Goal: Task Accomplishment & Management: Complete application form

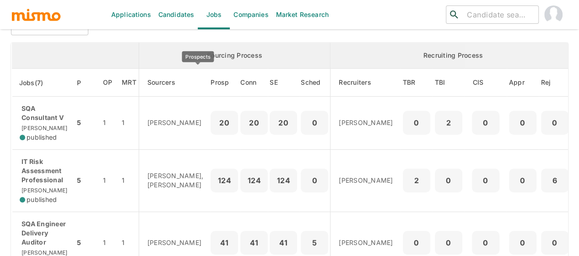
scroll to position [13, 0]
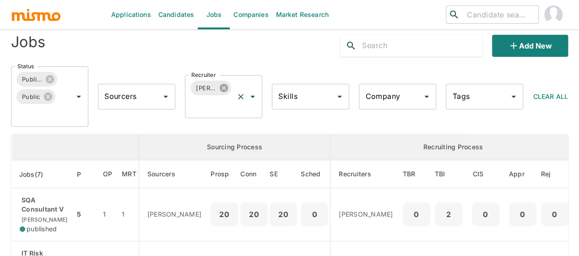
click at [222, 85] on icon at bounding box center [224, 88] width 8 height 8
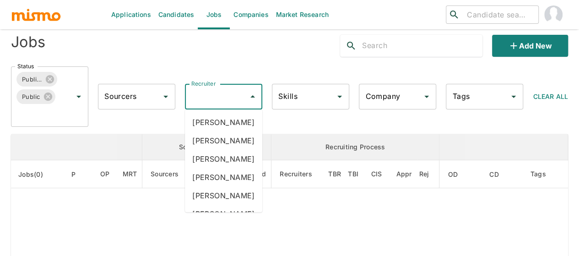
click at [204, 92] on div "Recruiter Recruiter" at bounding box center [223, 97] width 77 height 26
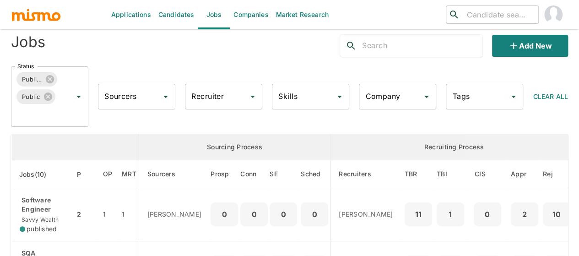
click at [204, 91] on div "Recruiter Recruiter" at bounding box center [223, 97] width 77 height 26
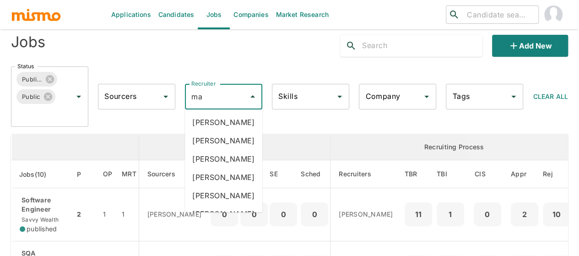
type input "mai"
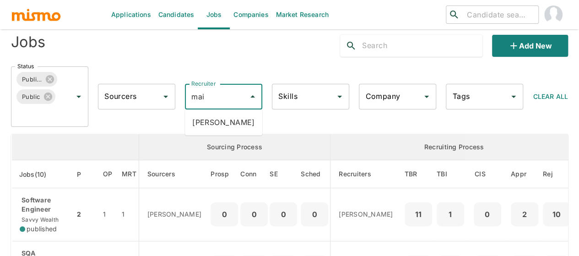
click at [221, 125] on li "Maia Reyes" at bounding box center [223, 122] width 77 height 18
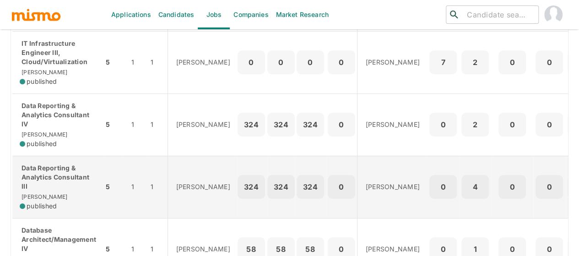
scroll to position [242, 0]
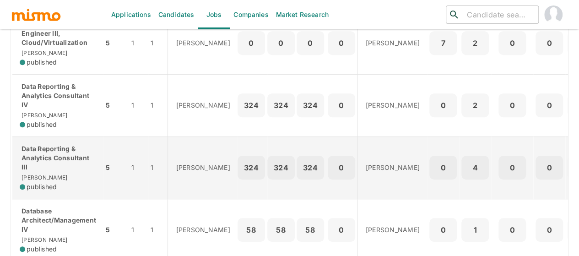
click at [37, 153] on p "Data Reporting & Analytics Consultant III" at bounding box center [58, 157] width 76 height 27
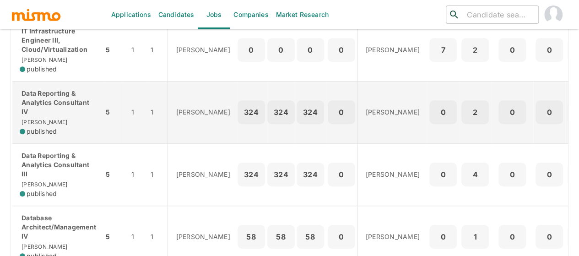
scroll to position [274, 0]
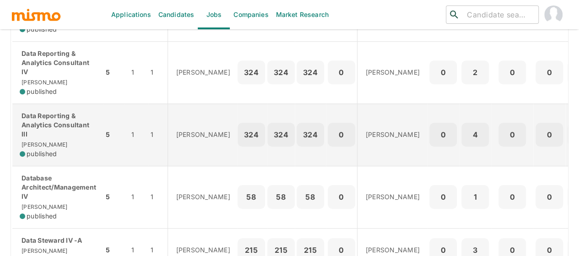
click at [38, 136] on p "Data Reporting & Analytics Consultant III" at bounding box center [58, 124] width 76 height 27
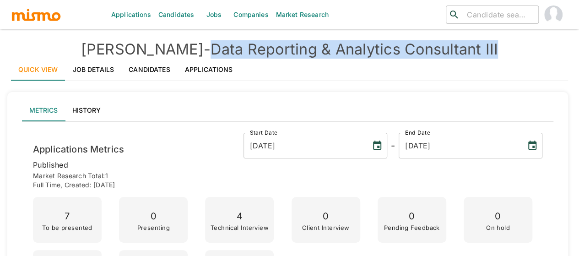
drag, startPoint x: 442, startPoint y: 48, endPoint x: 176, endPoint y: 51, distance: 266.7
click at [176, 51] on h4 "Kaiser - Data Reporting & Analytics Consultant III" at bounding box center [289, 49] width 557 height 18
copy h4 "Data Reporting & Analytics Consultant III"
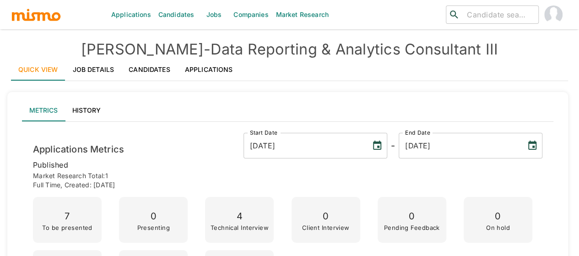
click at [165, 11] on link "Candidates" at bounding box center [176, 14] width 43 height 29
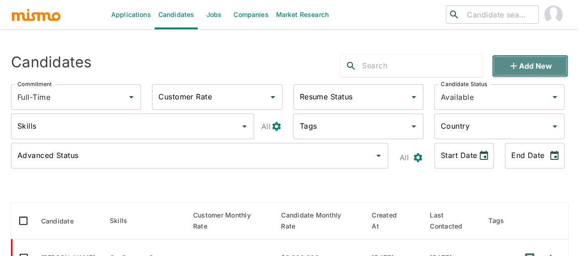
click at [508, 63] on icon "button" at bounding box center [513, 65] width 11 height 11
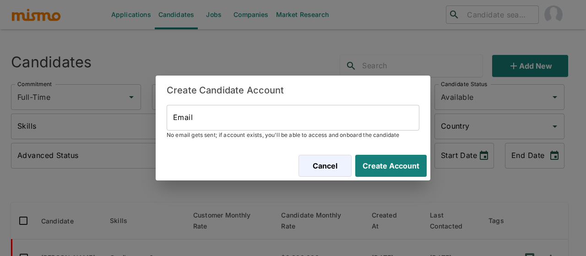
click at [212, 120] on input "Email" at bounding box center [293, 118] width 253 height 26
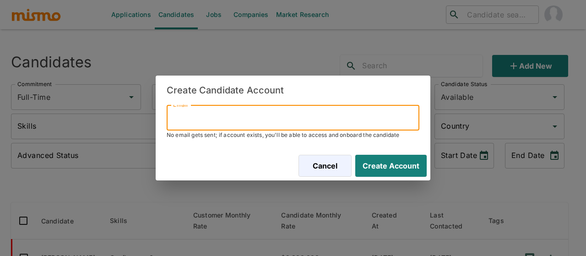
paste input "marinmariel94@gmail.com"
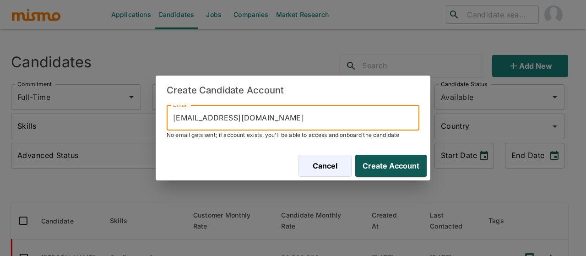
type input "marinmariel94@gmail.com"
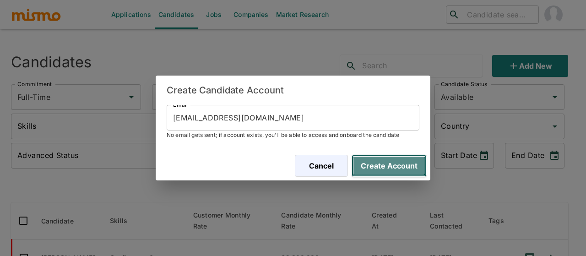
click at [403, 156] on button "Create Account" at bounding box center [388, 166] width 75 height 22
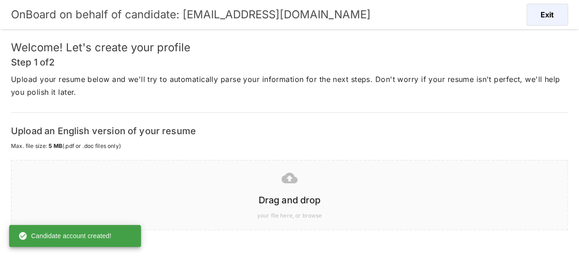
scroll to position [68, 0]
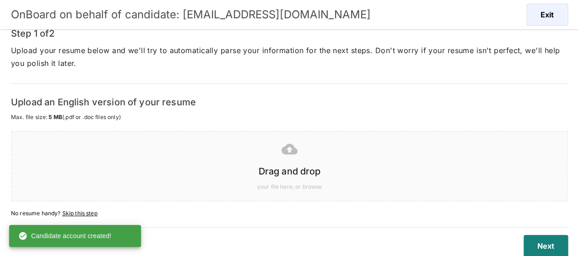
click at [288, 166] on h6 "Drag and drop" at bounding box center [289, 171] width 537 height 15
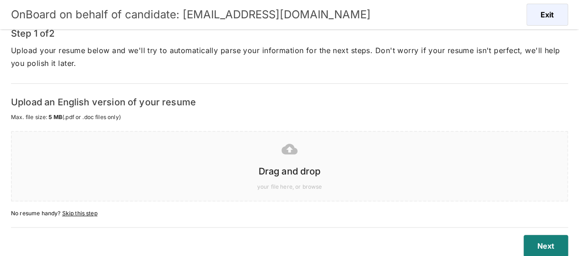
scroll to position [22, 0]
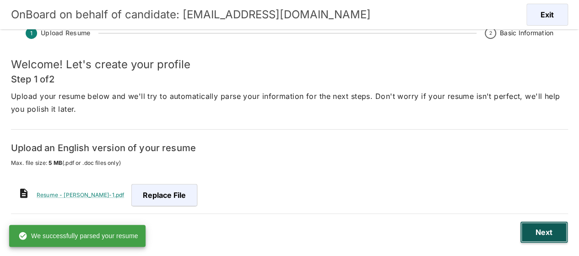
click at [541, 235] on button "Next" at bounding box center [544, 232] width 48 height 22
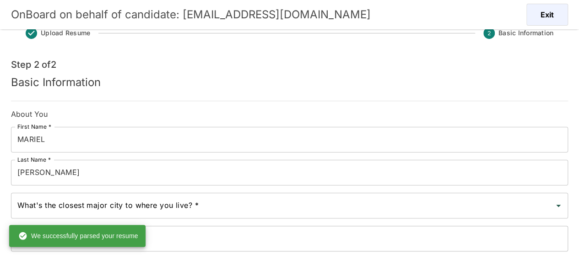
scroll to position [68, 0]
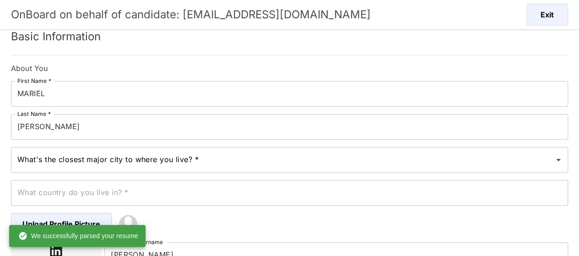
click at [59, 128] on input "MURILLO" at bounding box center [289, 127] width 557 height 26
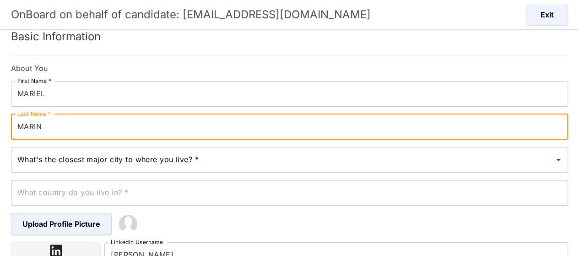
type input "MARIN"
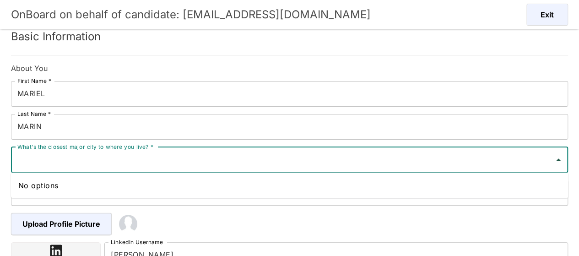
click at [39, 161] on input "What's the closest major city to where you live? *" at bounding box center [282, 159] width 535 height 17
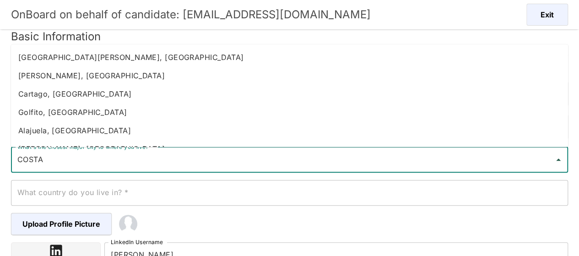
click at [54, 72] on li "Heredia, Costa Rica" at bounding box center [289, 75] width 557 height 18
type input "Heredia, Costa Rica"
type input "Costa Rica"
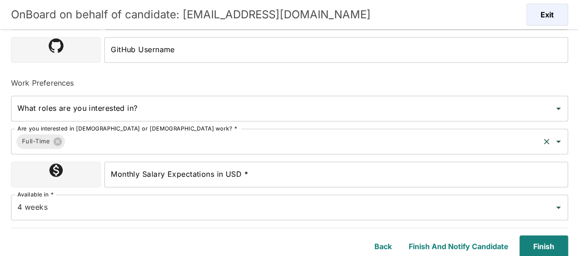
scroll to position [307, 0]
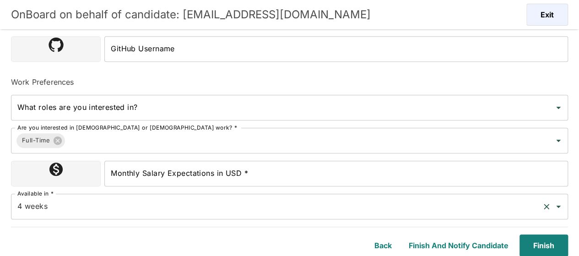
type input "Heredia, Costa Rica"
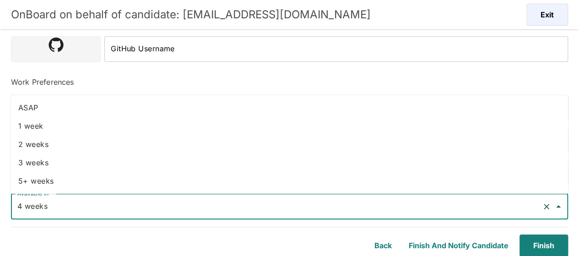
click at [86, 204] on input "4 weeks" at bounding box center [276, 206] width 523 height 17
click at [40, 119] on li "1 week" at bounding box center [289, 126] width 557 height 18
type input "1 week"
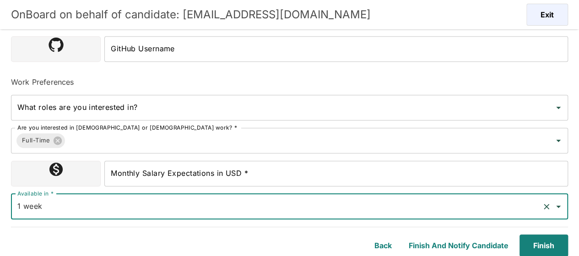
click at [210, 174] on input "Monthly Salary Expectations in USD *" at bounding box center [335, 174] width 463 height 26
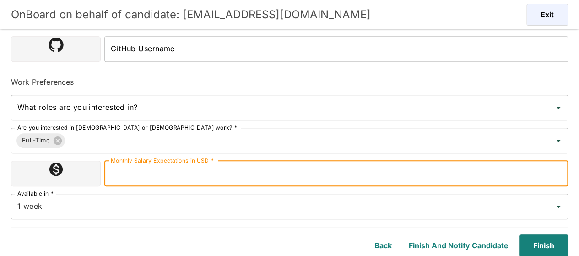
type input "1800000"
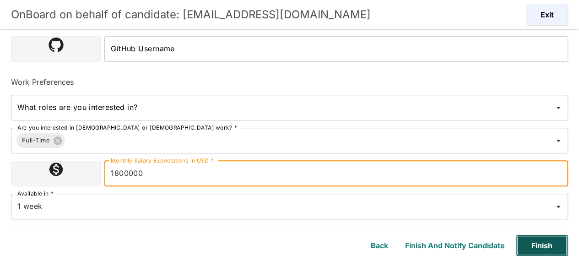
click at [539, 248] on button "Finish" at bounding box center [542, 245] width 52 height 22
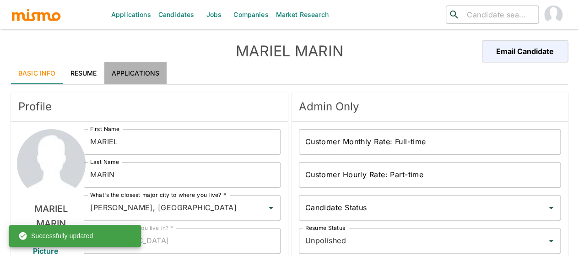
click at [143, 71] on link "Applications" at bounding box center [135, 73] width 63 height 22
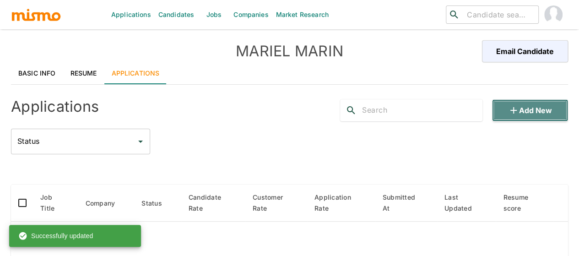
click at [531, 106] on button "Add new" at bounding box center [530, 110] width 76 height 22
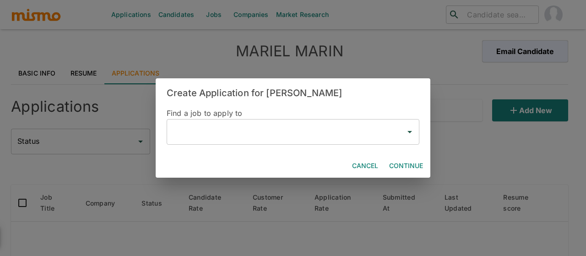
click at [215, 135] on input "text" at bounding box center [286, 131] width 231 height 17
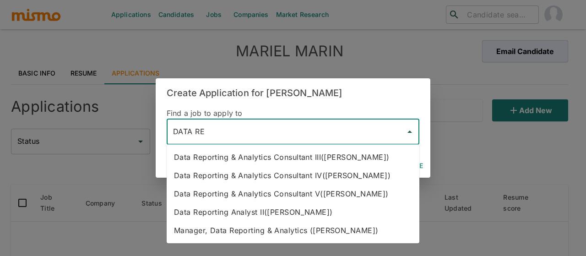
click at [250, 160] on li "Data Reporting & Analytics Consultant III(Kaiser)" at bounding box center [293, 157] width 253 height 18
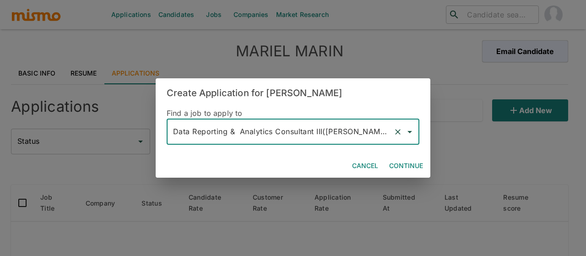
type input "Data Reporting & Analytics Consultant III(Kaiser)"
click at [401, 167] on button "Continue" at bounding box center [405, 165] width 41 height 17
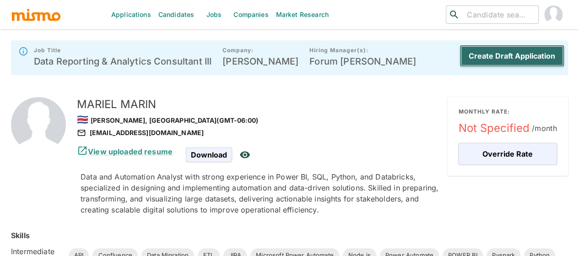
click at [497, 54] on button "Create Draft Application" at bounding box center [511, 56] width 105 height 22
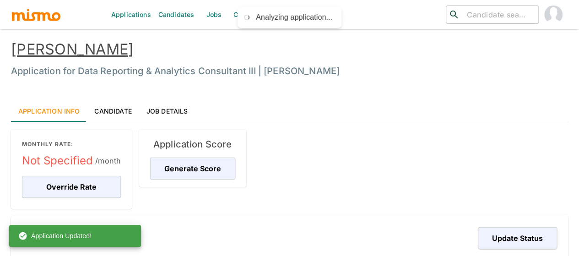
click at [210, 16] on link "Jobs" at bounding box center [214, 14] width 32 height 29
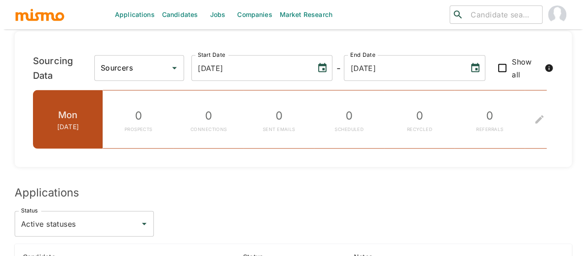
scroll to position [1167, 0]
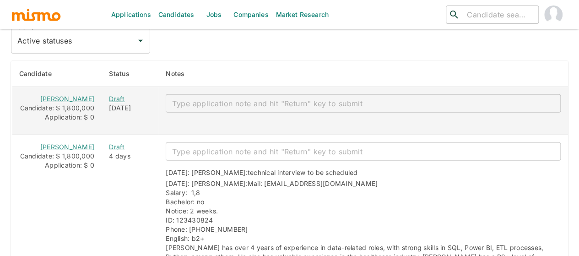
click at [109, 94] on div "Draft" at bounding box center [130, 98] width 42 height 9
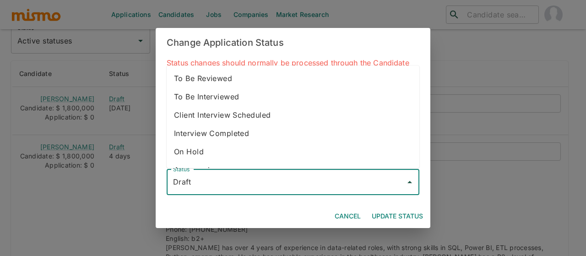
click at [214, 176] on input "Draft" at bounding box center [286, 181] width 231 height 17
click at [221, 93] on li "To Be Interviewed" at bounding box center [293, 96] width 253 height 18
type input "To Be Interviewed"
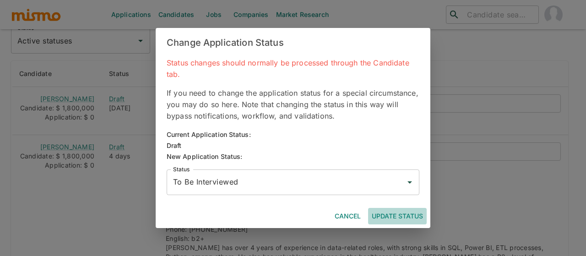
click at [407, 215] on button "Update Status" at bounding box center [397, 216] width 59 height 17
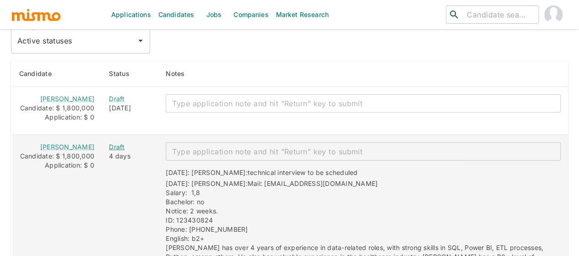
click at [109, 142] on div "Draft" at bounding box center [130, 146] width 42 height 9
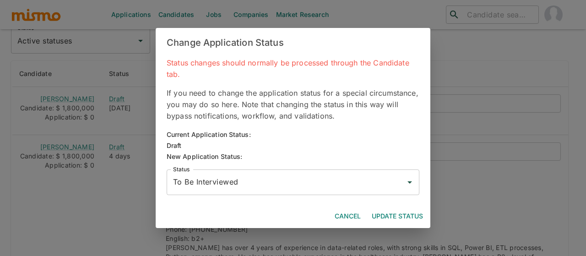
click at [194, 183] on input "To Be Interviewed" at bounding box center [286, 181] width 231 height 17
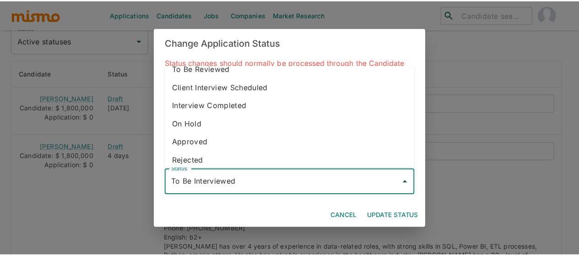
scroll to position [51, 0]
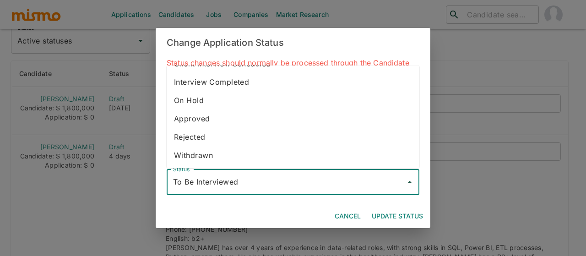
click at [215, 160] on li "Withdrawn" at bounding box center [293, 155] width 253 height 18
type input "Withdrawn"
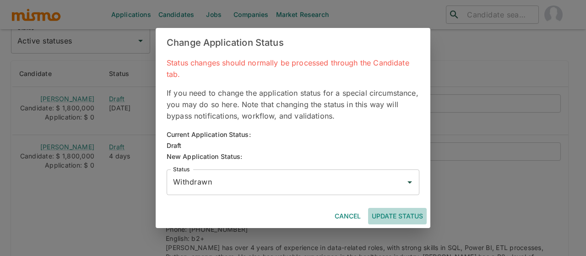
click at [404, 210] on button "Update Status" at bounding box center [397, 216] width 59 height 17
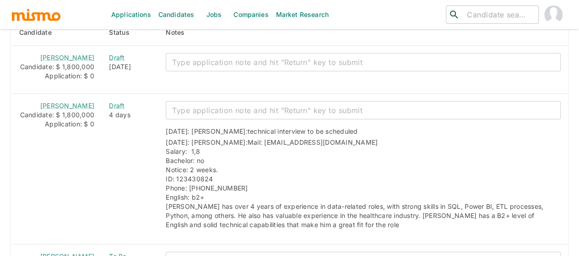
scroll to position [1162, 0]
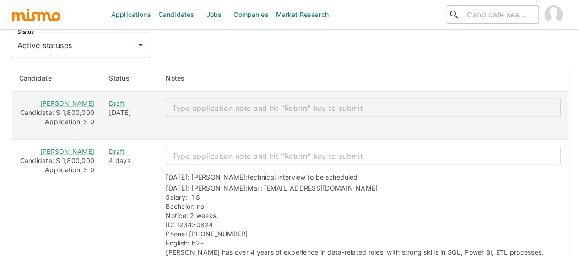
click at [206, 103] on textarea "enhanced table" at bounding box center [363, 108] width 382 height 11
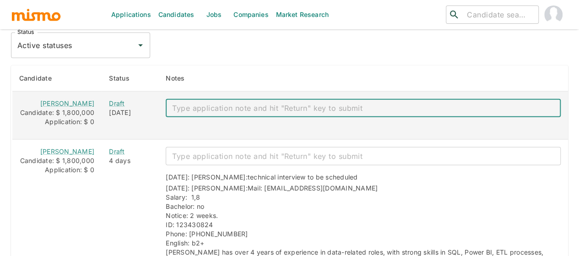
paste textarea "Mail: marinmariel94@gmail.com Salary: 1,5 Bachelor: YES. Notice: ASAP ID: 20753…"
type textarea "Mail: marinmariel94@gmail.com Salary: 1,5 Bachelor: YES. Notice: ASAP ID: 20753…"
type textarea "TECHNICAL INTERVIEW 09/12"
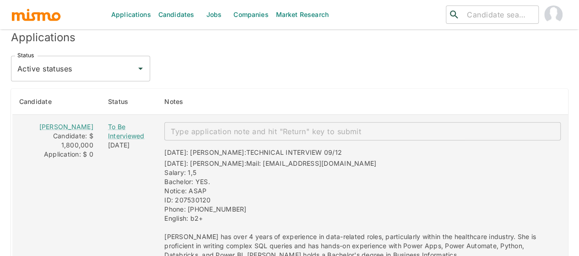
scroll to position [1098, 0]
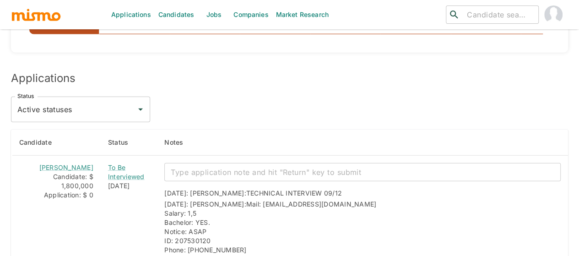
click at [140, 104] on icon "Open" at bounding box center [140, 109] width 11 height 11
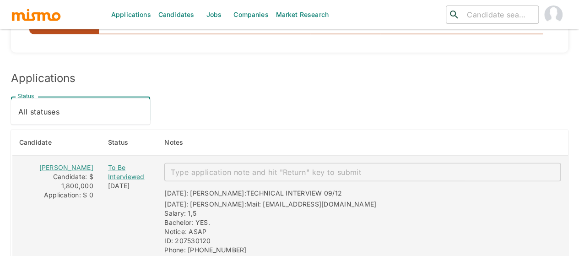
drag, startPoint x: 55, startPoint y: 115, endPoint x: 14, endPoint y: 132, distance: 44.5
click at [55, 115] on li "All statuses" at bounding box center [80, 111] width 139 height 18
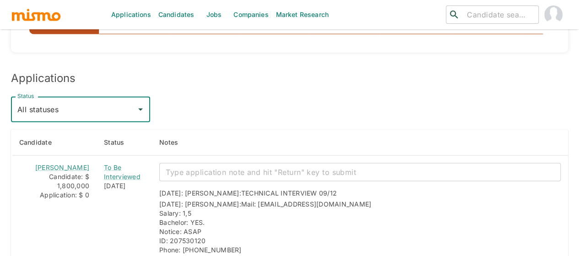
click at [138, 104] on icon "Open" at bounding box center [140, 109] width 11 height 11
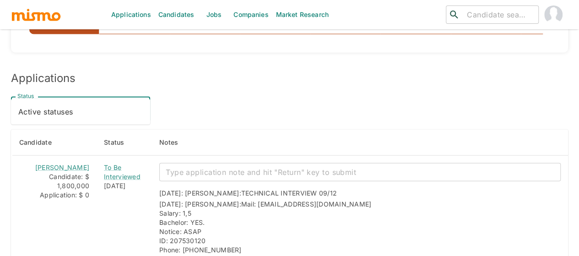
click at [92, 117] on li "Active statuses" at bounding box center [80, 111] width 139 height 18
type input "Active statuses"
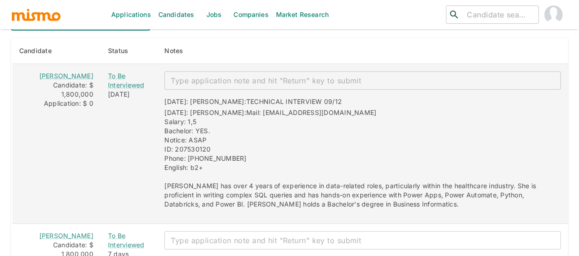
scroll to position [1052, 0]
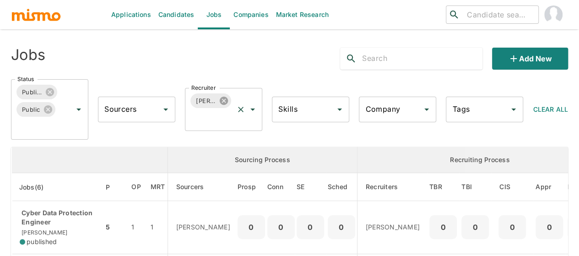
click at [222, 101] on icon at bounding box center [224, 101] width 10 height 10
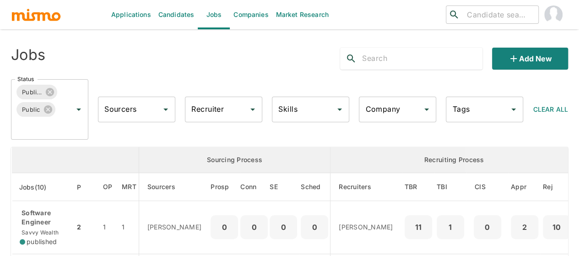
click at [221, 108] on div "Recruiter Recruiter" at bounding box center [223, 110] width 77 height 26
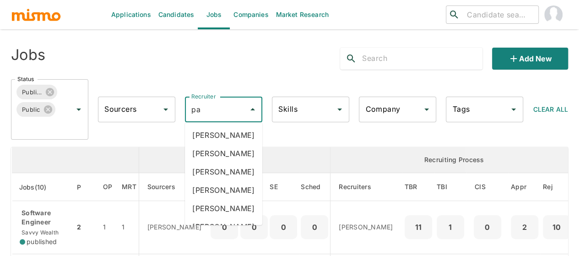
type input "pao"
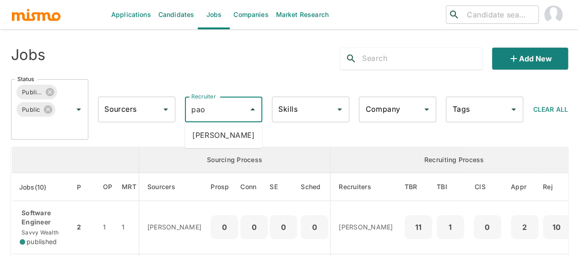
click at [221, 132] on li "Paola Pacheco" at bounding box center [223, 135] width 77 height 18
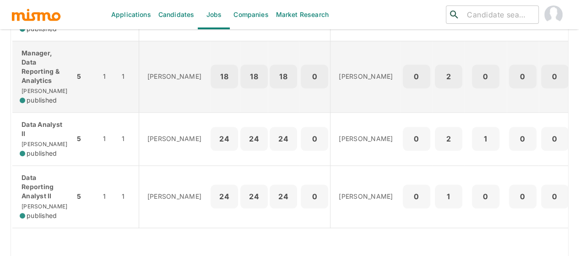
scroll to position [457, 0]
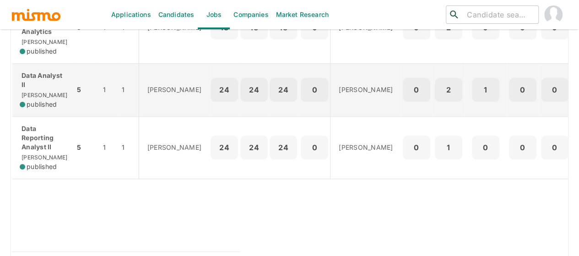
click at [43, 109] on span "published" at bounding box center [42, 104] width 30 height 9
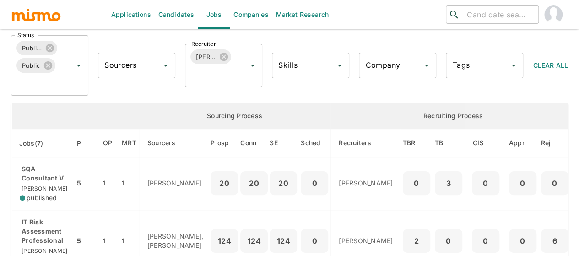
scroll to position [0, 0]
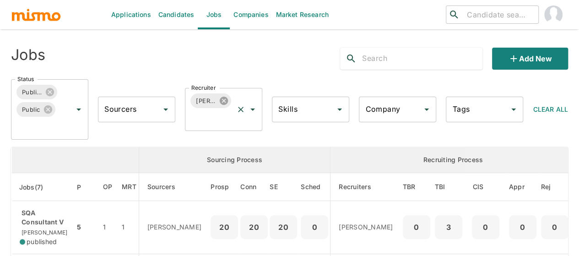
click at [223, 99] on icon at bounding box center [224, 101] width 8 height 8
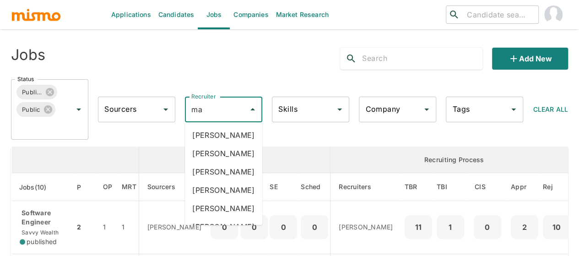
type input "mai"
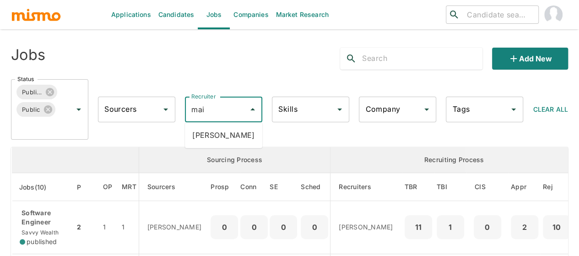
click at [210, 130] on li "Maia Reyes" at bounding box center [223, 135] width 77 height 18
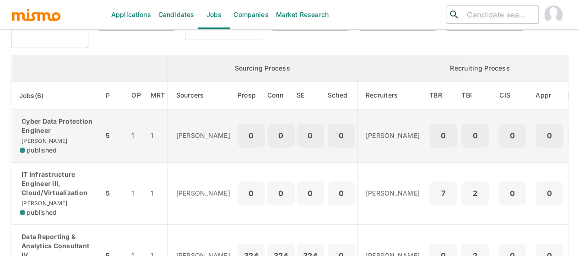
scroll to position [46, 0]
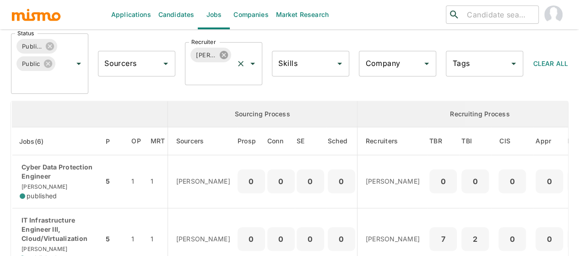
click at [226, 55] on icon at bounding box center [224, 55] width 8 height 8
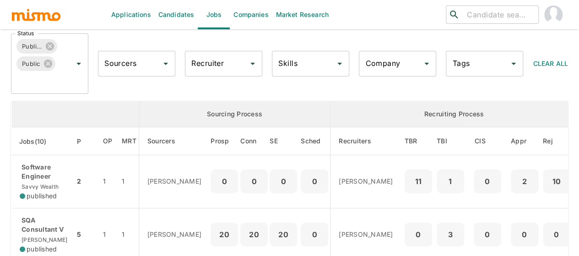
click at [209, 66] on input "Recruiter" at bounding box center [216, 63] width 55 height 17
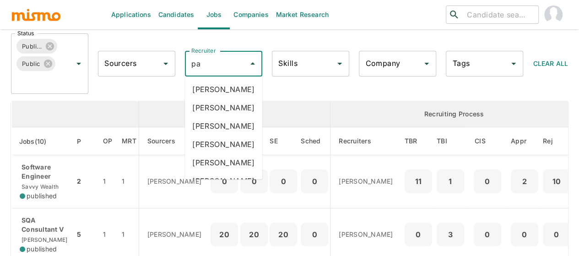
type input "pao"
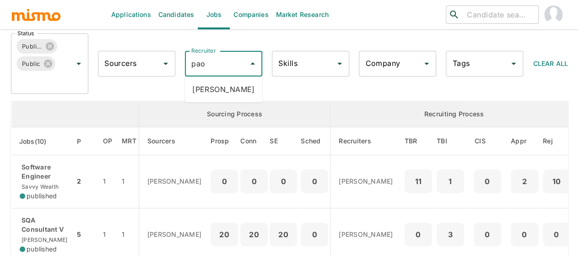
click at [210, 83] on li "Paola Pacheco" at bounding box center [223, 89] width 77 height 18
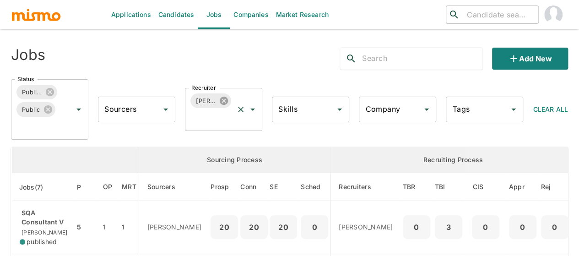
click at [226, 99] on icon at bounding box center [224, 101] width 8 height 8
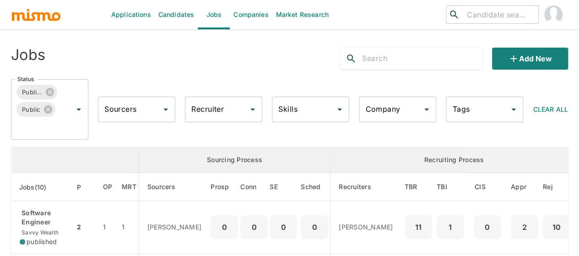
click at [203, 108] on input "Recruiter" at bounding box center [216, 109] width 55 height 17
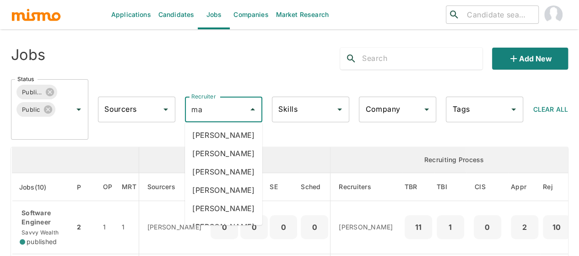
type input "mai"
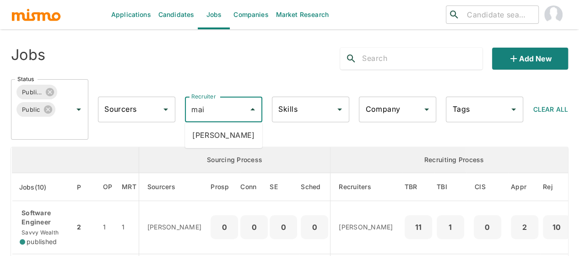
click at [208, 134] on li "Maia Reyes" at bounding box center [223, 135] width 77 height 18
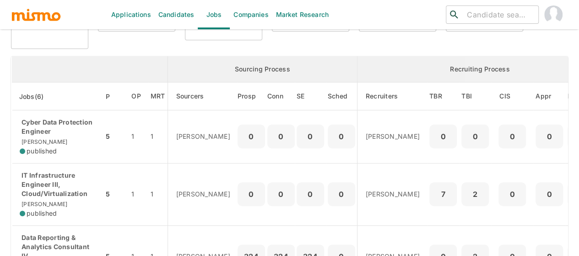
scroll to position [91, 0]
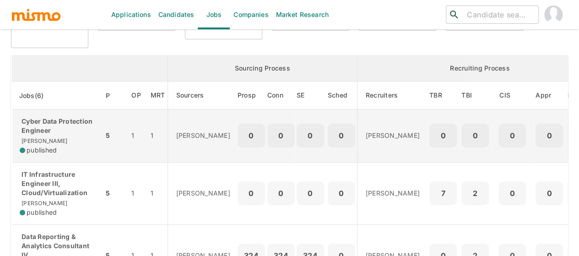
click at [41, 131] on p "Cyber Data Protection Engineer" at bounding box center [58, 126] width 76 height 18
click at [45, 125] on p "Cyber Data Protection Engineer" at bounding box center [58, 126] width 76 height 18
click at [29, 125] on p "Cyber Data Protection Engineer" at bounding box center [58, 126] width 76 height 18
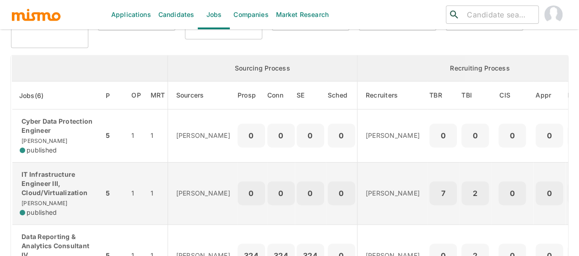
scroll to position [137, 0]
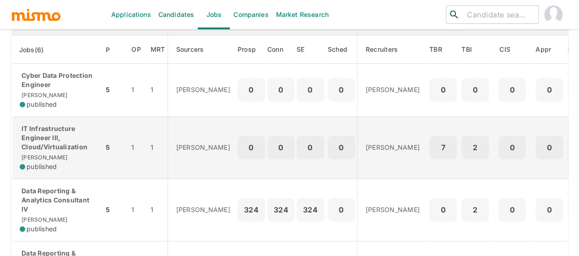
click at [48, 140] on p "IT Infrastructure Engineer III, Cloud/Virtualization" at bounding box center [58, 137] width 76 height 27
click at [46, 151] on div "IT Infrastructure Engineer III, Cloud/Virtualization Kaiser published" at bounding box center [58, 147] width 76 height 47
click at [45, 136] on p "IT Infrastructure Engineer III, Cloud/Virtualization" at bounding box center [58, 137] width 76 height 27
click at [54, 134] on p "IT Infrastructure Engineer III, Cloud/Virtualization" at bounding box center [58, 137] width 76 height 27
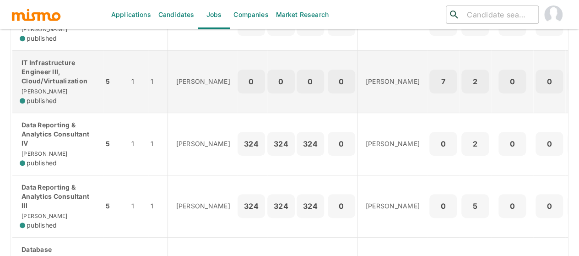
scroll to position [229, 0]
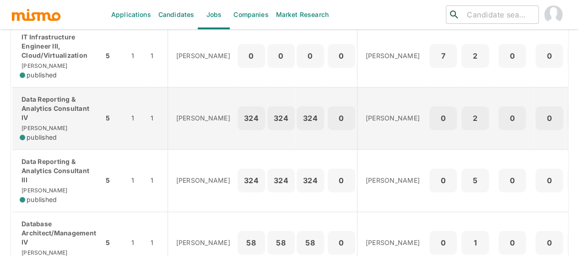
click at [59, 104] on p "Data Reporting & Analytics Consultant IV" at bounding box center [58, 108] width 76 height 27
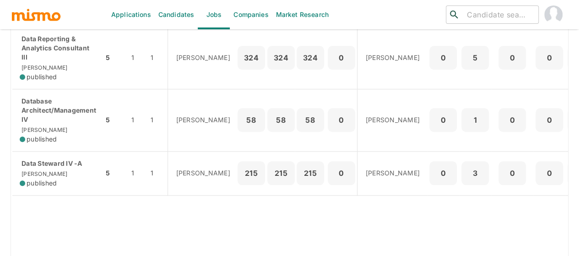
scroll to position [366, 0]
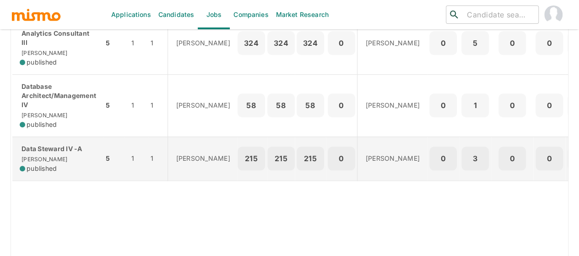
click at [48, 157] on div "Data Steward IV -A Kaiser published" at bounding box center [58, 158] width 76 height 29
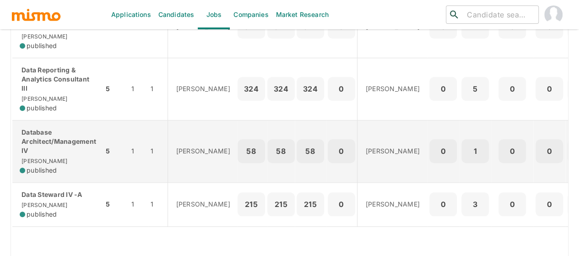
scroll to position [229, 0]
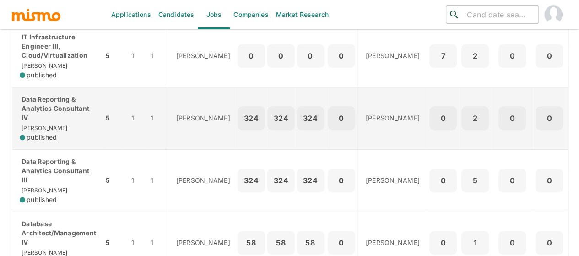
click at [47, 110] on p "Data Reporting & Analytics Consultant IV" at bounding box center [58, 108] width 76 height 27
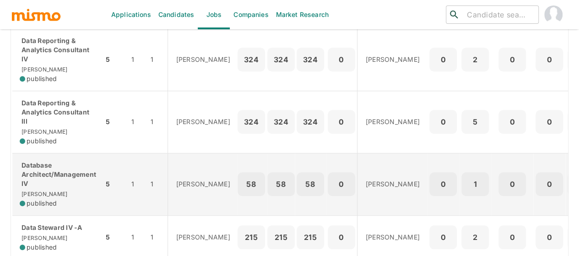
scroll to position [274, 0]
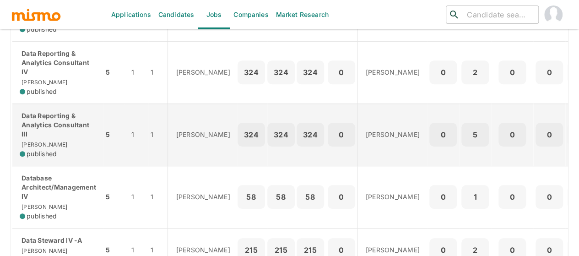
click at [53, 118] on p "Data Reporting & Analytics Consultant III" at bounding box center [58, 124] width 76 height 27
click at [40, 128] on p "Data Reporting & Analytics Consultant III" at bounding box center [58, 124] width 76 height 27
click at [41, 125] on p "Data Reporting & Analytics Consultant III" at bounding box center [58, 124] width 76 height 27
click at [31, 124] on p "Data Reporting & Analytics Consultant III" at bounding box center [58, 124] width 76 height 27
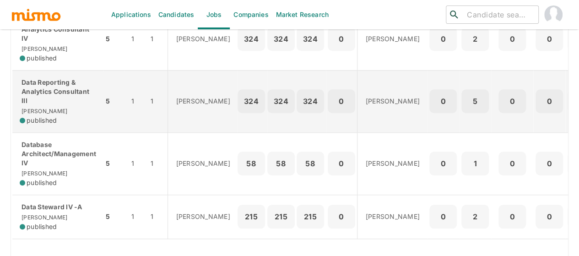
scroll to position [320, 0]
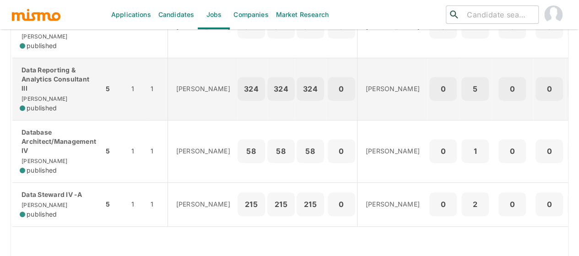
click at [65, 95] on div "Data Reporting & Analytics Consultant III Kaiser published" at bounding box center [58, 88] width 76 height 47
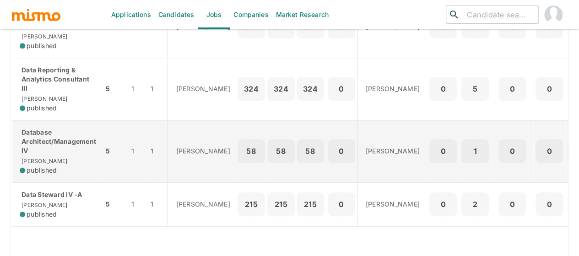
click at [51, 142] on p "Database Architect/Management IV" at bounding box center [58, 141] width 76 height 27
click at [32, 147] on p "Database Architect/Management IV" at bounding box center [58, 141] width 76 height 27
click at [43, 137] on p "Database Architect/Management IV" at bounding box center [58, 141] width 76 height 27
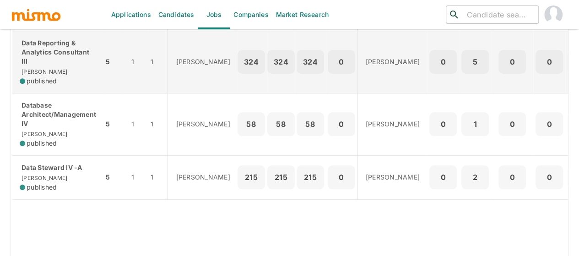
scroll to position [366, 0]
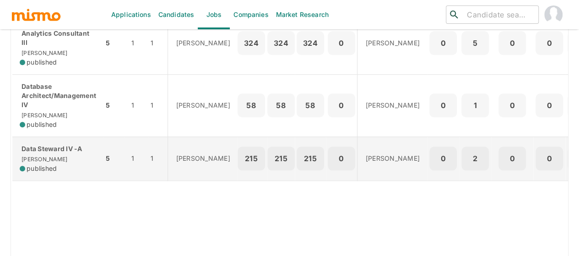
click at [40, 164] on span "published" at bounding box center [42, 168] width 30 height 9
click at [46, 146] on p "Data Steward IV -A" at bounding box center [58, 148] width 76 height 9
click at [31, 156] on span "[PERSON_NAME]" at bounding box center [44, 159] width 48 height 7
click at [55, 158] on div "Data Steward IV -A Kaiser published" at bounding box center [58, 158] width 76 height 29
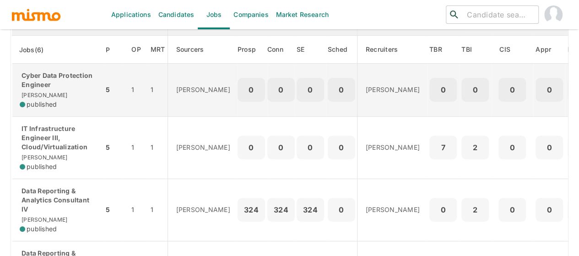
scroll to position [0, 0]
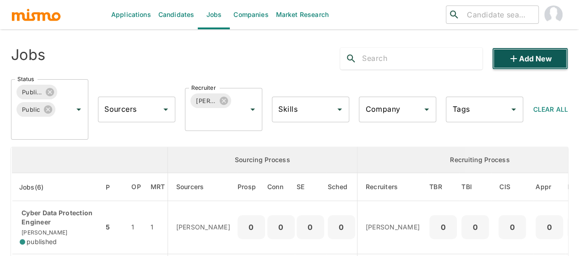
click at [511, 55] on icon "button" at bounding box center [513, 58] width 11 height 11
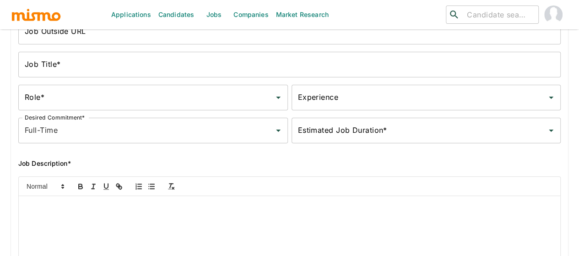
scroll to position [137, 0]
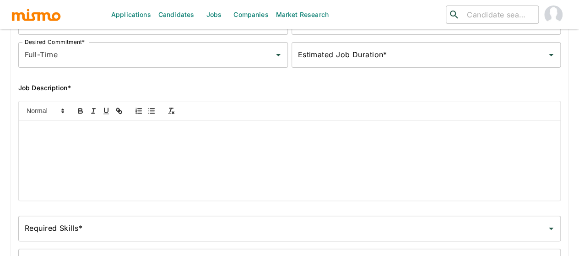
click at [55, 142] on div at bounding box center [289, 160] width 541 height 80
paste div
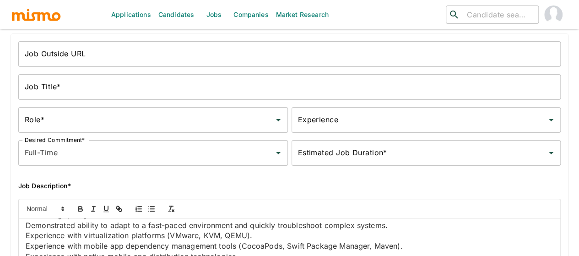
scroll to position [0, 0]
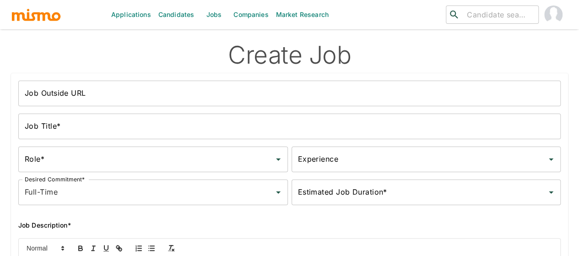
click at [50, 92] on div "Job Outside URL Job Outside URL" at bounding box center [289, 94] width 542 height 26
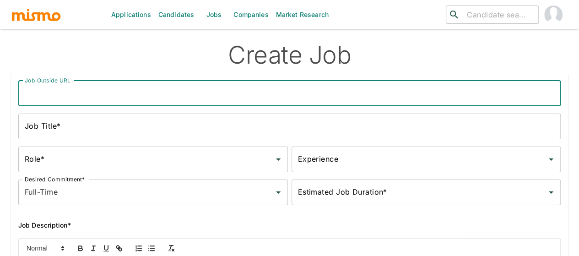
paste input "IT Infrastructure Engineer V - Infractructure as Code Eng"
type input "IT Infrastructure Engineer V - Infractructure as Code Eng"
click at [54, 129] on div "Job Title* Job Title*" at bounding box center [289, 126] width 542 height 26
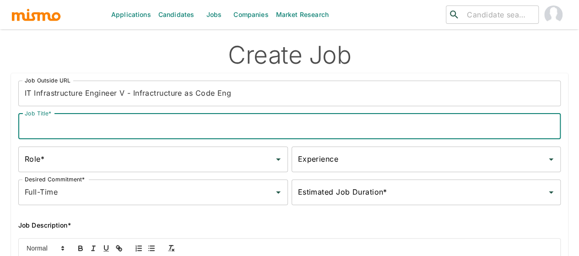
paste input "IT Infrastructure Engineer V - Infractructure as Code Eng"
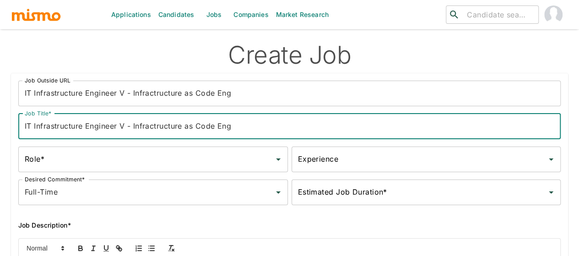
type input "IT Infrastructure Engineer V - Infractructure as Code Eng"
click at [56, 163] on input "Role*" at bounding box center [146, 159] width 248 height 17
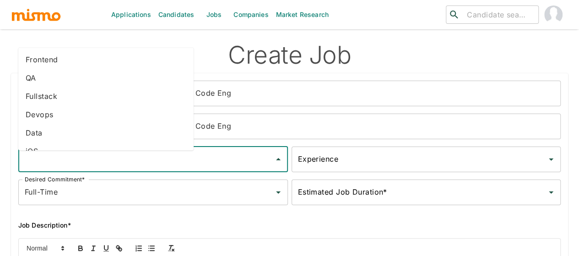
scroll to position [5, 0]
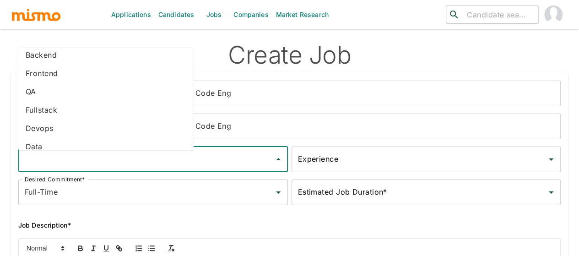
click at [64, 53] on li "Backend" at bounding box center [105, 55] width 175 height 18
type input "Backend"
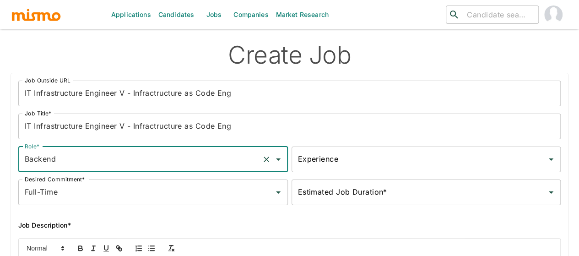
click at [296, 158] on input "Experience" at bounding box center [420, 159] width 248 height 17
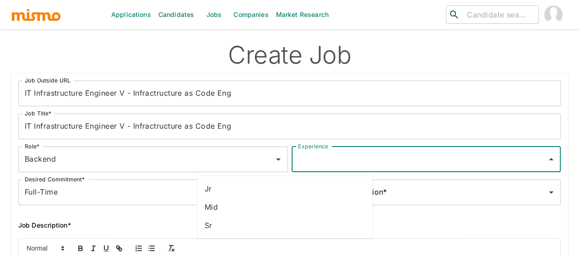
click at [217, 221] on li "Sr" at bounding box center [284, 225] width 175 height 18
type input "Sr"
click at [296, 195] on input "Estimated Job Duration*" at bounding box center [420, 191] width 248 height 17
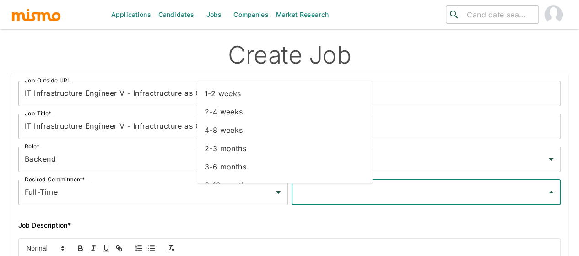
scroll to position [51, 0]
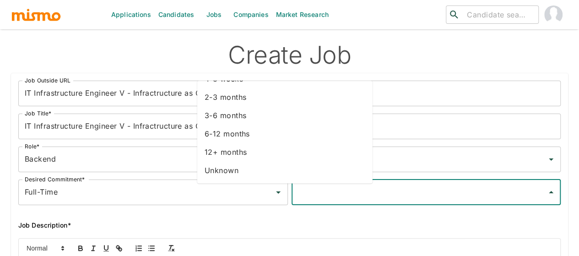
click at [243, 168] on li "Unknown" at bounding box center [284, 170] width 175 height 18
type input "Unknown"
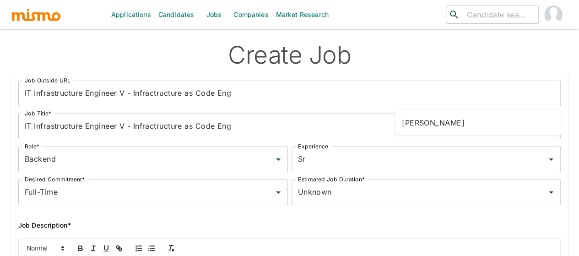
click at [455, 118] on li "[PERSON_NAME]" at bounding box center [477, 122] width 166 height 18
type input "[PERSON_NAME]"
click at [416, 175] on li "Forum Desai" at bounding box center [477, 174] width 166 height 18
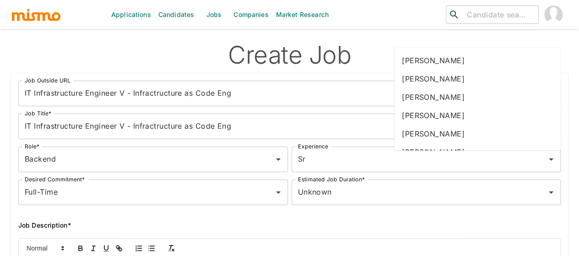
type input "mai"
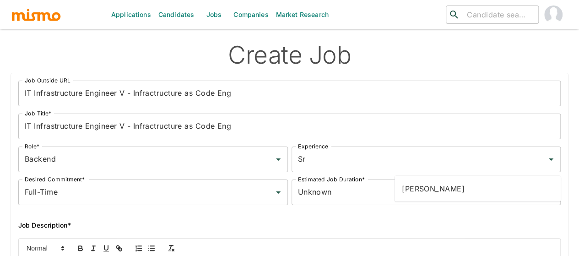
click at [423, 189] on li "Maia Reyes" at bounding box center [477, 188] width 166 height 18
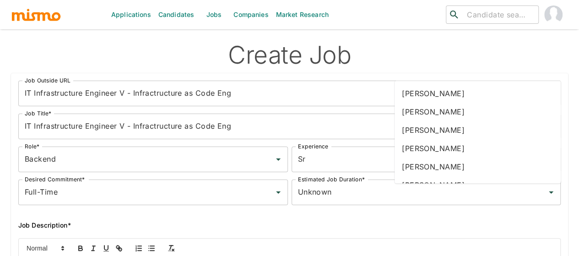
type input "gab"
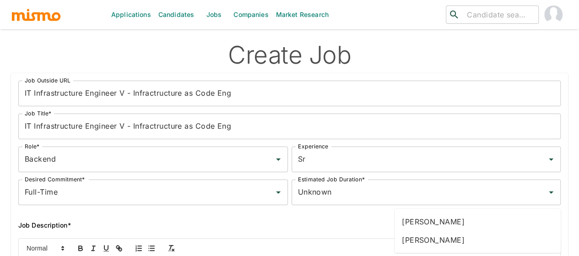
click at [430, 221] on li "Gabriel Hernandez" at bounding box center [477, 221] width 166 height 18
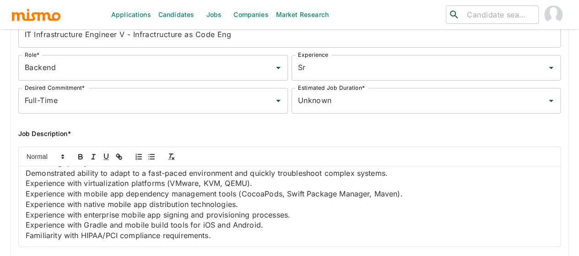
scroll to position [137, 0]
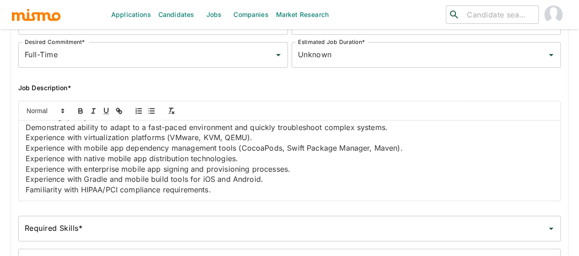
type input "2025-09-09"
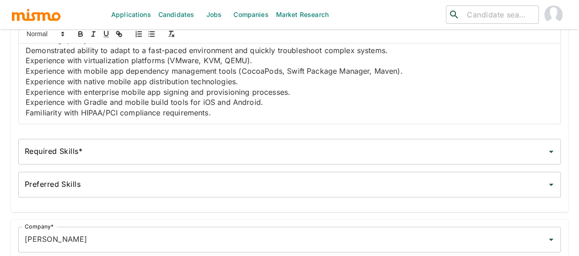
scroll to position [229, 0]
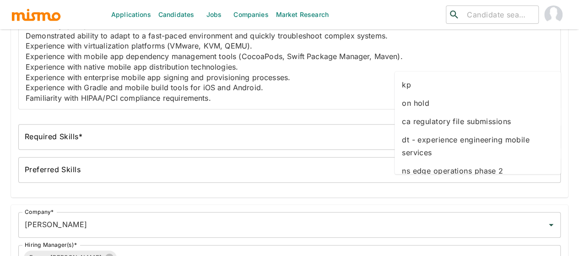
drag, startPoint x: 405, startPoint y: 85, endPoint x: 393, endPoint y: 88, distance: 11.9
click at [405, 85] on li "kp" at bounding box center [477, 84] width 166 height 18
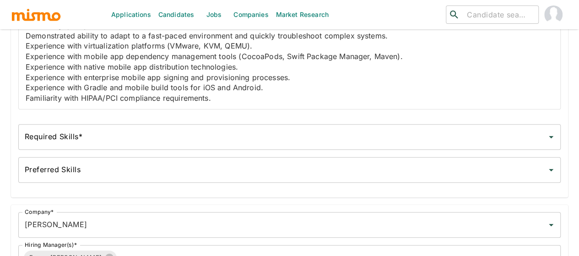
type input "2026-02-09"
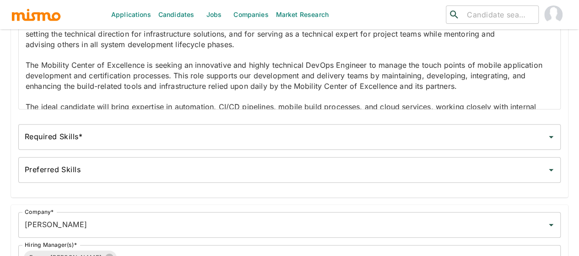
scroll to position [0, 0]
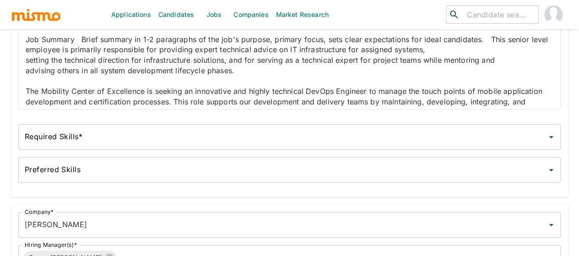
click at [91, 42] on p "Job Summary Brief summary in 1-2 paragraphs of the job's purpose, primary focus…" at bounding box center [289, 44] width 527 height 21
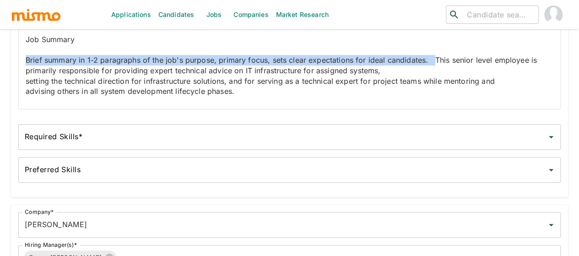
drag, startPoint x: 102, startPoint y: 72, endPoint x: 23, endPoint y: 59, distance: 80.2
click at [23, 59] on div "Job Summary Brief summary in 1-2 paragraphs of the job's purpose, primary focus…" at bounding box center [289, 69] width 541 height 80
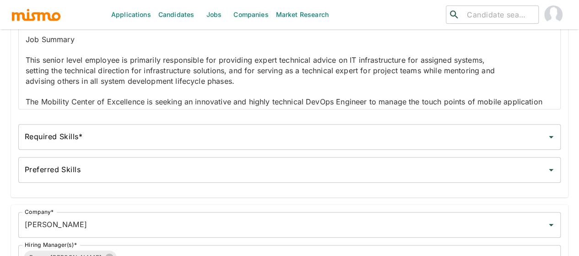
click at [28, 76] on p "setting the technical direction for infrastructure solutions, and for serving a…" at bounding box center [289, 70] width 527 height 11
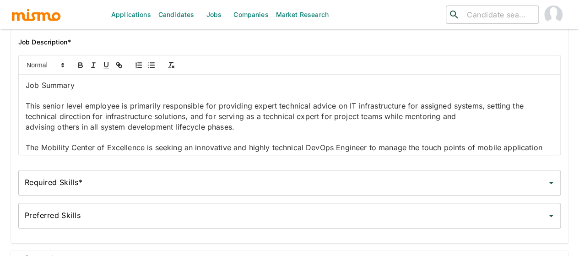
scroll to position [46, 0]
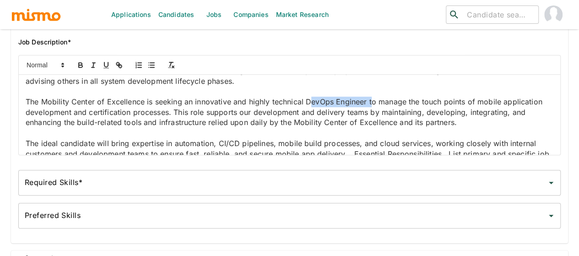
drag, startPoint x: 309, startPoint y: 115, endPoint x: 59, endPoint y: 124, distance: 250.4
click at [59, 124] on p "The Mobility Center of Excellence is seeking an innovative and highly technical…" at bounding box center [289, 112] width 527 height 31
click at [80, 65] on icon "button" at bounding box center [80, 64] width 3 height 2
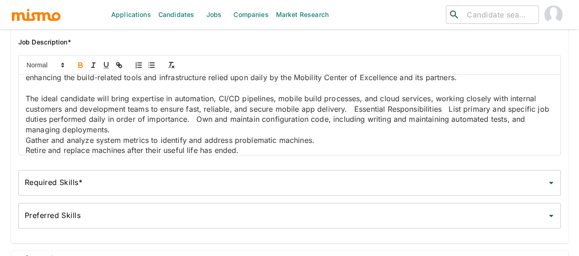
scroll to position [91, 0]
click at [250, 134] on p "The ideal candidate will bring expertise in automation, CI/CD pipelines, mobile…" at bounding box center [289, 113] width 527 height 42
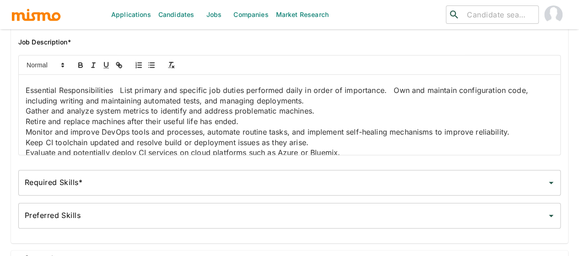
scroll to position [157, 0]
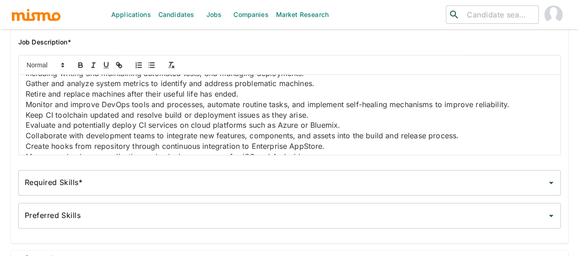
drag, startPoint x: 119, startPoint y: 108, endPoint x: 74, endPoint y: 118, distance: 45.9
click at [74, 78] on p "Essential Responsibilities List primary and specific job duties performed daily…" at bounding box center [289, 68] width 527 height 21
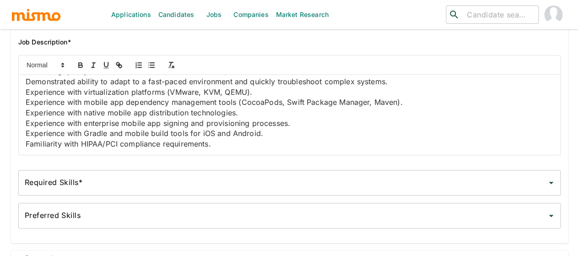
scroll to position [1027, 0]
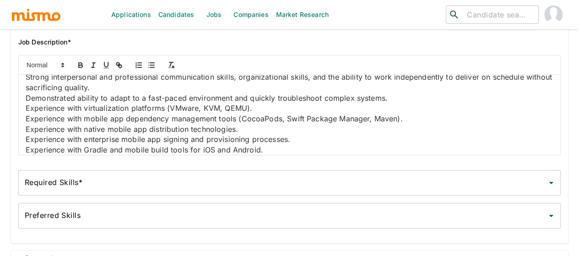
scroll to position [1072, 0]
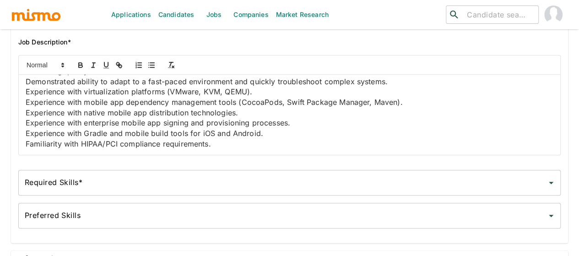
drag, startPoint x: 180, startPoint y: 140, endPoint x: 2, endPoint y: 95, distance: 183.9
drag, startPoint x: 102, startPoint y: 97, endPoint x: 0, endPoint y: 98, distance: 101.1
click at [81, 67] on icon "button" at bounding box center [80, 65] width 8 height 8
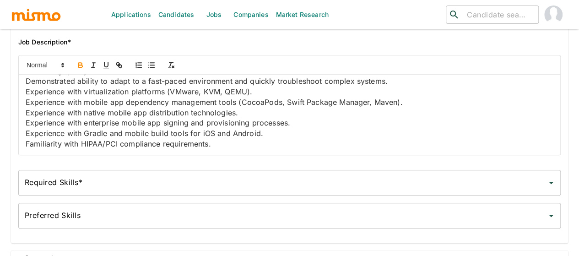
drag, startPoint x: 157, startPoint y: 126, endPoint x: 12, endPoint y: 112, distance: 145.7
click at [12, 112] on div "Job Summary This senior level employee is primarily responsible for providing e…" at bounding box center [285, 102] width 549 height 108
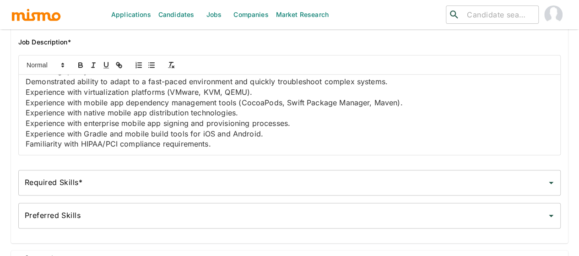
drag, startPoint x: 163, startPoint y: 120, endPoint x: 22, endPoint y: 99, distance: 142.1
click at [22, 99] on div "Job Summary This senior level employee is primarily responsible for providing e…" at bounding box center [289, 115] width 541 height 80
drag, startPoint x: 307, startPoint y: 110, endPoint x: 23, endPoint y: 105, distance: 283.7
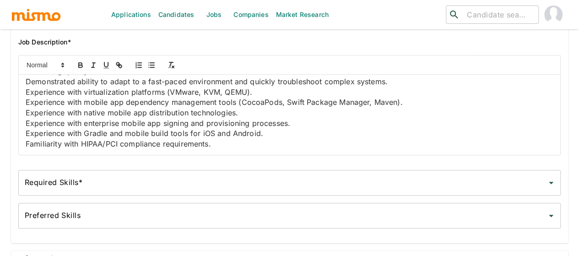
click at [23, 105] on div "Job Summary This senior level employee is primarily responsible for providing e…" at bounding box center [289, 115] width 541 height 80
click at [36, 191] on input "Required Skills*" at bounding box center [282, 182] width 520 height 17
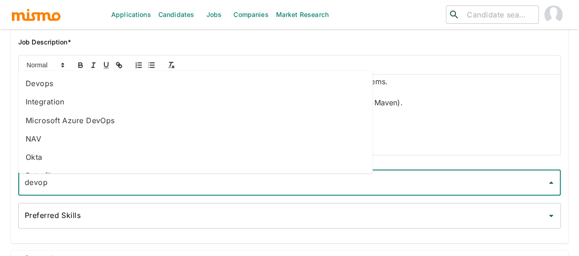
type input "devops"
click at [42, 88] on li "Devops" at bounding box center [195, 84] width 354 height 18
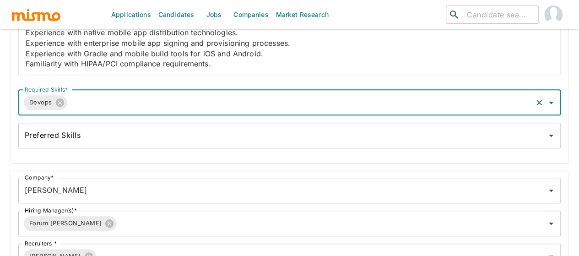
scroll to position [266, 0]
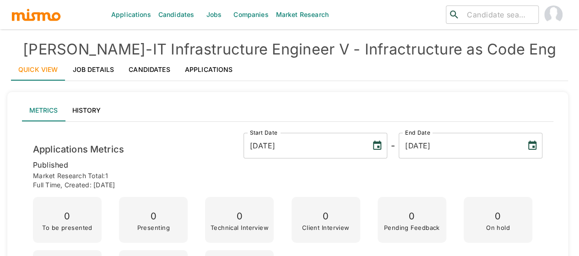
click at [209, 19] on link "Jobs" at bounding box center [214, 14] width 32 height 29
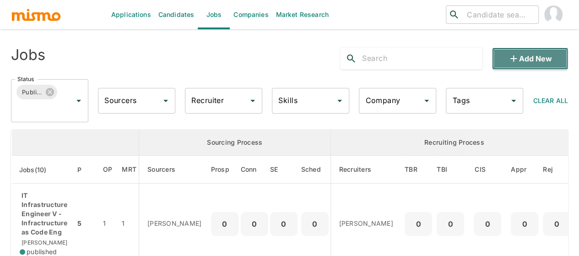
click at [520, 54] on button "Add new" at bounding box center [530, 59] width 76 height 22
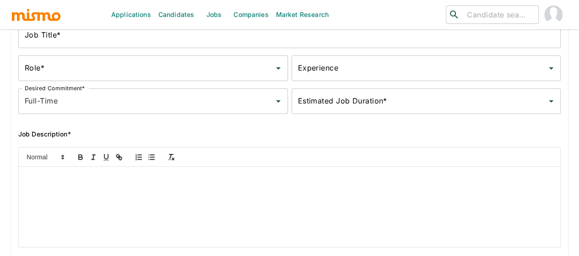
scroll to position [91, 0]
click at [44, 178] on p at bounding box center [289, 177] width 527 height 11
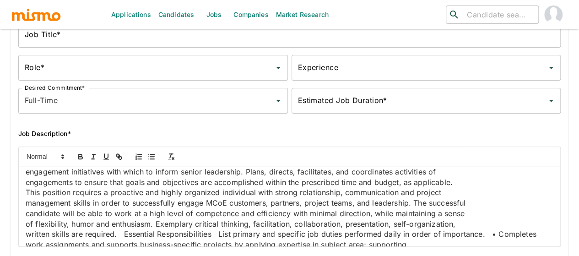
scroll to position [0, 0]
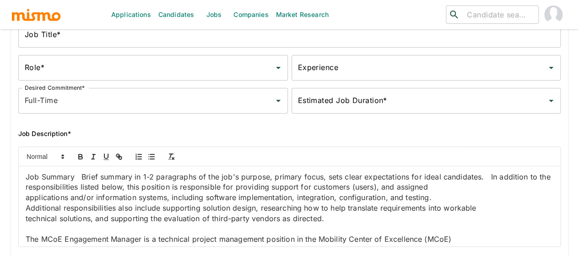
click at [92, 178] on p "Job Summary Brief summary in 1-2 paragraphs of the job's purpose, primary focus…" at bounding box center [289, 182] width 527 height 21
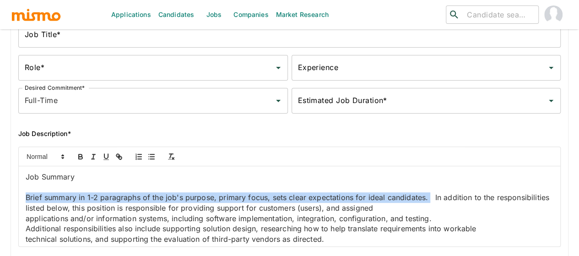
drag, startPoint x: 100, startPoint y: 213, endPoint x: 22, endPoint y: 196, distance: 80.5
click at [22, 196] on div "Job Summary Brief summary in 1-2 paragraphs of the job's purpose, primary focus…" at bounding box center [289, 206] width 541 height 80
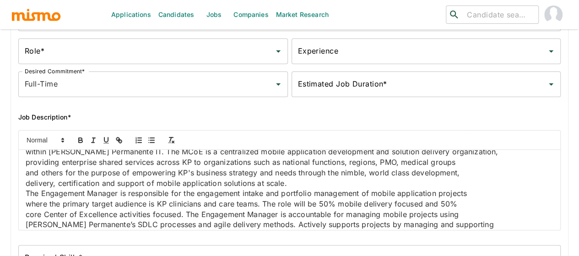
scroll to position [137, 0]
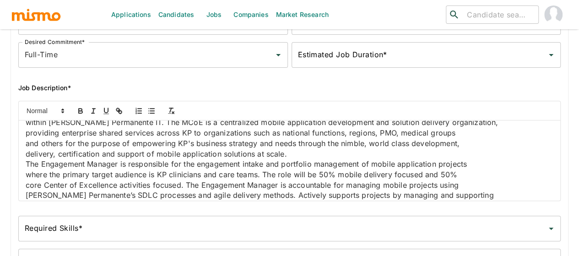
drag, startPoint x: 267, startPoint y: 146, endPoint x: 159, endPoint y: 149, distance: 108.0
click at [159, 118] on p "The MCoE Engagement Manager is a technical project management position in the M…" at bounding box center [289, 112] width 527 height 11
click at [76, 113] on icon "button" at bounding box center [80, 111] width 8 height 8
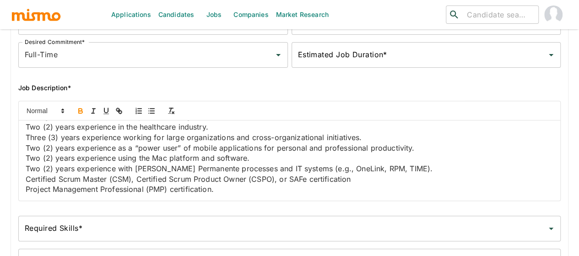
scroll to position [1327, 0]
drag, startPoint x: 95, startPoint y: 154, endPoint x: 277, endPoint y: 195, distance: 186.7
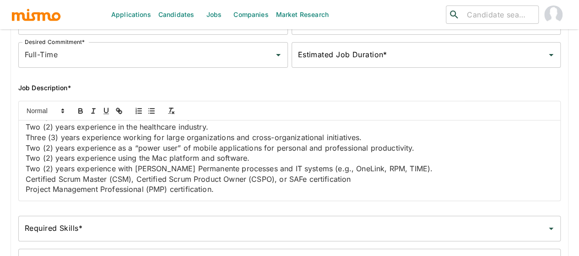
scroll to position [1429, 0]
drag, startPoint x: 253, startPoint y: 160, endPoint x: 15, endPoint y: 165, distance: 238.9
click at [15, 165] on div "Job Summary In addition to the responsibilities listed below, this position is …" at bounding box center [285, 147] width 549 height 108
drag, startPoint x: 118, startPoint y: 169, endPoint x: 251, endPoint y: 191, distance: 134.4
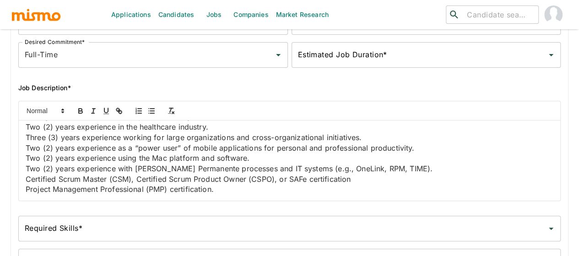
scroll to position [1475, 0]
drag, startPoint x: 310, startPoint y: 134, endPoint x: 26, endPoint y: 136, distance: 284.6
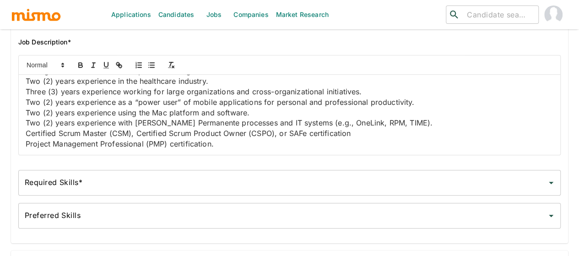
scroll to position [229, 0]
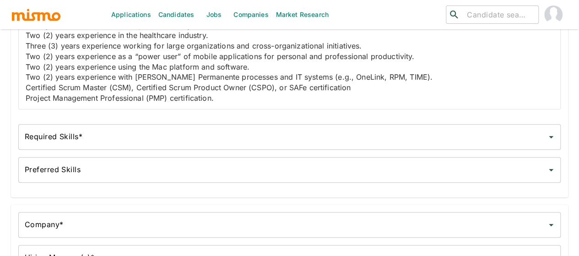
click at [41, 134] on div "Required Skills* Required Skills*" at bounding box center [289, 137] width 542 height 26
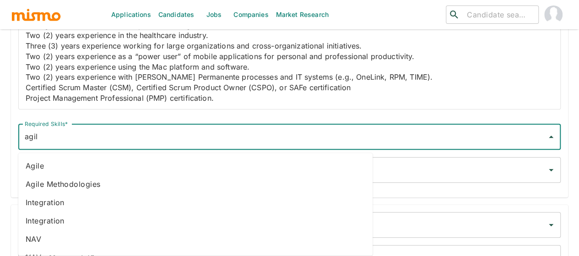
type input "agile"
click at [47, 164] on li "Agile" at bounding box center [195, 165] width 354 height 18
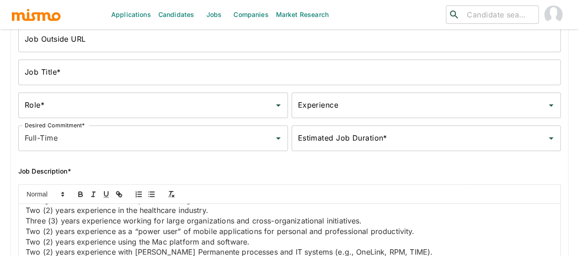
scroll to position [38, 0]
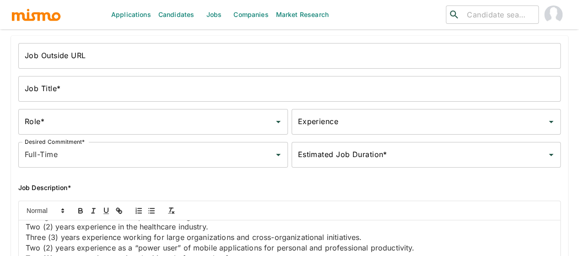
click at [425, 81] on li "[PERSON_NAME]" at bounding box center [477, 85] width 166 height 18
type input "[PERSON_NAME]"
type input "k"
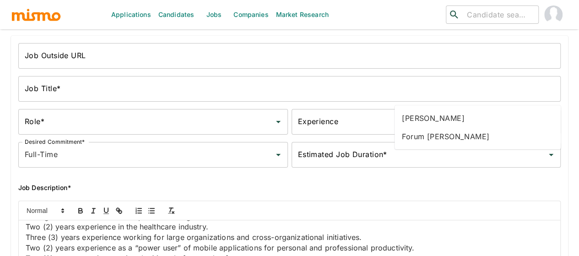
click at [426, 141] on li "Forum Desai" at bounding box center [477, 136] width 166 height 18
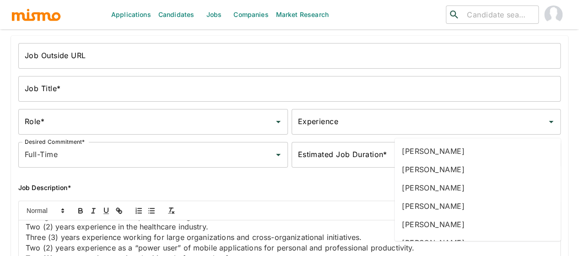
type input "mai"
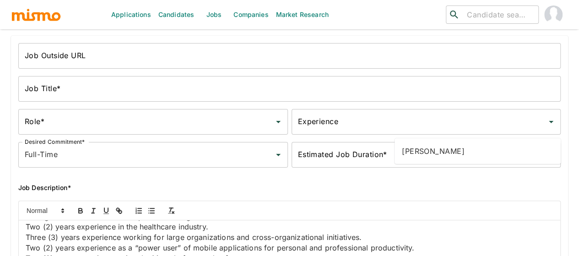
click at [431, 145] on li "Maia Reyes" at bounding box center [477, 151] width 166 height 18
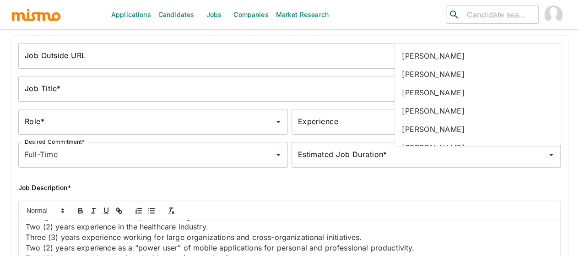
type input "ga"
click at [434, 116] on li "Gabriel Hernandez" at bounding box center [477, 111] width 166 height 18
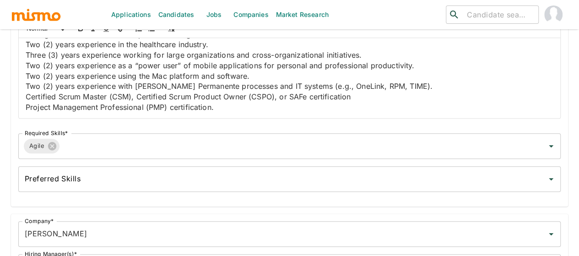
scroll to position [221, 0]
type input "2025-09-09"
type input "2026-02-09"
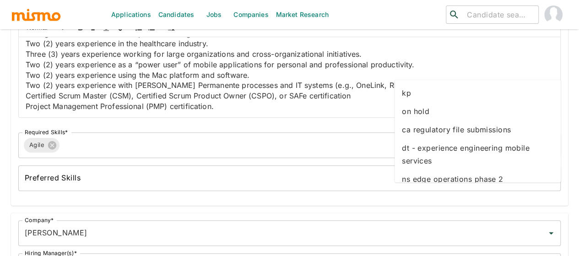
click at [409, 94] on li "kp" at bounding box center [477, 93] width 166 height 18
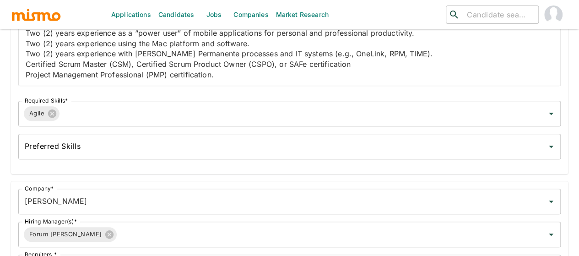
scroll to position [266, 0]
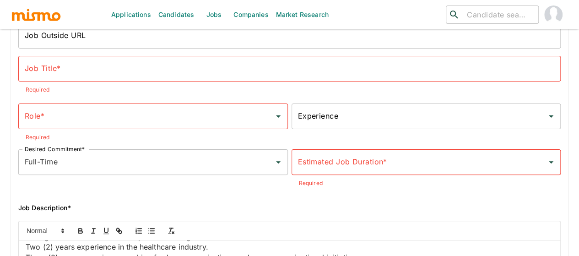
scroll to position [38, 0]
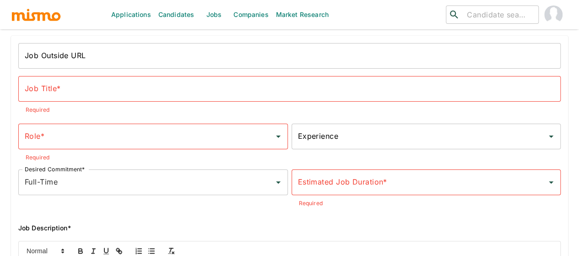
click at [296, 191] on input "Estimated Job Duration*" at bounding box center [420, 181] width 248 height 17
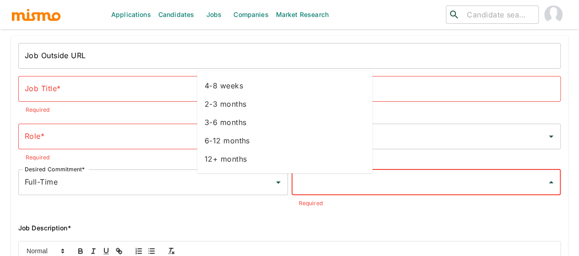
scroll to position [51, 0]
click at [226, 161] on li "Unknown" at bounding box center [284, 160] width 175 height 18
type input "Unknown"
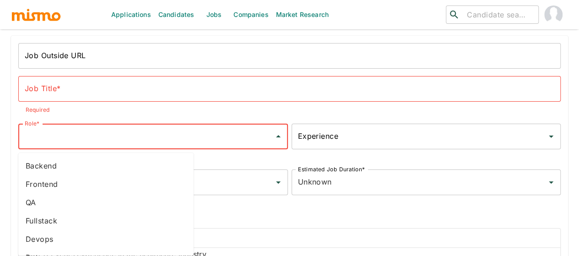
click at [83, 139] on input "Role*" at bounding box center [146, 136] width 248 height 17
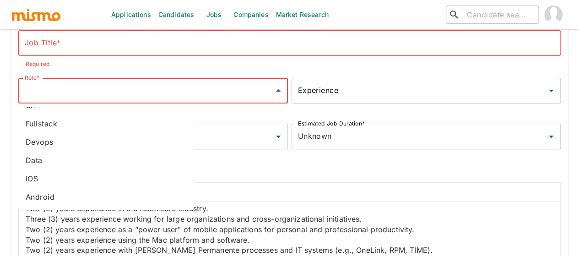
drag, startPoint x: 56, startPoint y: 189, endPoint x: 45, endPoint y: 179, distance: 14.9
click at [55, 189] on li "Android" at bounding box center [105, 197] width 175 height 18
type input "Android"
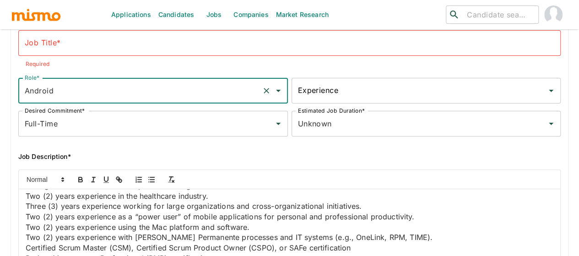
click at [296, 94] on input "Experience" at bounding box center [420, 90] width 248 height 17
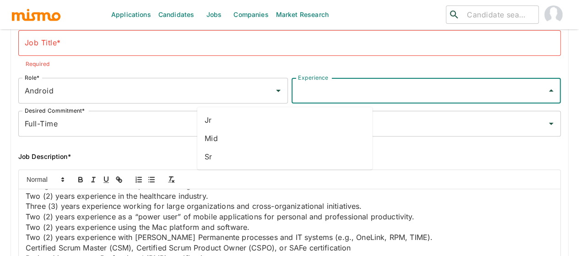
click at [228, 151] on li "Sr" at bounding box center [284, 156] width 175 height 18
type input "Sr"
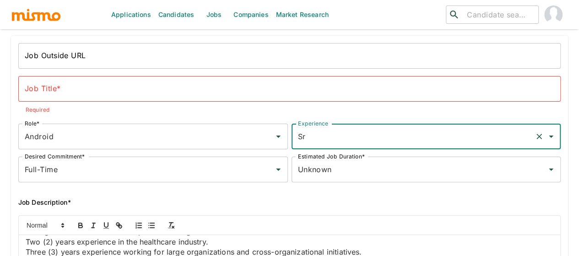
click at [67, 59] on div "Job Outside URL Job Outside URL" at bounding box center [289, 56] width 542 height 26
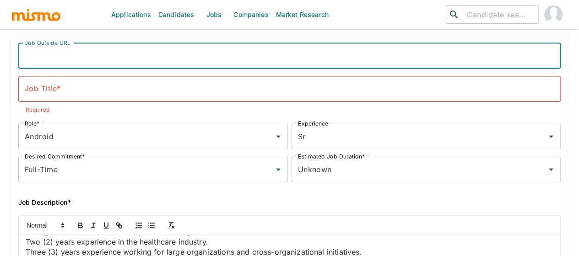
paste input "IT Consultant IV, Solutions"
type input "IT Consultant IV, Solutions"
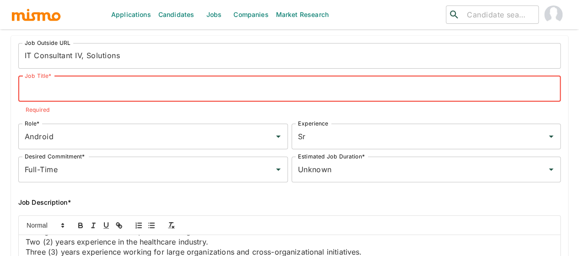
click at [68, 91] on input "Job Title*" at bounding box center [289, 89] width 542 height 26
paste input "IT Consultant IV, Solutions"
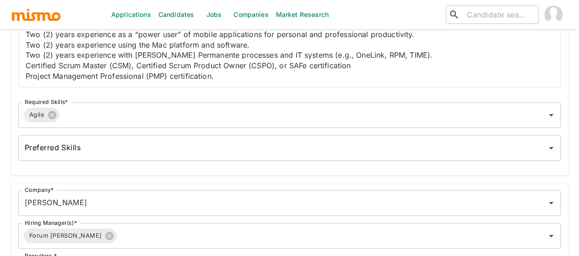
scroll to position [266, 0]
type input "IT Consultant IV, Solutions"
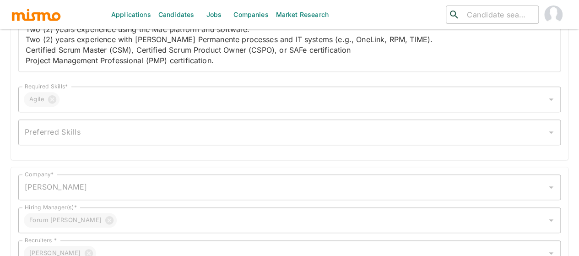
scroll to position [252, 0]
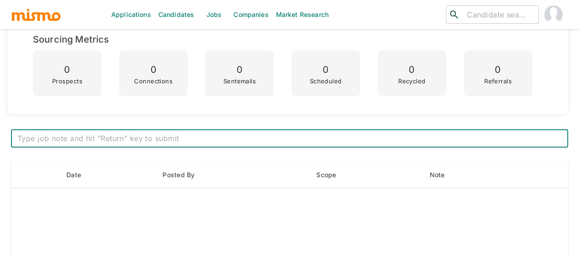
scroll to position [320, 0]
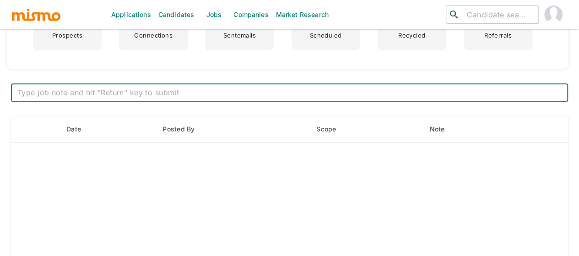
click at [113, 92] on textarea at bounding box center [289, 92] width 544 height 11
paste textarea "***Position History*** Position created on September 9th Assigned to: Mai Vacan…"
type textarea "***Position History*** Position created on September 9th Assigned to: Mai Vacan…"
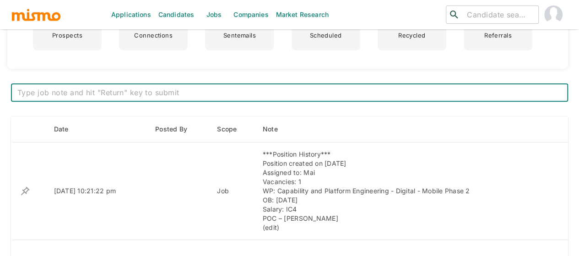
scroll to position [0, 0]
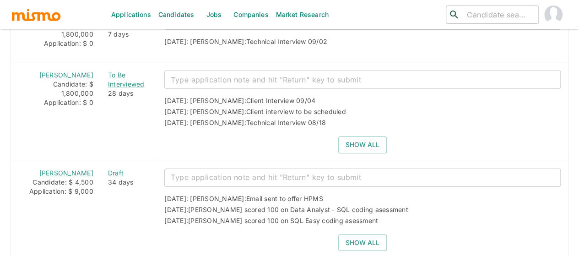
scroll to position [1395, 0]
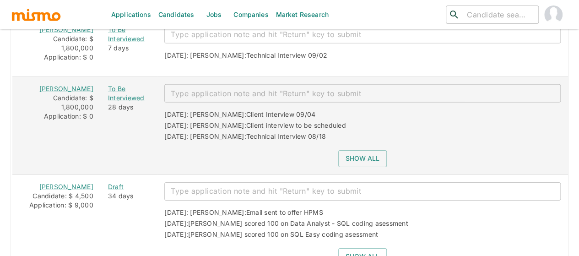
click at [348, 150] on button "Show all" at bounding box center [362, 158] width 48 height 17
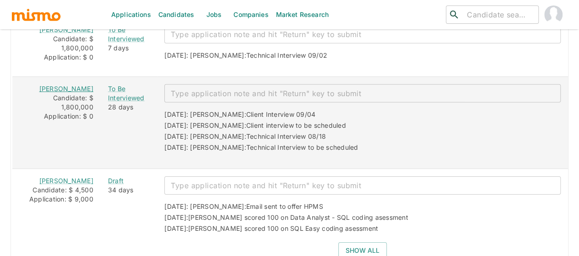
click at [64, 85] on link "Karina Chacón" at bounding box center [66, 89] width 54 height 8
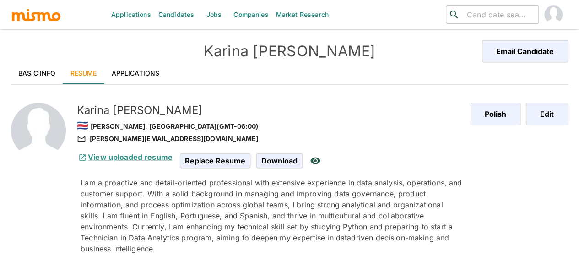
click at [36, 75] on link "Basic Info" at bounding box center [37, 73] width 52 height 22
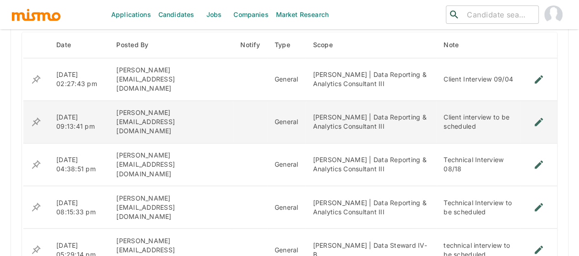
scroll to position [719, 0]
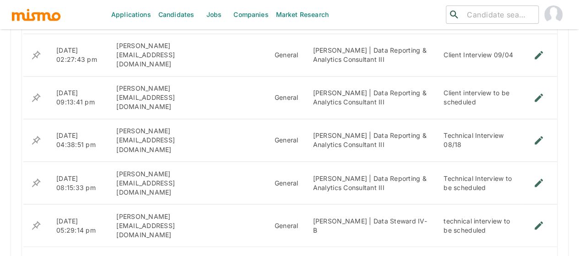
click at [548, 253] on icon "Go to next page" at bounding box center [546, 258] width 11 height 11
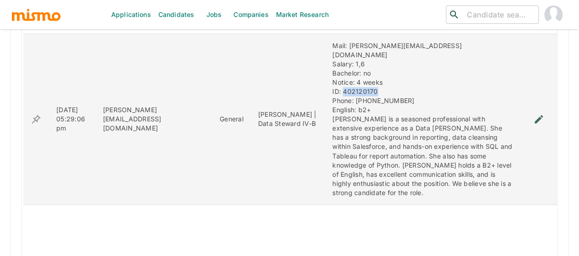
drag, startPoint x: 352, startPoint y: 80, endPoint x: 314, endPoint y: 83, distance: 37.7
click at [332, 83] on div "Mail: Kari.chaconaguilar@yahoo.com Salary: 1,6 Bachelor: no Notice: 4 weeks ID:…" at bounding box center [422, 119] width 181 height 156
copy div "402120170"
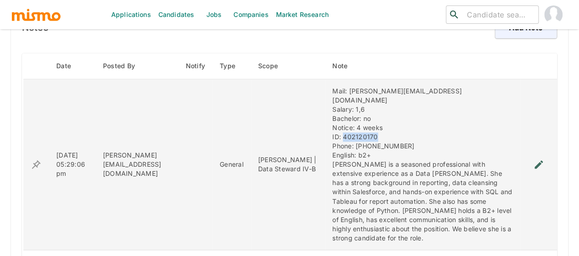
scroll to position [673, 0]
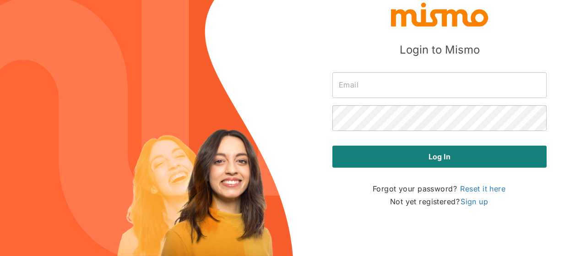
click at [363, 86] on input "text" at bounding box center [439, 85] width 214 height 26
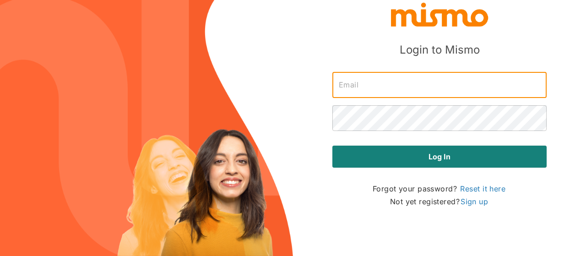
type input "[PERSON_NAME][EMAIL_ADDRESS][DOMAIN_NAME]"
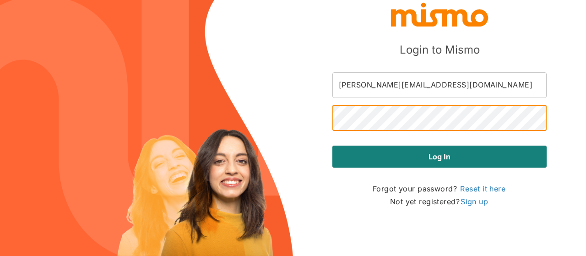
click at [332, 145] on button "Log in" at bounding box center [439, 156] width 214 height 22
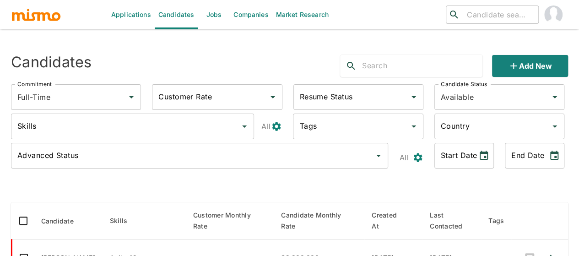
click at [209, 17] on link "Jobs" at bounding box center [214, 14] width 32 height 29
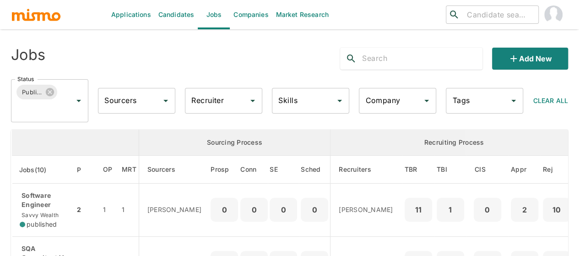
click at [202, 104] on input "Recruiter" at bounding box center [216, 100] width 55 height 17
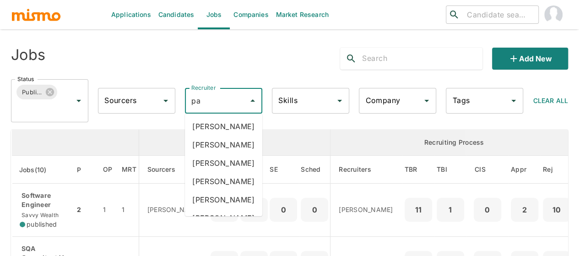
type input "pao"
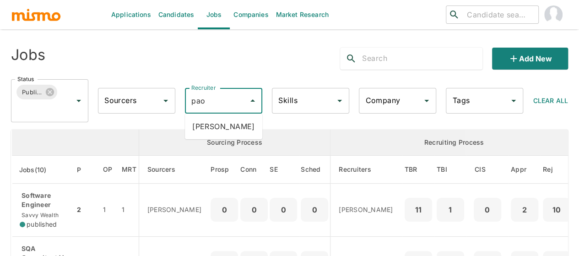
click at [210, 128] on li "Paola Pacheco" at bounding box center [223, 126] width 77 height 18
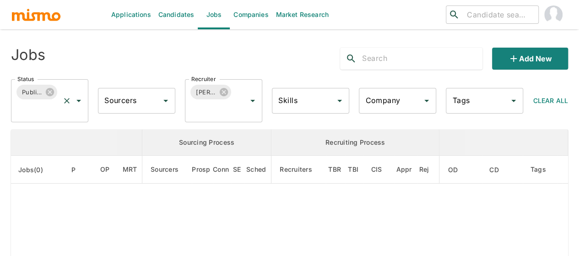
click at [77, 105] on icon "Open" at bounding box center [78, 100] width 11 height 11
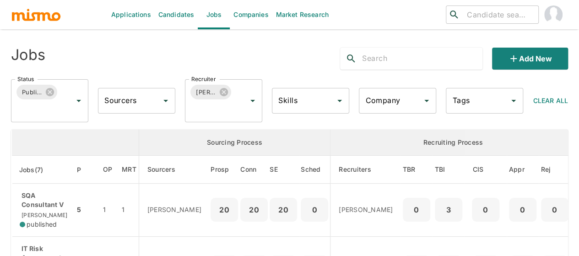
click at [41, 134] on th "enhanced table" at bounding box center [75, 142] width 127 height 26
click at [79, 101] on icon "Open" at bounding box center [78, 101] width 5 height 2
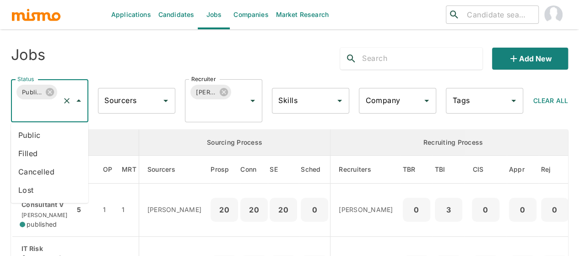
drag, startPoint x: 26, startPoint y: 135, endPoint x: 0, endPoint y: 158, distance: 34.3
click at [26, 135] on li "Public" at bounding box center [49, 135] width 77 height 18
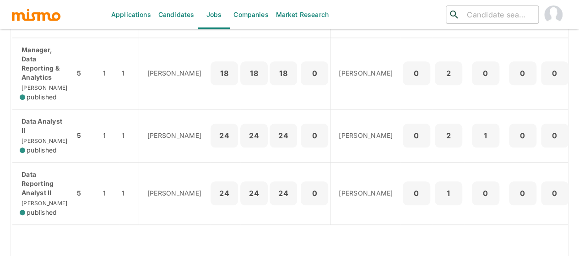
scroll to position [503, 0]
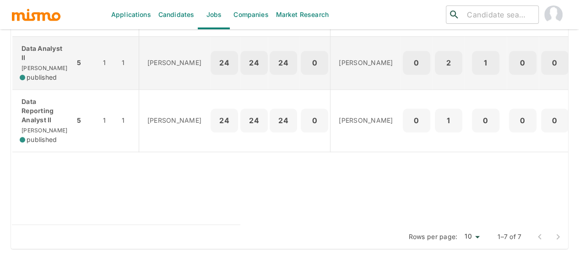
click at [35, 70] on div "Data Analyst II Kaiser published" at bounding box center [44, 63] width 48 height 38
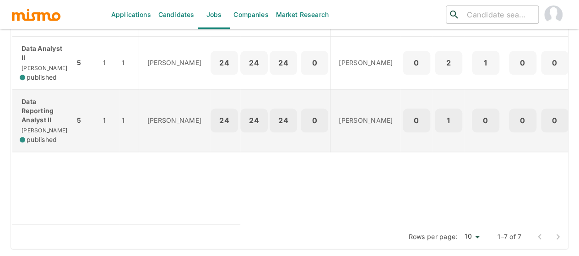
click at [35, 118] on p "Data Reporting Analyst II" at bounding box center [44, 110] width 48 height 27
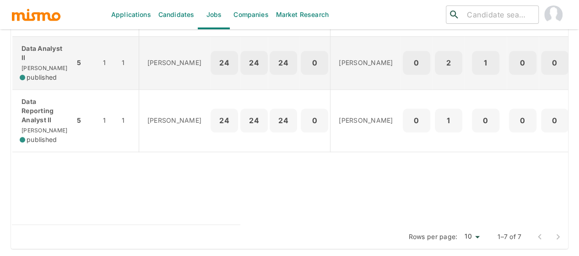
click at [40, 73] on div "Data Analyst II Kaiser published" at bounding box center [44, 63] width 48 height 38
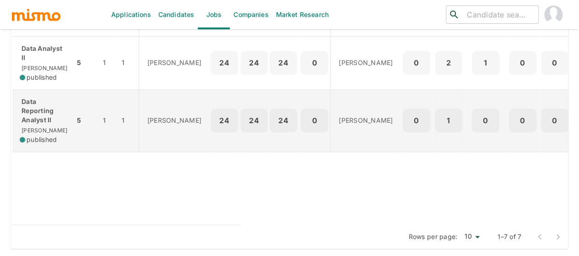
click at [37, 122] on p "Data Reporting Analyst II" at bounding box center [44, 110] width 48 height 27
click at [36, 118] on p "Data Reporting Analyst II" at bounding box center [44, 110] width 48 height 27
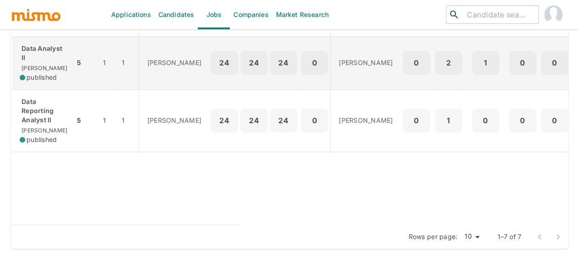
click at [45, 62] on p "Data Analyst II" at bounding box center [44, 53] width 48 height 18
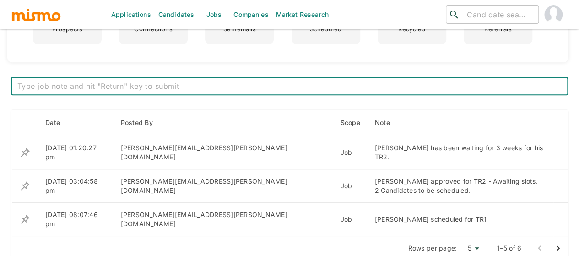
scroll to position [320, 0]
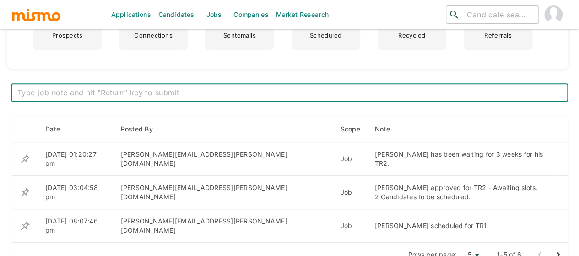
click at [235, 92] on textarea at bounding box center [289, 92] width 544 height 11
paste textarea "Pedro Paniagua to be offered (Pao). -Karina Chacón approved by U.S. for IC2 pos…"
type textarea "Pedro Paniagua to be offered (Pao). -Karina Chacón approved by U.S. for IC2 pos…"
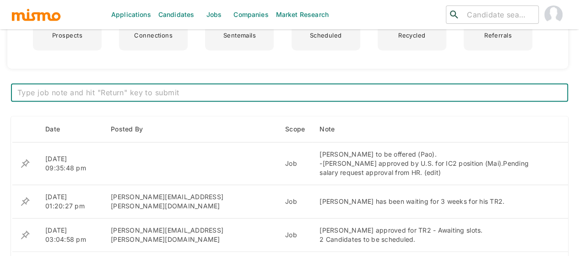
scroll to position [0, 0]
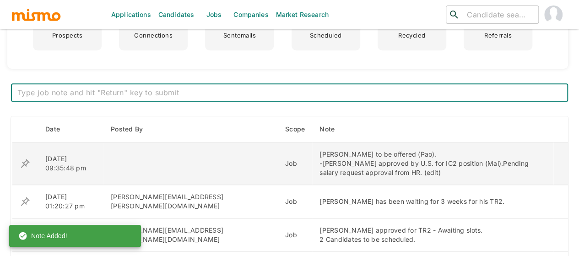
click at [25, 163] on icon "enhanced table" at bounding box center [25, 163] width 9 height 9
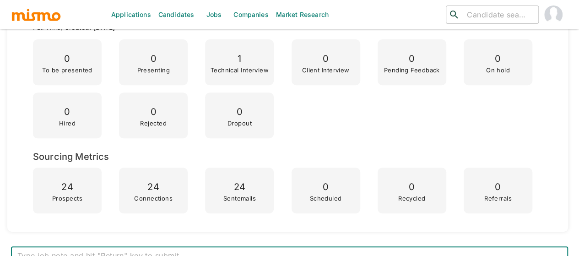
scroll to position [366, 0]
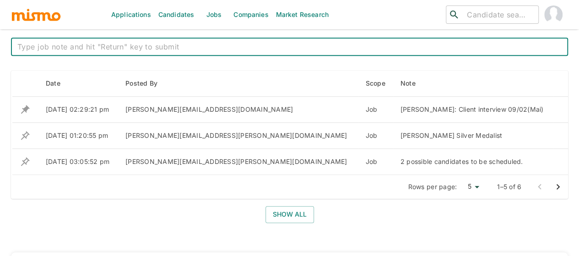
click at [146, 49] on textarea at bounding box center [289, 47] width 544 height 11
paste textarea "US Feedback: Paula is being considered for the IC2 role in Data Reporting."
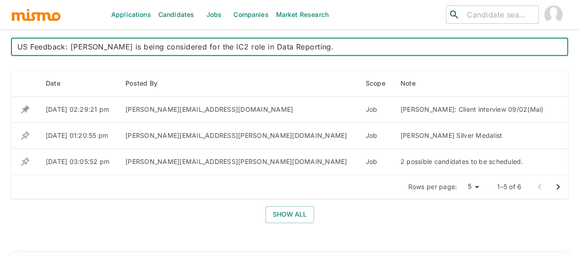
click at [90, 46] on textarea "US Feedback: Paula is being considered for the IC2 role in Data Reporting." at bounding box center [289, 47] width 544 height 11
type textarea "US Feedback: Paula Calderon (Mai) is being considered for the IC2 role in Data …"
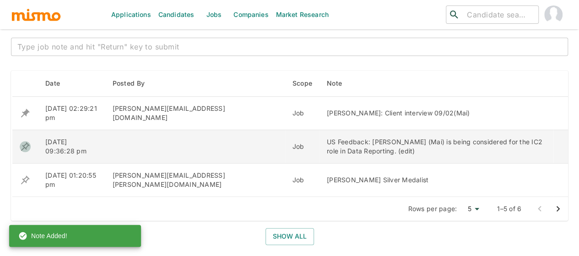
click at [25, 147] on icon "enhanced table" at bounding box center [25, 146] width 9 height 9
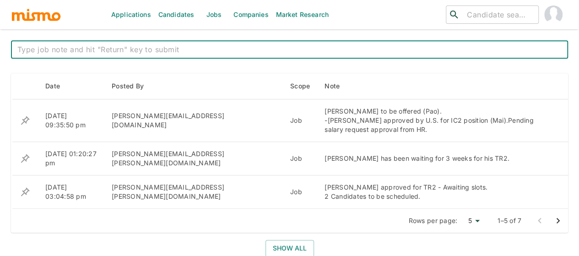
scroll to position [366, 0]
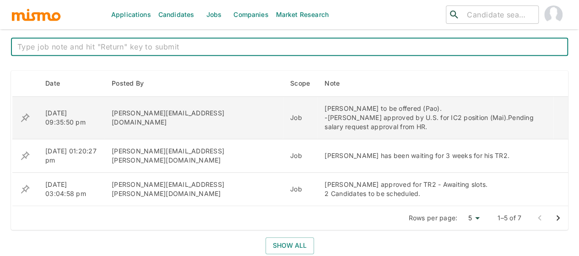
click at [25, 116] on icon "enhanced table" at bounding box center [25, 117] width 9 height 9
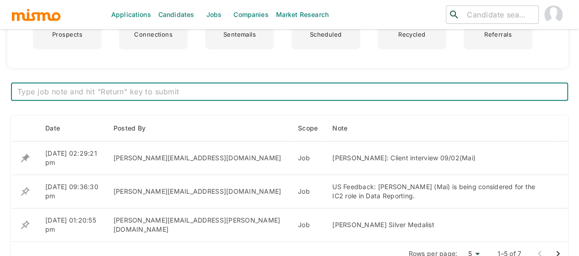
scroll to position [357, 0]
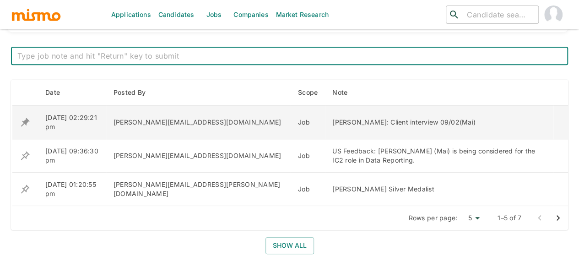
click at [23, 118] on icon "enhanced table" at bounding box center [25, 122] width 9 height 9
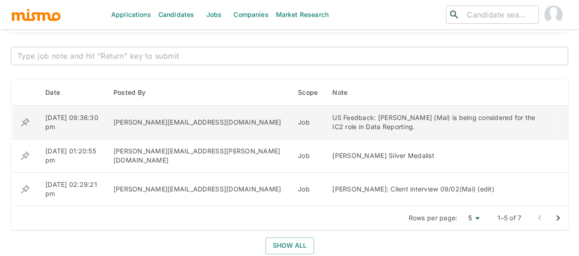
click at [24, 121] on icon "enhanced table" at bounding box center [25, 122] width 11 height 11
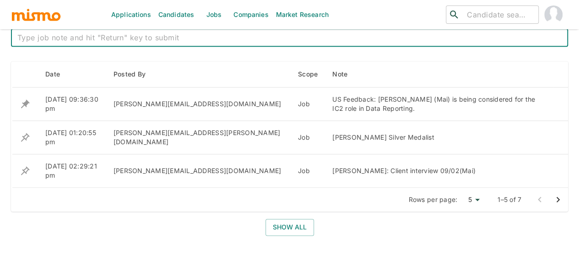
scroll to position [329, 0]
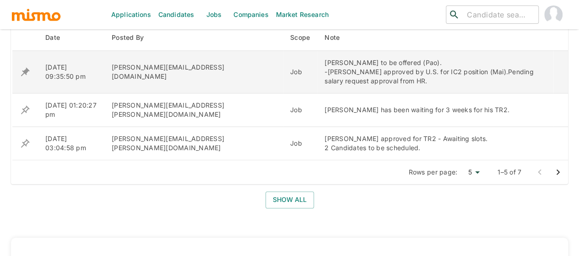
scroll to position [366, 0]
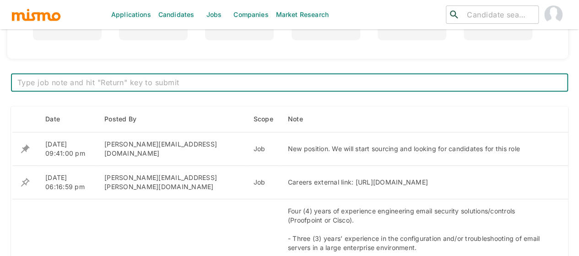
scroll to position [336, 0]
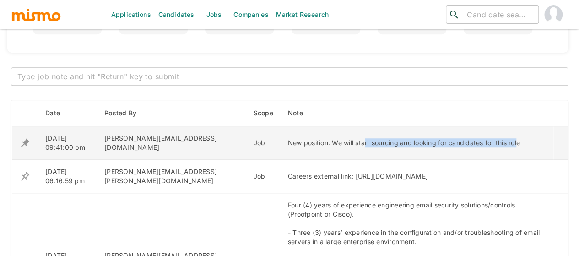
drag, startPoint x: 474, startPoint y: 140, endPoint x: 321, endPoint y: 142, distance: 152.8
click at [321, 142] on div "New position. We will start sourcing and looking for candidates for this role" at bounding box center [417, 142] width 258 height 9
click at [390, 138] on div "New position. We will start sourcing and looking for candidates for this role" at bounding box center [417, 142] width 258 height 9
drag, startPoint x: 476, startPoint y: 141, endPoint x: 224, endPoint y: 143, distance: 251.6
click at [224, 143] on tr "[DATE] 09:41:00 pm [PERSON_NAME][EMAIL_ADDRESS][DOMAIN_NAME] Job New position. …" at bounding box center [290, 142] width 556 height 33
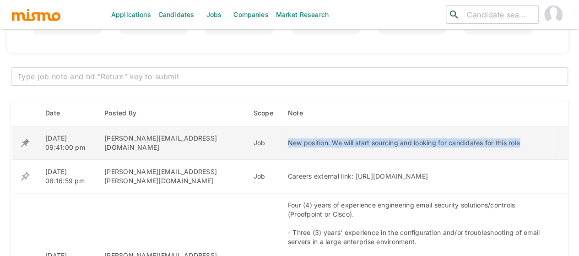
copy tr "New position. We will start sourcing and looking for candidates for this role"
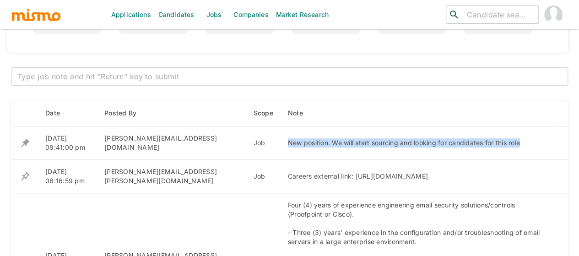
click at [156, 79] on textarea at bounding box center [289, 76] width 544 height 11
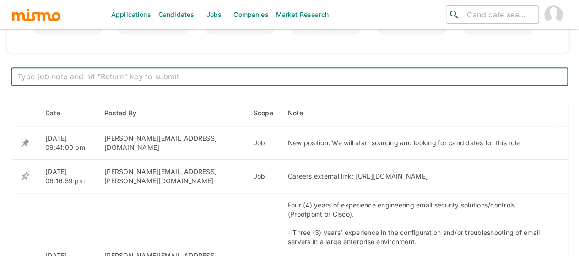
paste textarea "New position. Searching for and interviewing candidates for this role"
type textarea "New position. Searching for and interviewing candidates for this role"
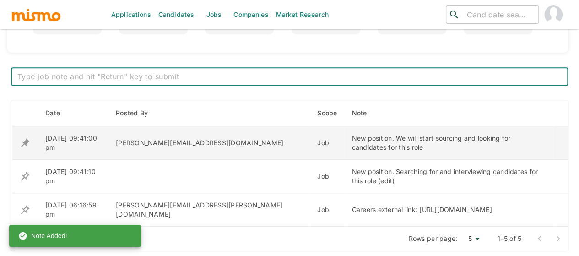
click at [25, 142] on icon "enhanced table" at bounding box center [25, 143] width 9 height 9
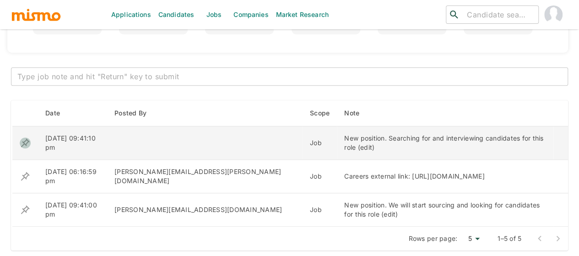
click at [27, 140] on icon "enhanced table" at bounding box center [25, 142] width 11 height 11
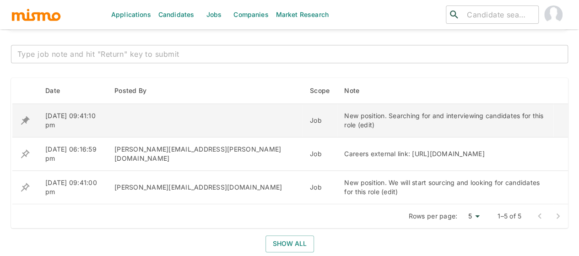
scroll to position [412, 0]
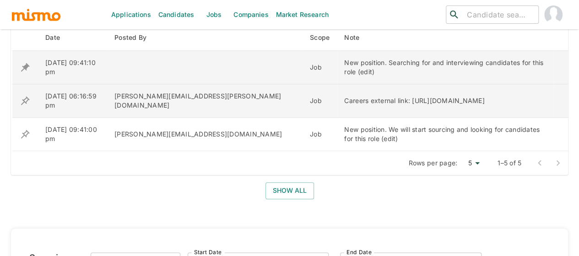
click at [27, 102] on icon "enhanced table" at bounding box center [25, 100] width 11 height 11
click at [288, 198] on button "Show all" at bounding box center [289, 190] width 48 height 17
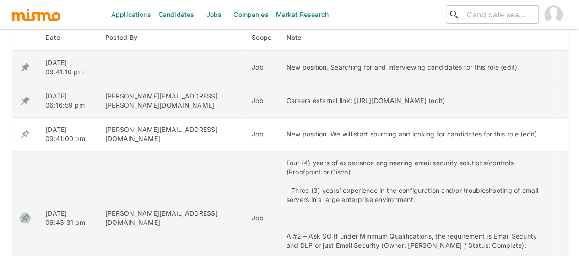
click at [25, 212] on icon "enhanced table" at bounding box center [25, 217] width 11 height 11
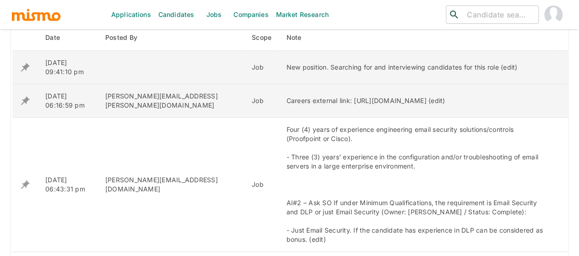
click at [27, 102] on icon "enhanced table" at bounding box center [25, 100] width 11 height 11
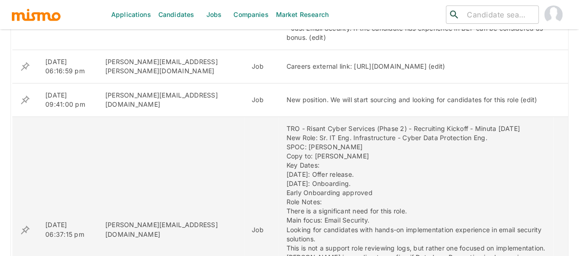
scroll to position [595, 0]
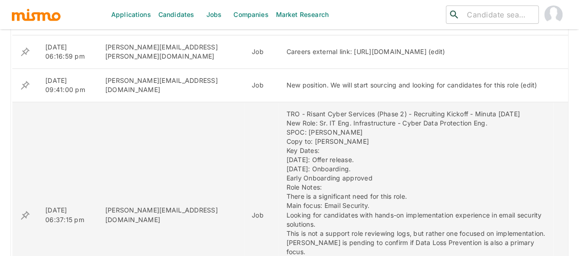
click at [27, 210] on icon "enhanced table" at bounding box center [25, 214] width 9 height 9
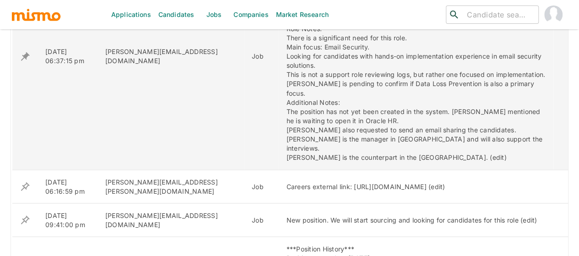
scroll to position [732, 0]
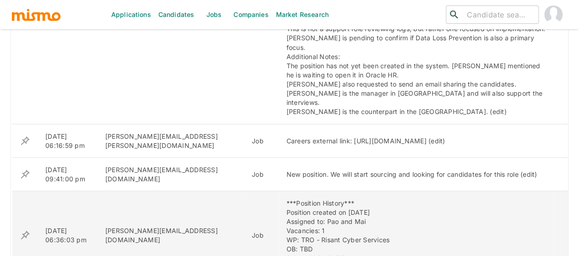
click at [25, 229] on icon "enhanced table" at bounding box center [25, 234] width 11 height 11
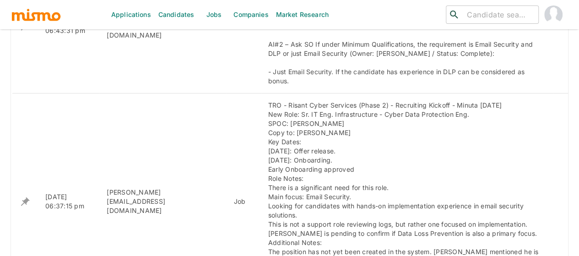
scroll to position [686, 0]
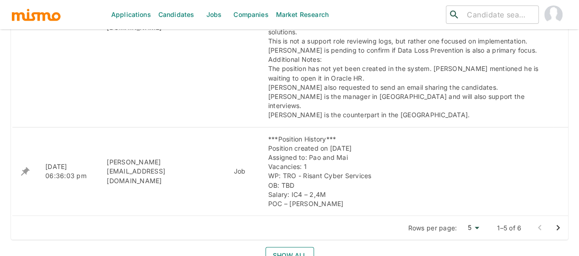
click at [284, 247] on button "Show all" at bounding box center [289, 255] width 48 height 17
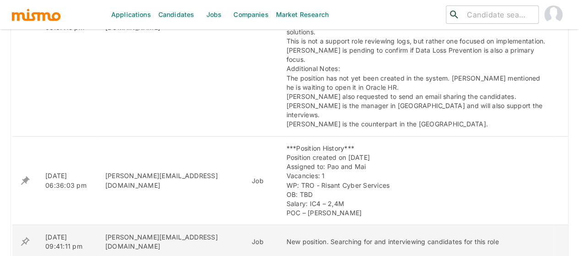
click at [25, 237] on icon "enhanced table" at bounding box center [25, 241] width 9 height 9
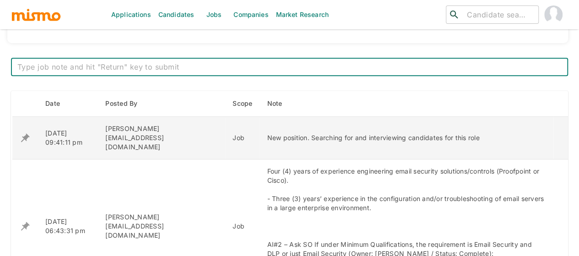
scroll to position [366, 0]
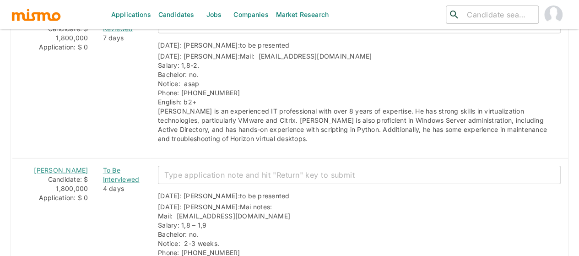
scroll to position [1464, 0]
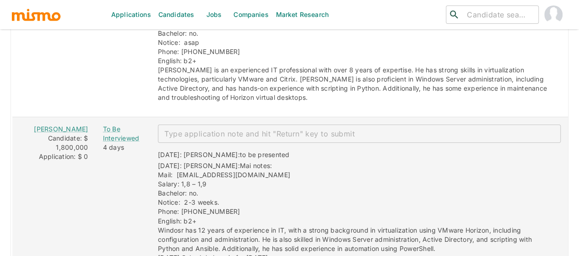
click at [228, 129] on textarea "enhanced table" at bounding box center [359, 134] width 390 height 11
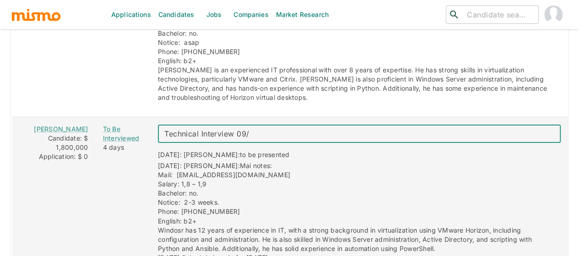
click at [245, 129] on textarea "Technical Interview 09/" at bounding box center [359, 134] width 390 height 11
type textarea "Technical Interview 09/ 12"
drag, startPoint x: 255, startPoint y: 100, endPoint x: 142, endPoint y: 99, distance: 113.5
click at [151, 117] on div "Technical Interview 09/ 12 x ​" at bounding box center [356, 130] width 410 height 26
click at [263, 129] on textarea "Technical Interview 09/ 12" at bounding box center [359, 134] width 390 height 11
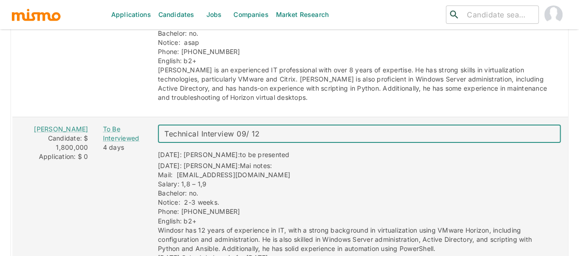
click at [265, 129] on textarea "Technical Interview 09/ 12" at bounding box center [359, 134] width 390 height 11
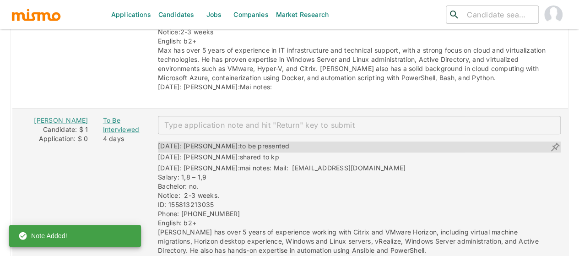
scroll to position [1921, 0]
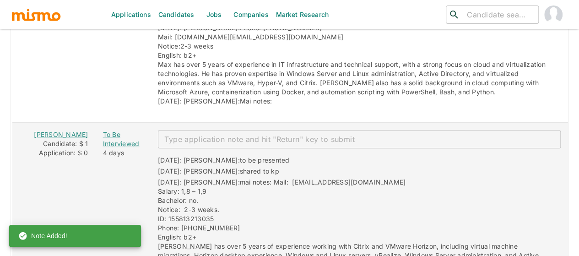
click at [185, 130] on div "x ​" at bounding box center [359, 139] width 403 height 18
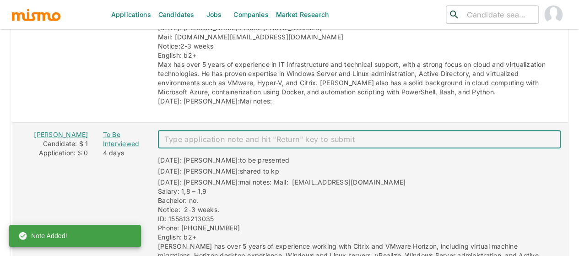
paste textarea "Technical Interview 09/ 12"
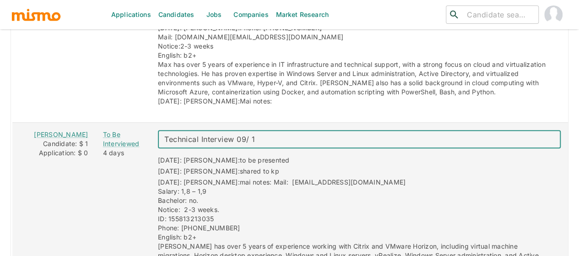
type textarea "Technical Interview 09/ 11"
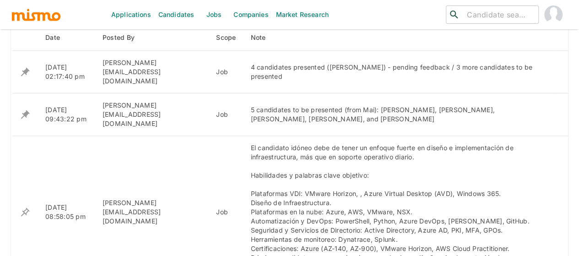
scroll to position [366, 0]
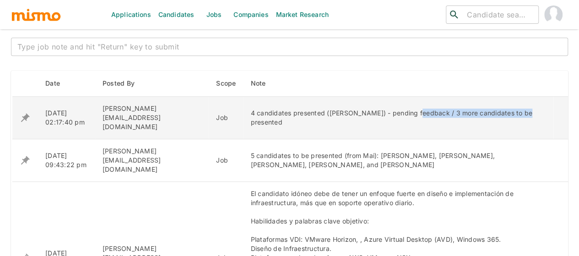
drag, startPoint x: 505, startPoint y: 109, endPoint x: 384, endPoint y: 112, distance: 120.8
click at [384, 112] on div "4 candidates presented ([PERSON_NAME]) - pending feedback / 3 more candidates t…" at bounding box center [398, 117] width 296 height 18
copy div "3 more candidates to be presented"
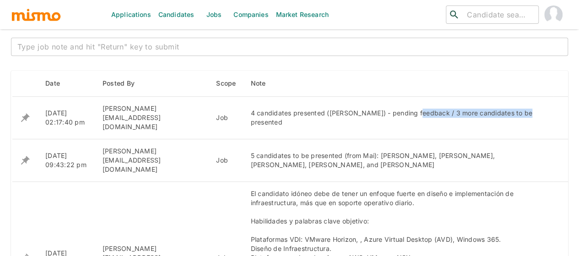
scroll to position [320, 0]
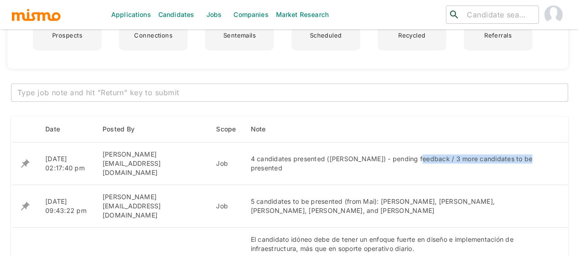
click at [122, 89] on textarea at bounding box center [289, 92] width 544 height 11
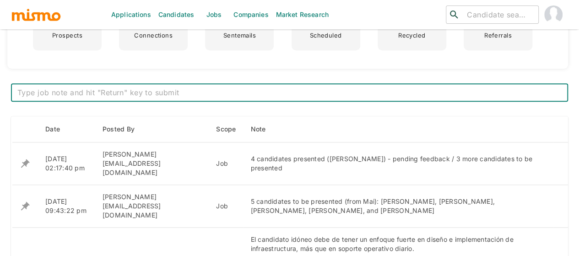
paste textarea "-Charles Rojas: Technical Interview 09/ 11 -Windsor Gomez: Technical Interview …"
type textarea "-Charles Rojas: Technical Interview 09/ 11 -Windsor Gomez: Technical Interview …"
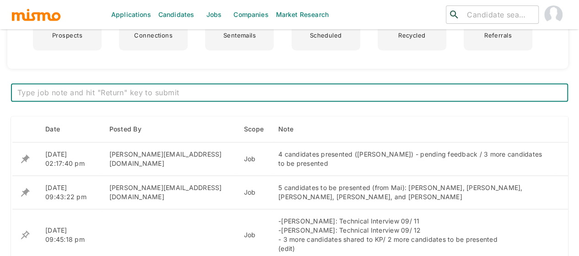
scroll to position [0, 0]
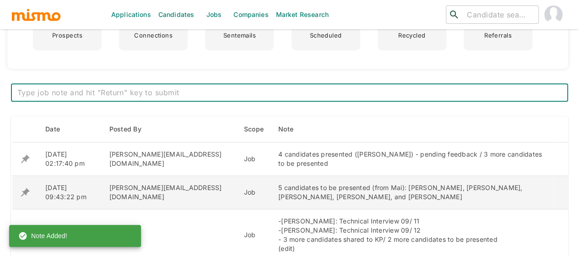
click at [26, 190] on icon "enhanced table" at bounding box center [25, 192] width 9 height 9
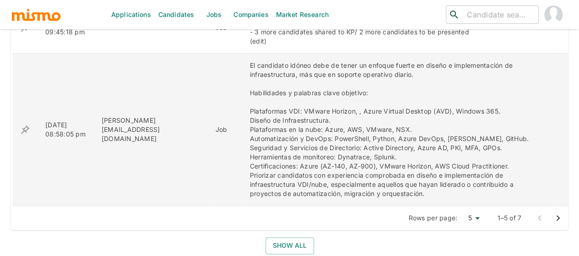
scroll to position [595, 0]
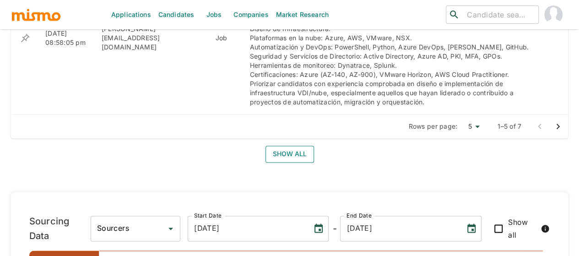
click at [293, 145] on button "Show all" at bounding box center [289, 153] width 48 height 17
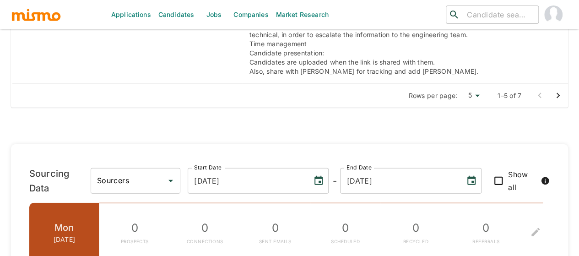
scroll to position [1052, 0]
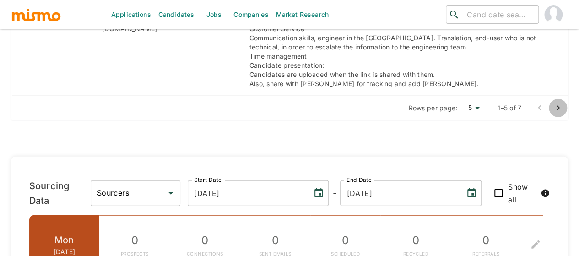
click at [561, 102] on icon "Go to next page" at bounding box center [557, 107] width 11 height 11
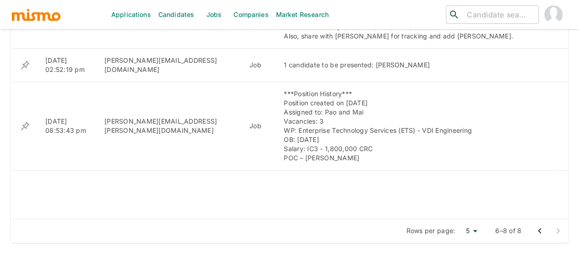
scroll to position [713, 0]
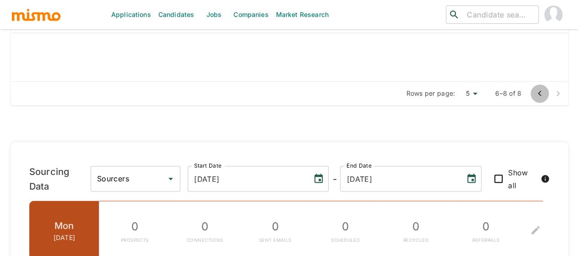
click at [539, 88] on icon "Go to previous page" at bounding box center [539, 93] width 11 height 11
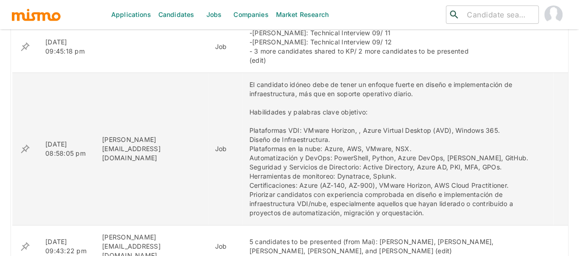
scroll to position [438, 0]
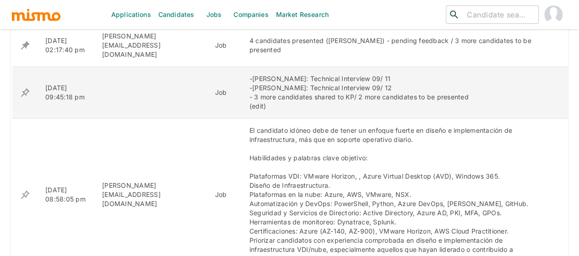
click at [24, 88] on icon "enhanced table" at bounding box center [25, 92] width 9 height 9
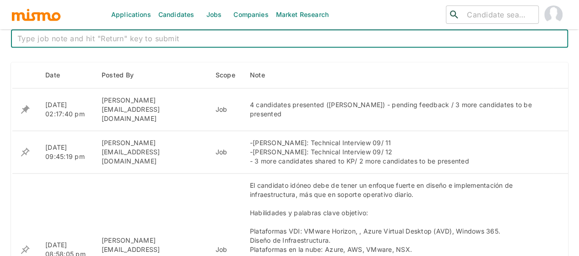
scroll to position [375, 0]
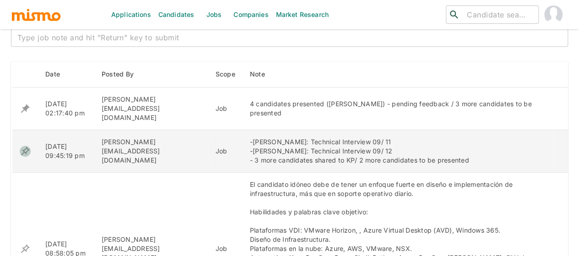
click at [26, 146] on icon "enhanced table" at bounding box center [25, 150] width 9 height 9
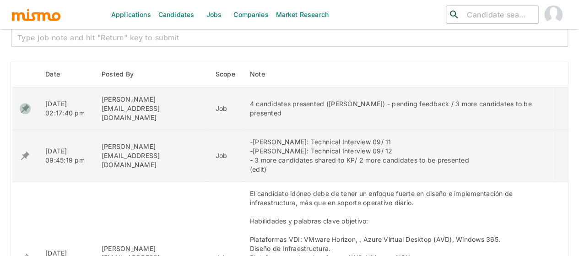
click at [22, 103] on icon "enhanced table" at bounding box center [25, 108] width 11 height 11
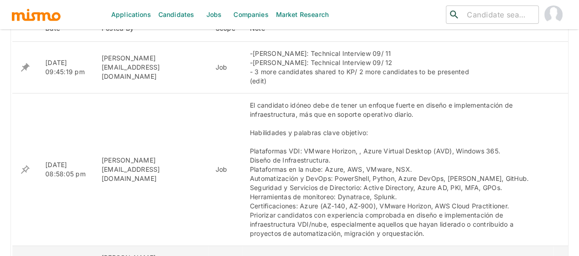
scroll to position [329, 0]
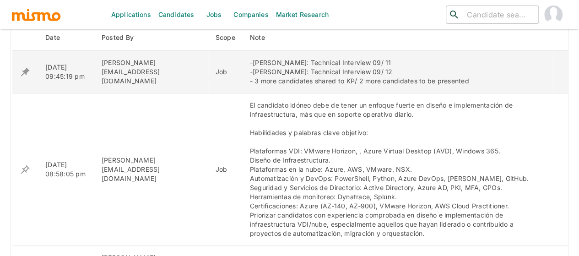
scroll to position [366, 0]
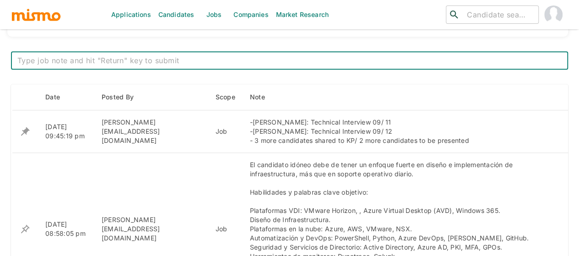
scroll to position [366, 0]
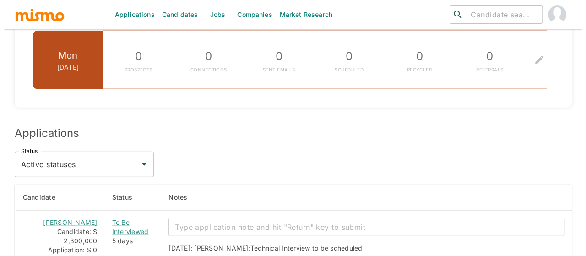
scroll to position [1189, 0]
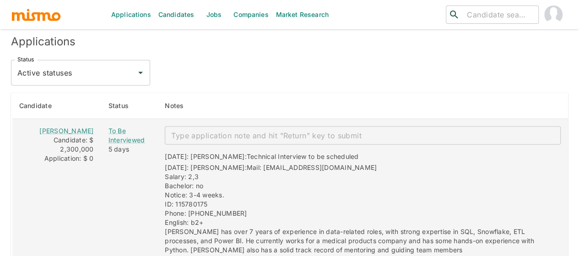
click at [190, 130] on textarea "enhanced table" at bounding box center [362, 135] width 383 height 11
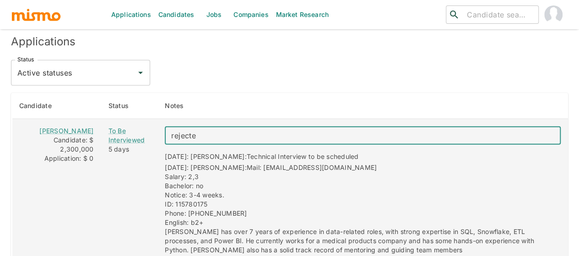
type textarea "rejected"
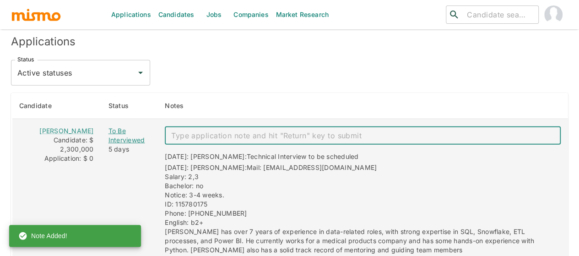
click at [114, 126] on div "To Be Interviewed" at bounding box center [129, 135] width 42 height 18
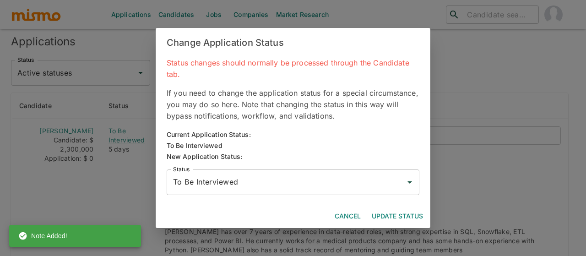
click at [209, 175] on input "To Be Interviewed" at bounding box center [286, 181] width 231 height 17
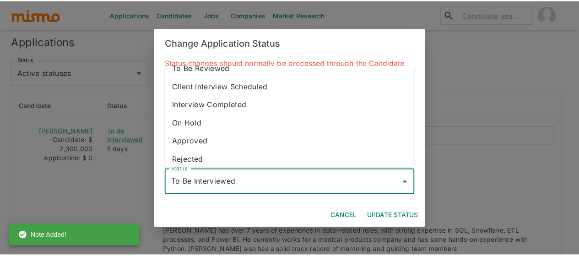
scroll to position [51, 0]
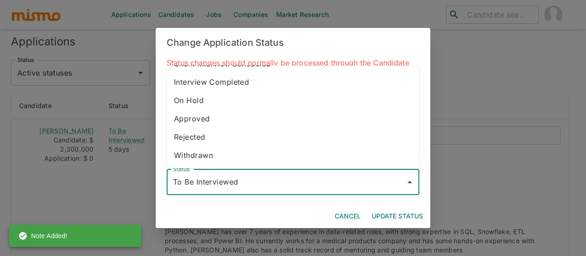
click at [207, 138] on li "Rejected" at bounding box center [293, 137] width 253 height 18
type input "Rejected"
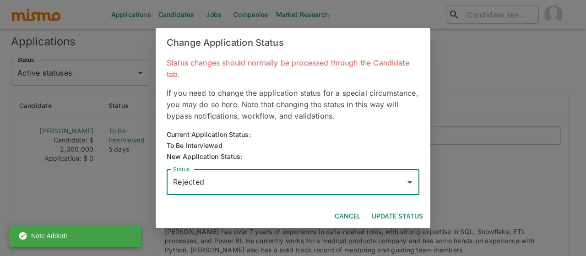
click at [405, 218] on button "Update Status" at bounding box center [397, 216] width 59 height 17
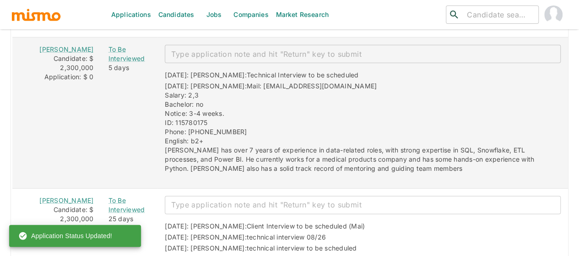
scroll to position [1327, 0]
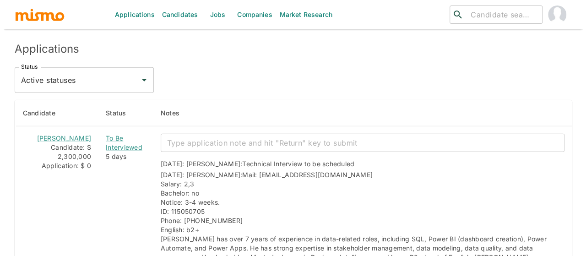
scroll to position [1107, 0]
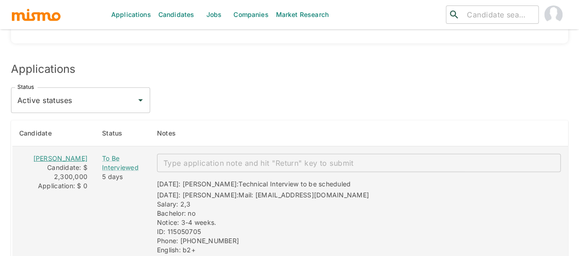
click at [59, 154] on link "[PERSON_NAME]" at bounding box center [60, 158] width 54 height 8
click at [110, 154] on div "To Be Interviewed" at bounding box center [122, 163] width 40 height 18
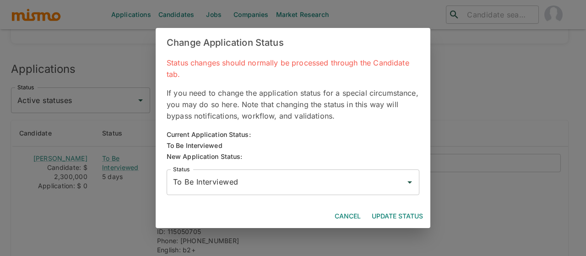
click at [253, 184] on input "To Be Interviewed" at bounding box center [286, 181] width 231 height 17
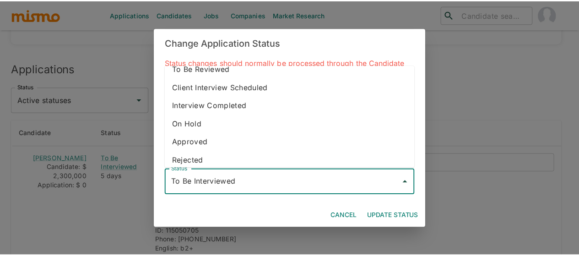
scroll to position [51, 0]
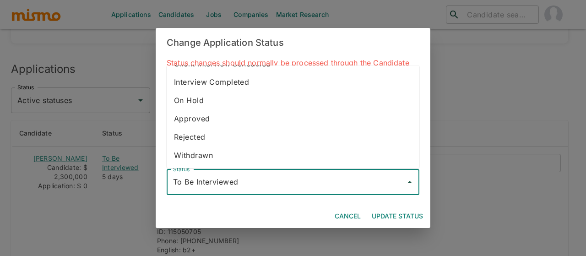
click at [228, 155] on li "Withdrawn" at bounding box center [293, 155] width 253 height 18
type input "Withdrawn"
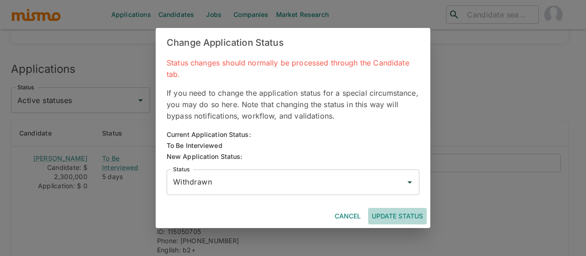
click at [388, 217] on button "Update Status" at bounding box center [397, 216] width 59 height 17
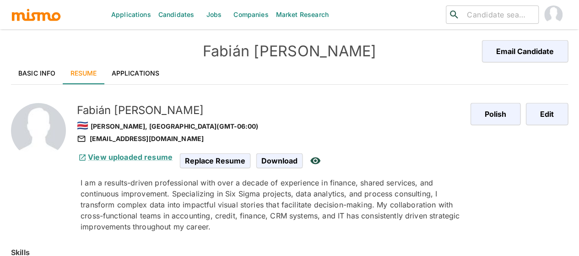
click at [118, 75] on link "Applications" at bounding box center [135, 73] width 63 height 22
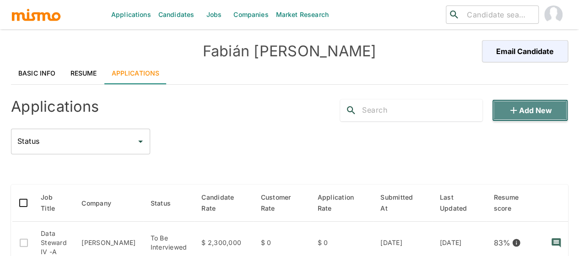
click at [538, 111] on button "Add new" at bounding box center [530, 110] width 76 height 22
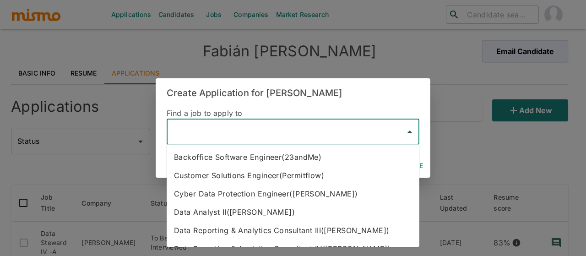
click at [195, 127] on input "text" at bounding box center [286, 131] width 231 height 17
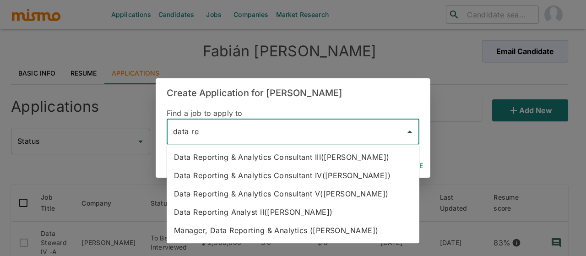
click at [240, 178] on li "Data Reporting & Analytics Consultant IV([PERSON_NAME])" at bounding box center [293, 175] width 253 height 18
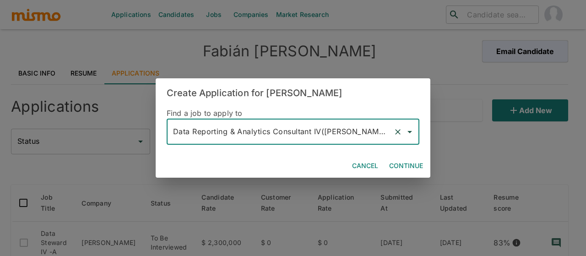
type input "Data Reporting & Analytics Consultant IV([PERSON_NAME])"
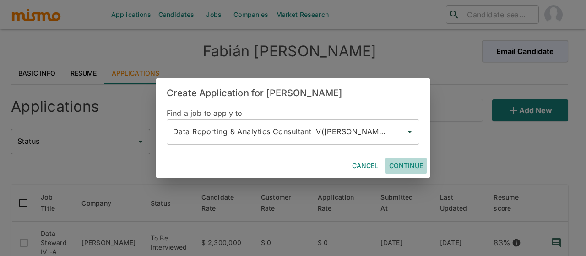
click at [402, 162] on button "Continue" at bounding box center [405, 165] width 41 height 17
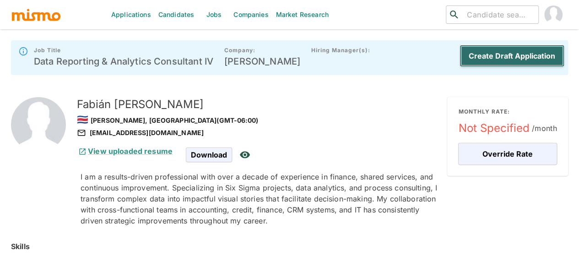
click at [508, 53] on button "Create Draft Application" at bounding box center [511, 56] width 105 height 22
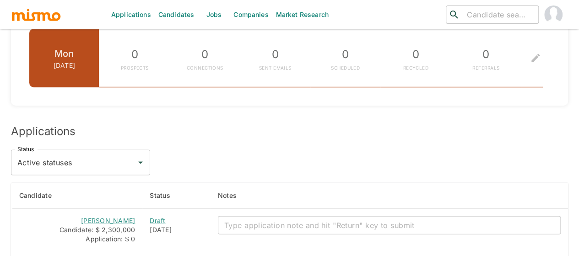
scroll to position [1235, 0]
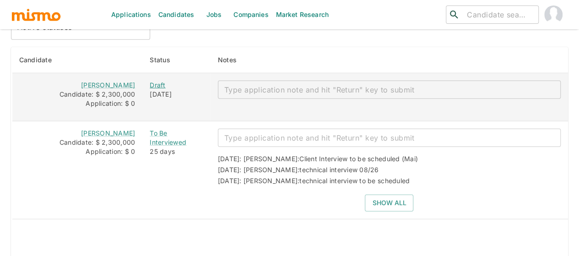
click at [156, 81] on div "Draft" at bounding box center [176, 85] width 53 height 9
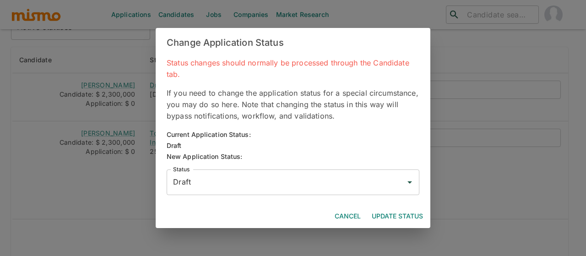
click at [219, 186] on input "Draft" at bounding box center [286, 181] width 231 height 17
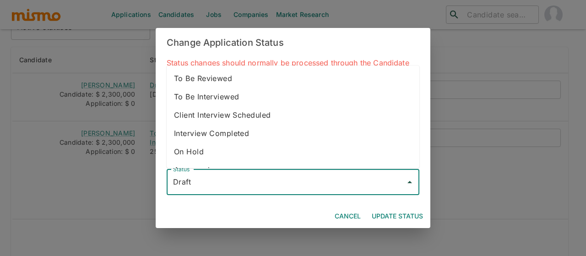
drag, startPoint x: 225, startPoint y: 97, endPoint x: 166, endPoint y: 122, distance: 64.2
click at [225, 96] on li "To Be Interviewed" at bounding box center [293, 96] width 253 height 18
type input "To Be Interviewed"
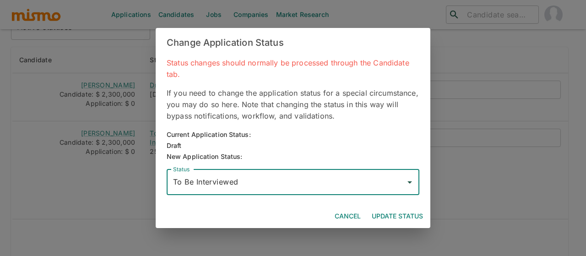
click at [382, 211] on button "Update Status" at bounding box center [397, 216] width 59 height 17
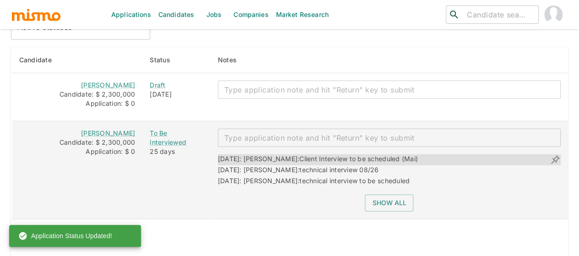
drag, startPoint x: 411, startPoint y: 135, endPoint x: 288, endPoint y: 133, distance: 123.1
click at [288, 154] on div "09/01/2025: Kaiser: Client Interview to be scheduled (Mai)" at bounding box center [389, 159] width 343 height 11
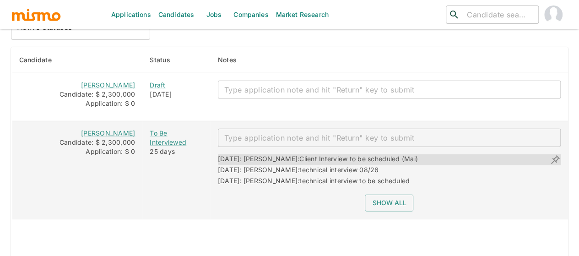
copy span "Client Interview to be scheduled (Mai)"
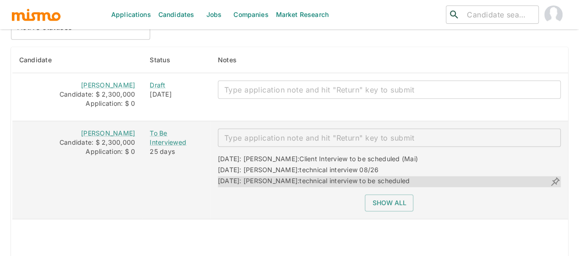
click at [320, 176] on div "08/14/2025: Kaiser: technical interview to be scheduled" at bounding box center [314, 181] width 192 height 11
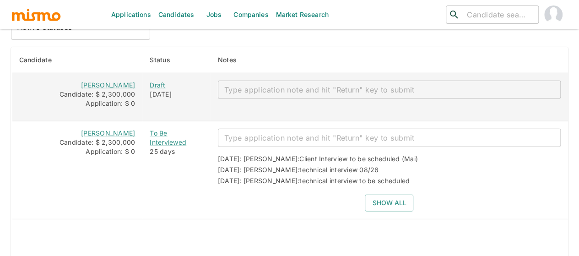
click at [262, 85] on textarea "enhanced table" at bounding box center [389, 90] width 330 height 11
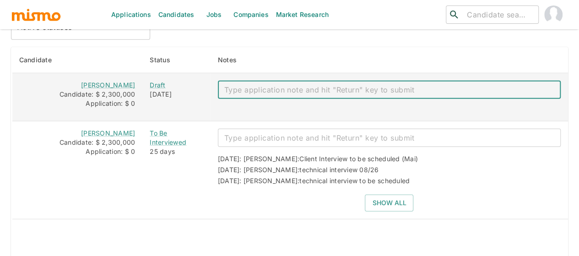
paste textarea "Client Interview to be scheduled (Mai)"
type textarea "Client Interview to be scheduled (Mai)"
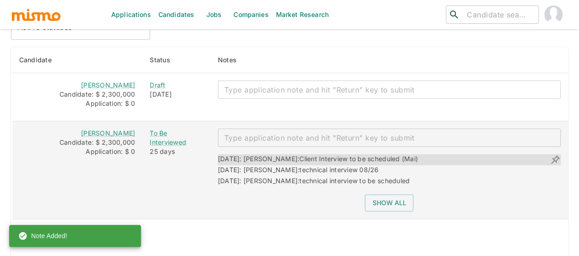
drag, startPoint x: 411, startPoint y: 134, endPoint x: 290, endPoint y: 131, distance: 120.8
click at [290, 154] on div "09/01/2025: Kaiser: Client Interview to be scheduled (Mai)" at bounding box center [389, 159] width 343 height 11
copy span "Client Interview to be scheduled (Mai)"
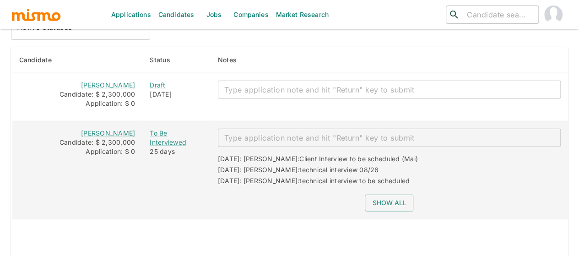
click at [251, 133] on textarea "enhanced table" at bounding box center [389, 138] width 330 height 11
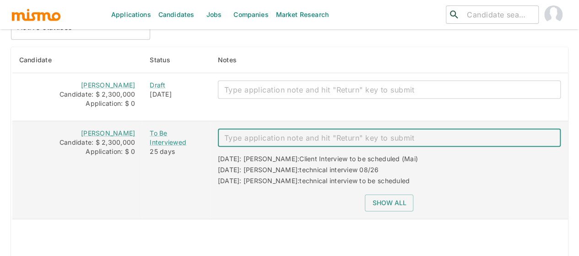
paste textarea "Client Interview to be scheduled (Mai)"
click at [337, 133] on textarea "Client Interview to be scheduled (Mai)" at bounding box center [389, 138] width 330 height 11
drag, startPoint x: 347, startPoint y: 114, endPoint x: 300, endPoint y: 114, distance: 46.7
click at [300, 133] on textarea "Client Interview to be scheduled (Mai)" at bounding box center [389, 138] width 330 height 11
type textarea "Client Interview to 09/11 (Mai)"
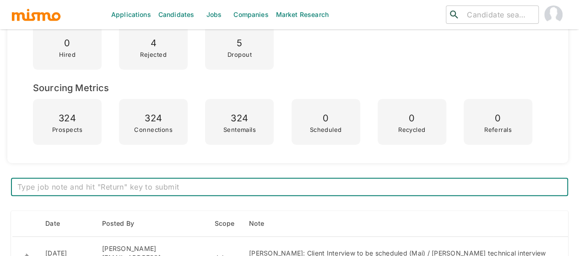
scroll to position [320, 0]
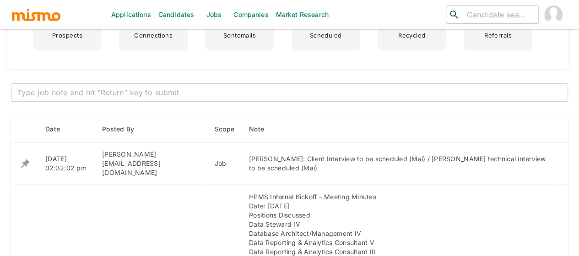
click at [167, 86] on div "x ​" at bounding box center [289, 92] width 557 height 18
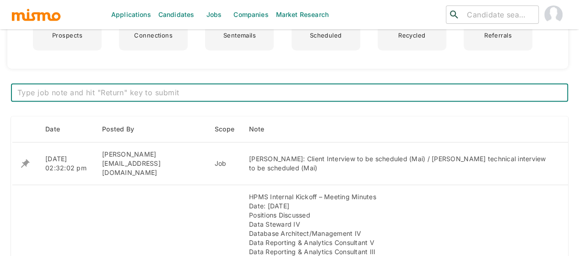
paste textarea "Manuel Miranda (Mai) Client interview 09/11 Sigifredo Castro (Pao) Client Inter…"
type textarea "Manuel Miranda (Mai) Client interview 09/11 Sigifredo Castro (Pao) Client Inter…"
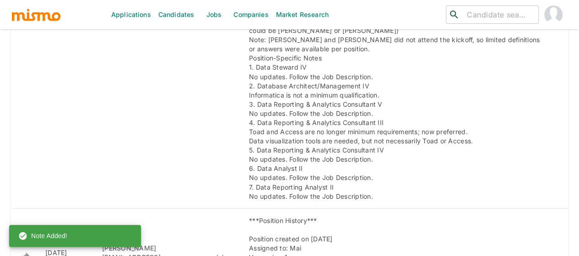
scroll to position [778, 0]
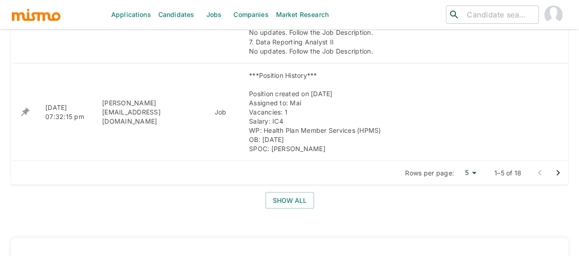
scroll to position [878, 0]
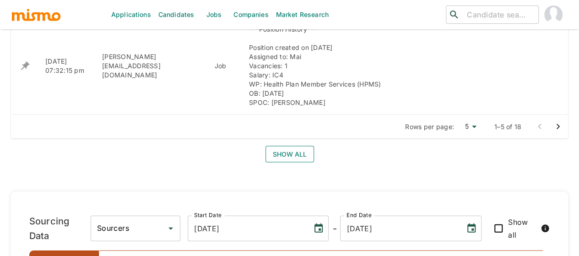
click at [288, 146] on button "Show all" at bounding box center [289, 154] width 48 height 17
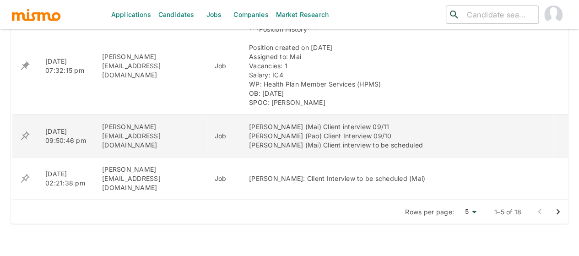
click at [27, 131] on icon "enhanced table" at bounding box center [25, 135] width 9 height 9
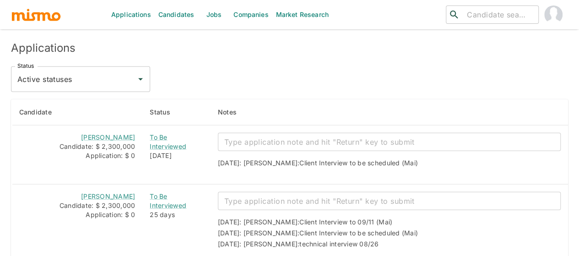
scroll to position [1052, 0]
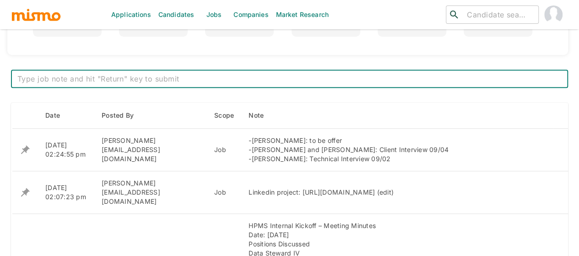
scroll to position [329, 0]
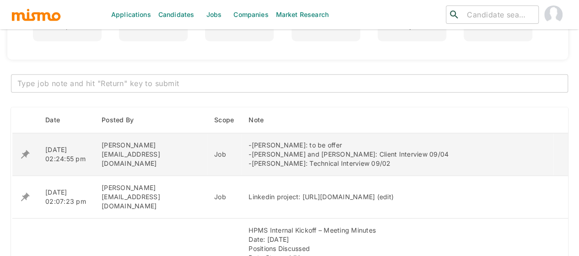
drag, startPoint x: 363, startPoint y: 164, endPoint x: 212, endPoint y: 151, distance: 152.0
click at [241, 151] on td "-[PERSON_NAME]: to be offer -[PERSON_NAME] and [PERSON_NAME]: Client Interview …" at bounding box center [397, 154] width 312 height 43
copy div "-[PERSON_NAME] and [PERSON_NAME]: Client Interview 09/04 -[PERSON_NAME]: Techni…"
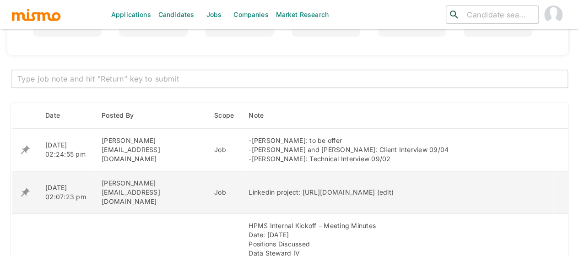
scroll to position [320, 0]
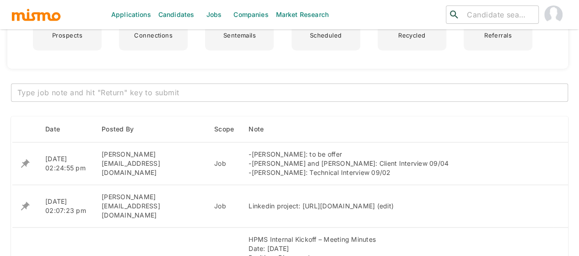
click at [108, 88] on textarea at bounding box center [289, 92] width 544 height 11
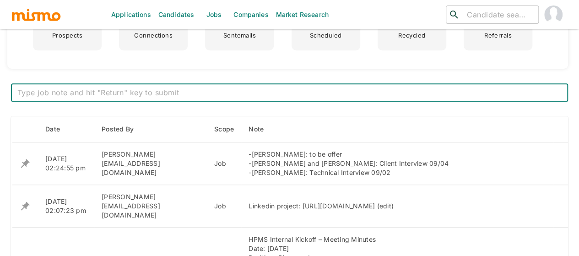
paste textarea "-[PERSON_NAME]: offer signed. OB: [DATE] -[PERSON_NAME]: Client Interview 09/09…"
type textarea "-[PERSON_NAME]: offer signed. OB: [DATE] -[PERSON_NAME]: Client Interview 09/09…"
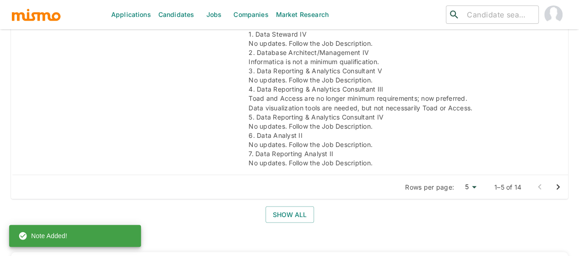
scroll to position [778, 0]
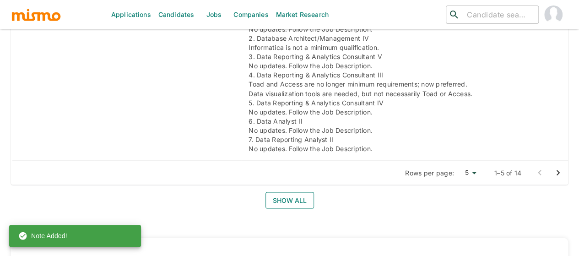
click at [291, 192] on button "Show all" at bounding box center [289, 200] width 48 height 17
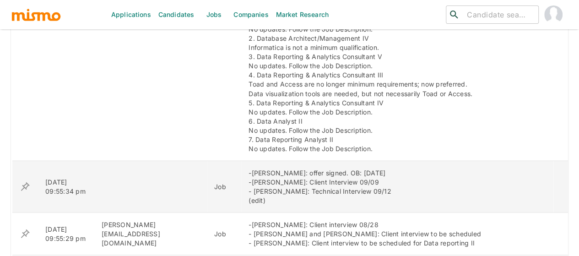
click at [24, 181] on icon "enhanced table" at bounding box center [25, 186] width 11 height 11
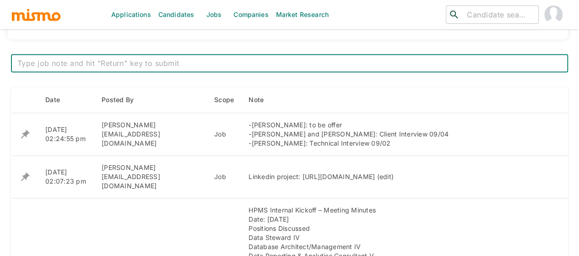
scroll to position [320, 0]
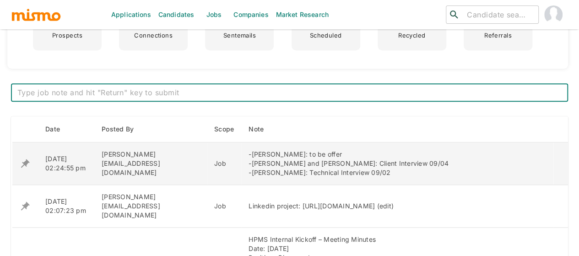
click at [24, 161] on icon "enhanced table" at bounding box center [25, 163] width 11 height 11
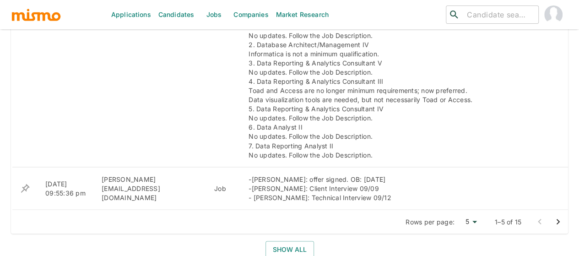
scroll to position [823, 0]
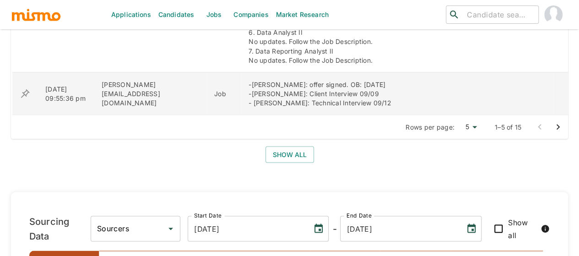
click at [25, 89] on icon "enhanced table" at bounding box center [25, 93] width 9 height 9
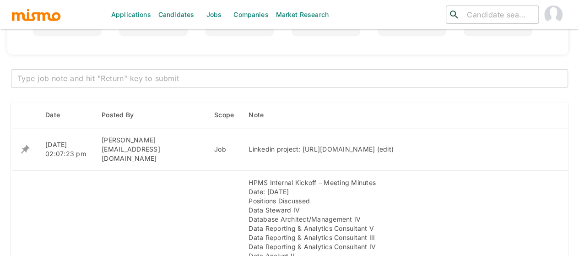
scroll to position [320, 0]
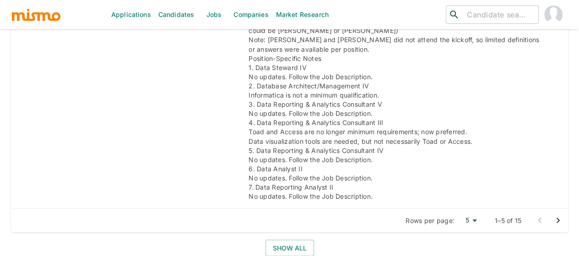
scroll to position [833, 0]
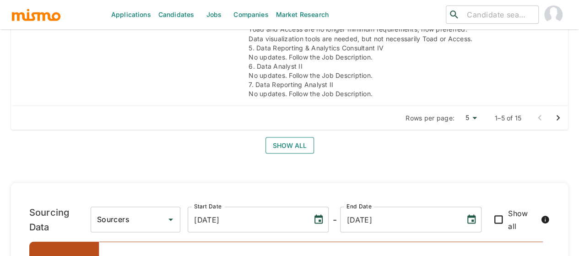
click at [287, 137] on button "Show all" at bounding box center [289, 145] width 48 height 17
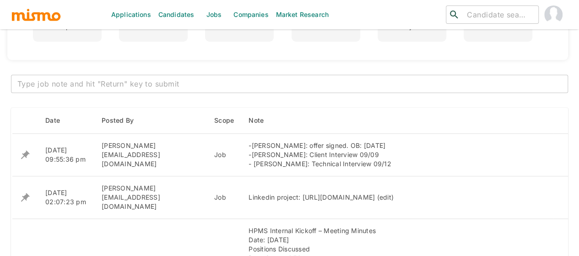
scroll to position [284, 0]
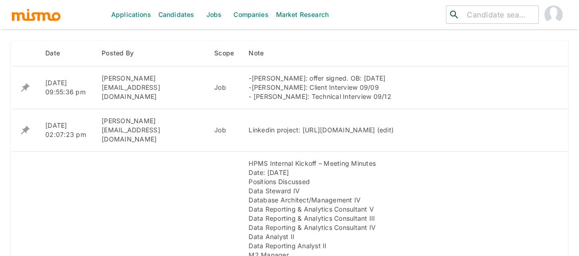
scroll to position [375, 0]
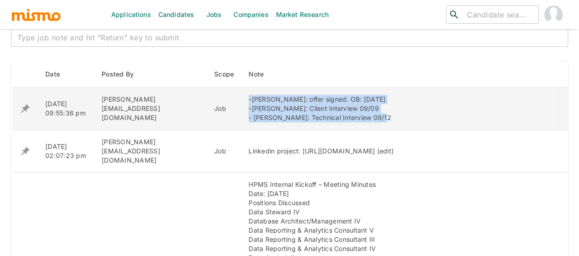
drag, startPoint x: 350, startPoint y: 118, endPoint x: 208, endPoint y: 100, distance: 142.9
click at [208, 100] on tr "[DATE] 09:55:36 pm [PERSON_NAME][EMAIL_ADDRESS][DOMAIN_NAME] Job -[PERSON_NAME]…" at bounding box center [290, 108] width 556 height 43
click at [248, 120] on div "-[PERSON_NAME]: offer signed. OB: [DATE] -[PERSON_NAME]: Client Interview 09/09…" at bounding box center [396, 108] width 297 height 27
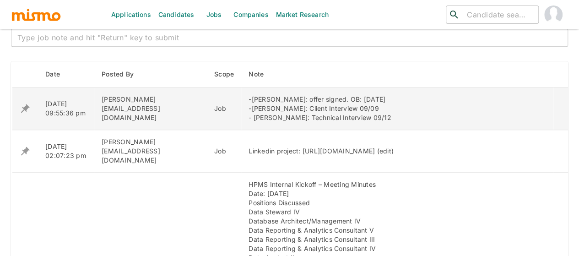
click at [346, 117] on div "-[PERSON_NAME]: offer signed. OB: [DATE] -[PERSON_NAME]: Client Interview 09/09…" at bounding box center [396, 108] width 297 height 27
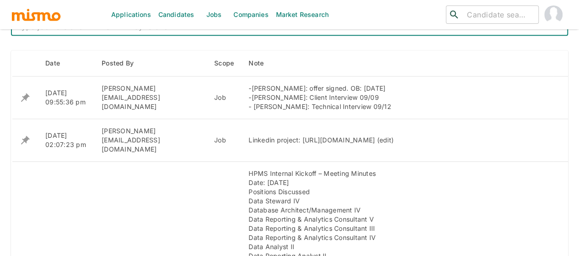
scroll to position [366, 0]
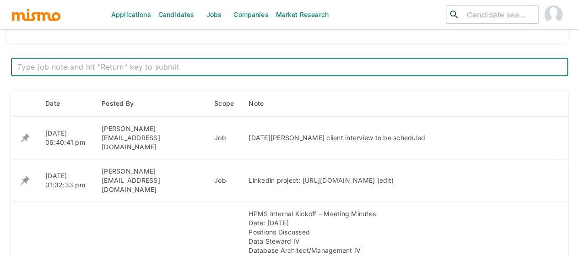
scroll to position [366, 0]
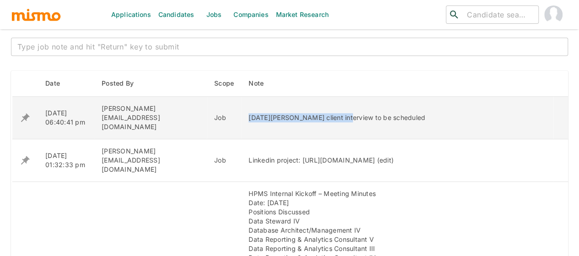
drag, startPoint x: 306, startPoint y: 113, endPoint x: 215, endPoint y: 111, distance: 91.1
click at [241, 111] on td "Lucia Flores client interview to be scheduled" at bounding box center [397, 118] width 312 height 43
copy div "Lucia Flores client interview"
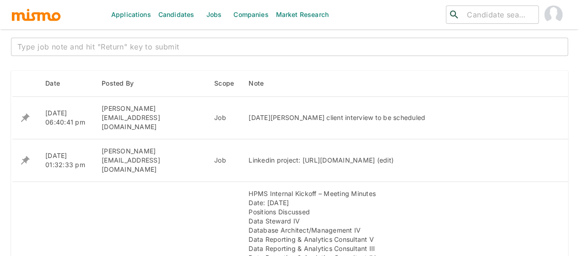
click at [126, 42] on textarea at bounding box center [289, 47] width 544 height 11
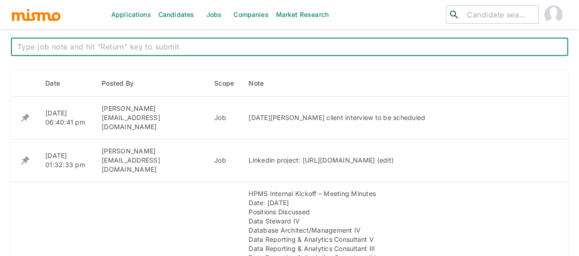
paste textarea "Lucia Flores client interview"
click at [89, 46] on textarea "Lucia Flores client interview" at bounding box center [289, 47] width 544 height 11
click at [66, 49] on textarea "Lucia Flores client Interview" at bounding box center [289, 47] width 544 height 11
click at [122, 47] on textarea "Lucia Flores Client Interview" at bounding box center [289, 47] width 544 height 11
drag, startPoint x: 153, startPoint y: 46, endPoint x: 99, endPoint y: 48, distance: 54.0
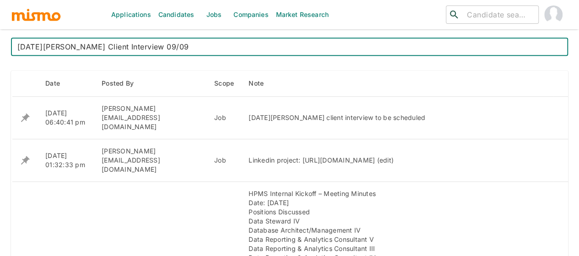
click at [99, 48] on textarea "Lucia Flores Client Interview 09/09" at bounding box center [289, 47] width 544 height 11
click at [61, 47] on textarea "Lucia Flores Client Interview 09/09" at bounding box center [289, 47] width 544 height 11
type textarea "Lucia Florez Client Interview 09/09"
drag, startPoint x: 159, startPoint y: 47, endPoint x: 65, endPoint y: 43, distance: 93.4
click at [65, 43] on textarea "Lucia Florez Client Interview 09/09" at bounding box center [289, 47] width 544 height 11
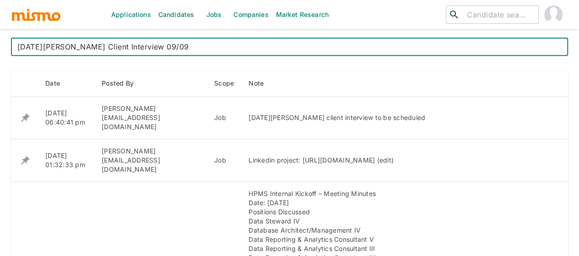
click at [153, 44] on textarea "Lucia Florez Client Interview 09/09" at bounding box center [289, 47] width 544 height 11
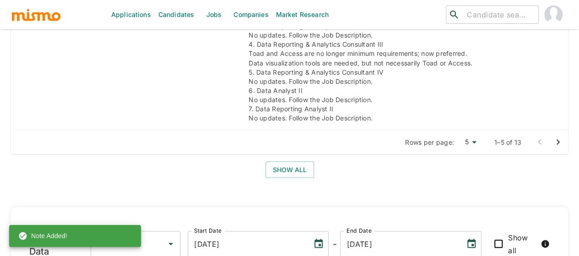
scroll to position [823, 0]
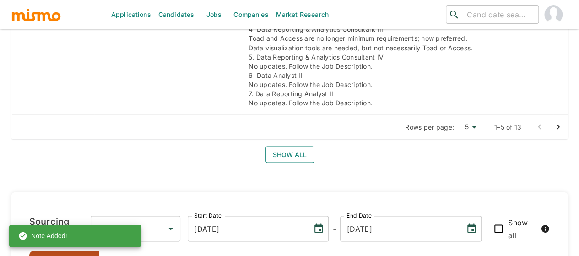
click at [286, 146] on button "Show all" at bounding box center [289, 154] width 48 height 17
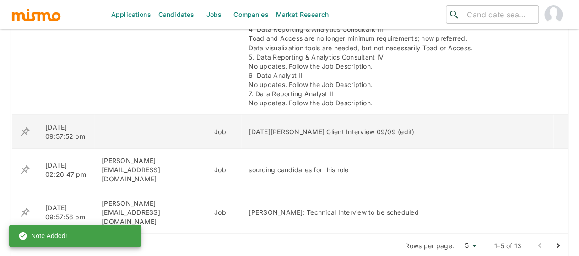
click at [28, 126] on icon "enhanced table" at bounding box center [25, 131] width 11 height 11
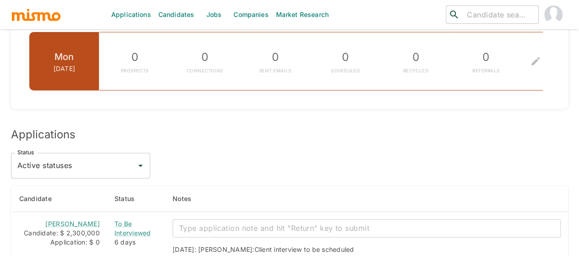
scroll to position [1235, 0]
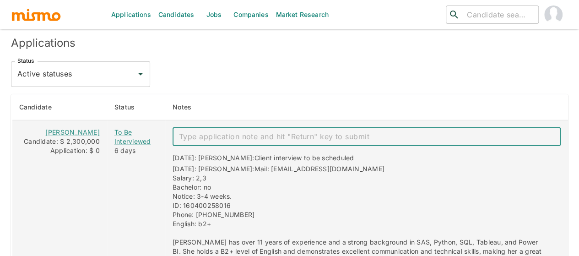
click at [194, 131] on textarea "enhanced table" at bounding box center [366, 136] width 375 height 11
paste textarea "Client Interview 09/09"
type textarea "Client Interview 09/09"
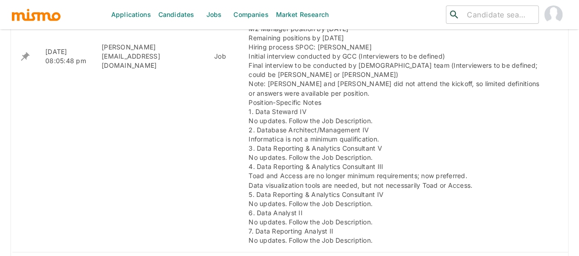
scroll to position [869, 0]
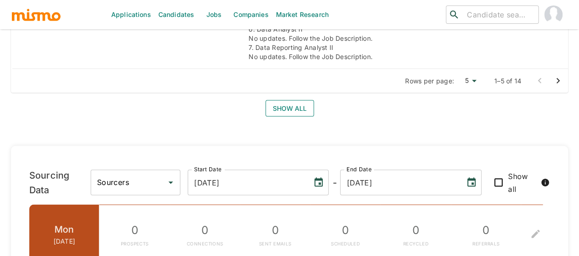
click at [283, 100] on button "Show all" at bounding box center [289, 108] width 48 height 17
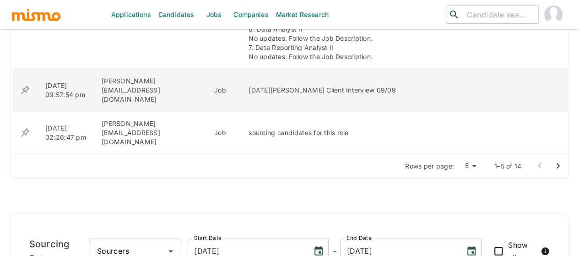
click at [26, 86] on icon "enhanced table" at bounding box center [25, 90] width 9 height 9
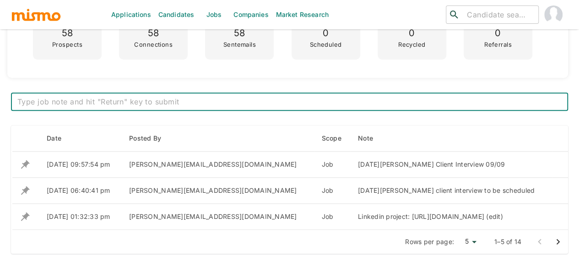
scroll to position [366, 0]
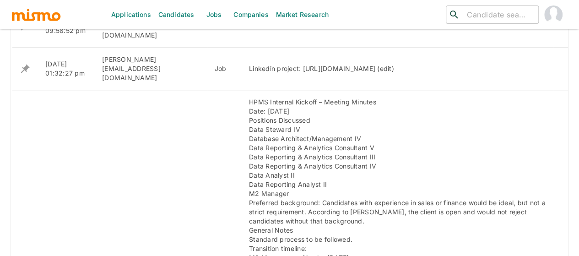
scroll to position [274, 0]
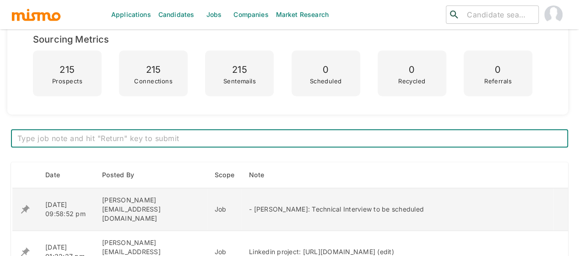
click at [25, 204] on icon "enhanced table" at bounding box center [25, 209] width 11 height 11
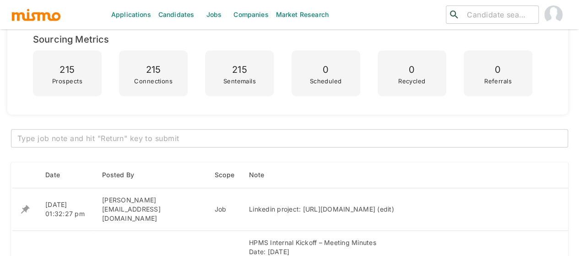
click at [47, 138] on textarea at bounding box center [289, 138] width 544 height 11
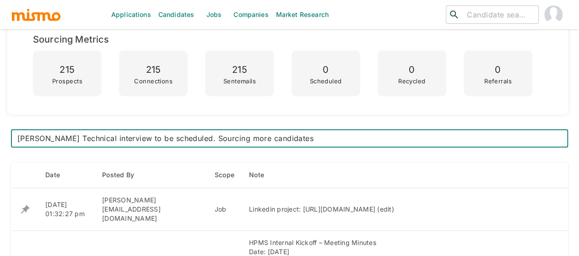
click at [83, 136] on textarea "[PERSON_NAME] Technical interview to be scheduled. Sourcing more candidates" at bounding box center [289, 138] width 544 height 11
click at [84, 137] on textarea "[PERSON_NAME] Technical interview to be scheduled. Sourcing more candidates" at bounding box center [289, 138] width 544 height 11
type textarea "[PERSON_NAME]: Technical interview to be scheduled. Sourcing more candidates"
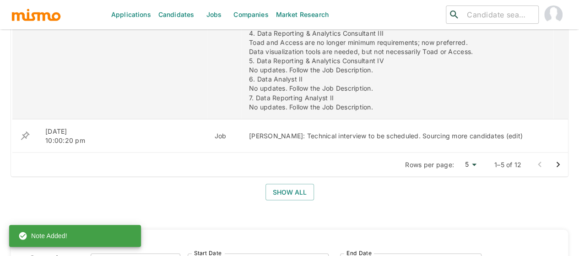
scroll to position [778, 0]
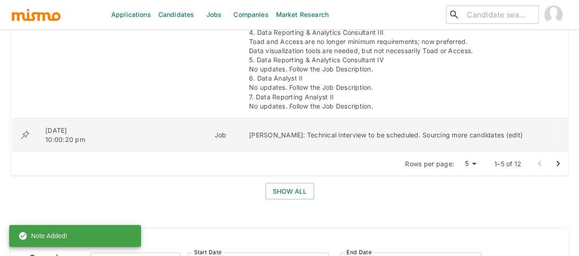
click at [24, 129] on icon "enhanced table" at bounding box center [25, 134] width 11 height 11
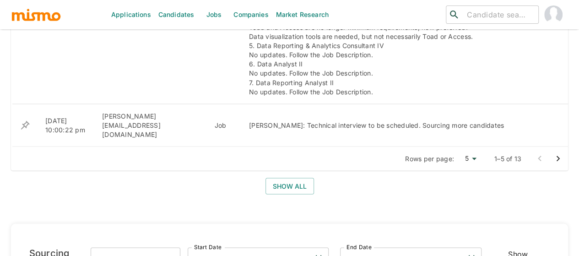
scroll to position [775, 0]
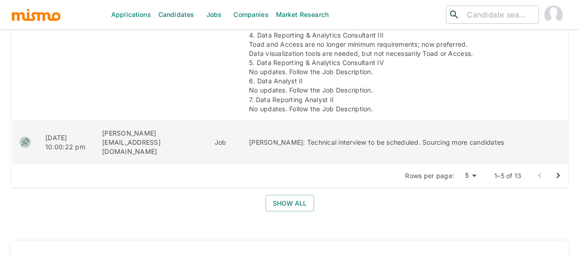
click at [24, 137] on icon "enhanced table" at bounding box center [25, 141] width 9 height 9
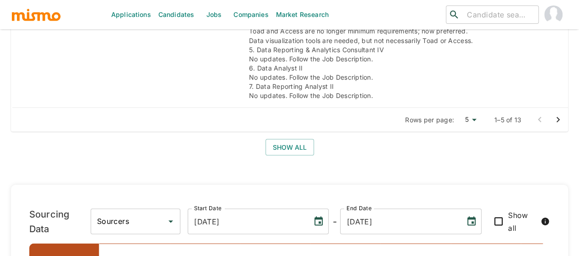
scroll to position [869, 0]
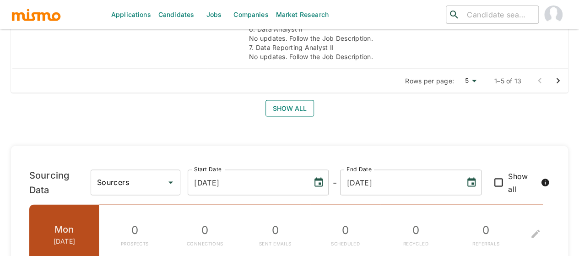
click at [283, 100] on button "Show all" at bounding box center [289, 108] width 48 height 17
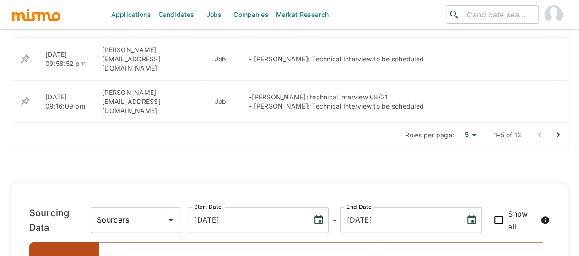
scroll to position [915, 0]
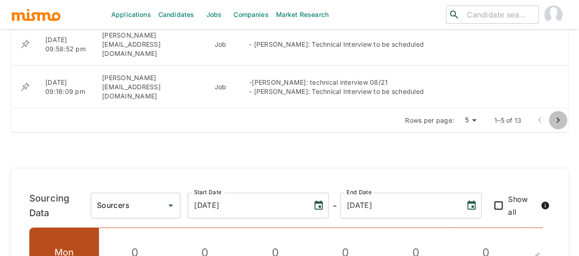
click at [559, 115] on icon "Go to next page" at bounding box center [557, 120] width 11 height 11
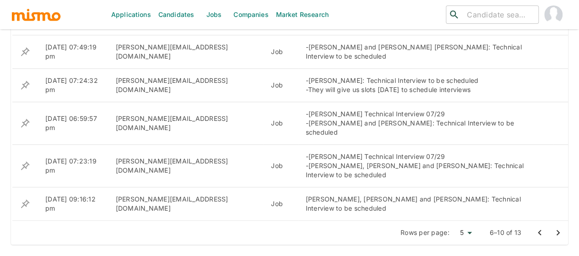
scroll to position [442, 0]
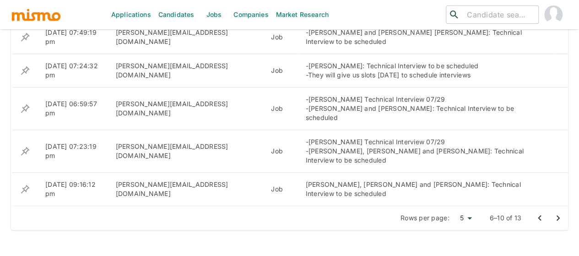
click at [538, 212] on icon "Go to previous page" at bounding box center [539, 217] width 11 height 11
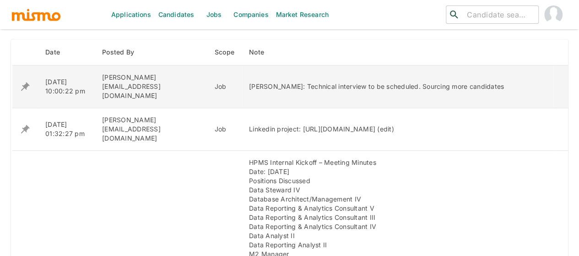
scroll to position [396, 0]
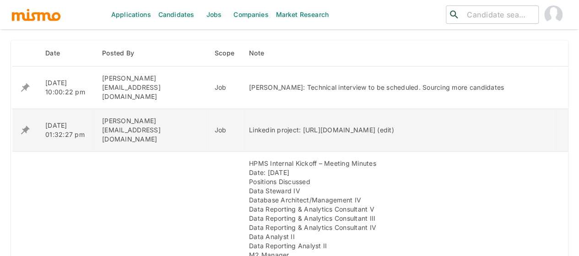
click at [26, 126] on icon "enhanced table" at bounding box center [25, 130] width 9 height 9
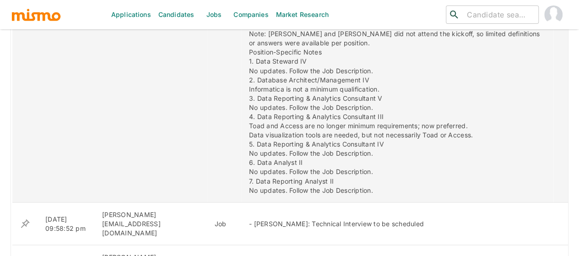
scroll to position [808, 0]
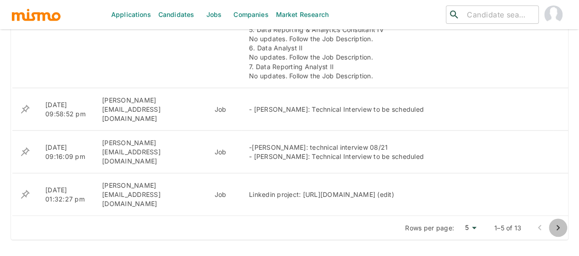
click at [555, 222] on icon "Go to next page" at bounding box center [557, 227] width 11 height 11
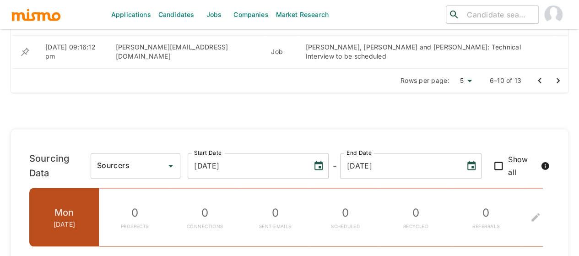
scroll to position [488, 0]
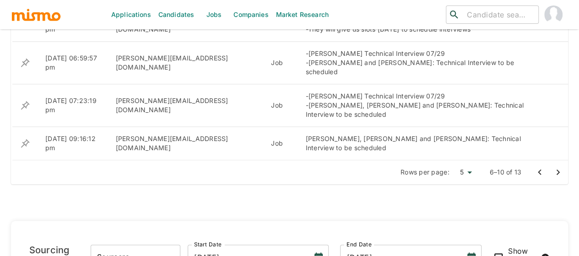
click at [558, 169] on icon "Go to next page" at bounding box center [557, 171] width 3 height 5
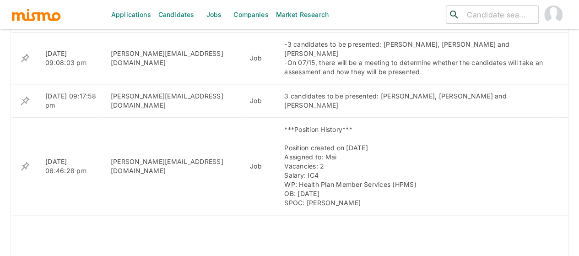
scroll to position [442, 0]
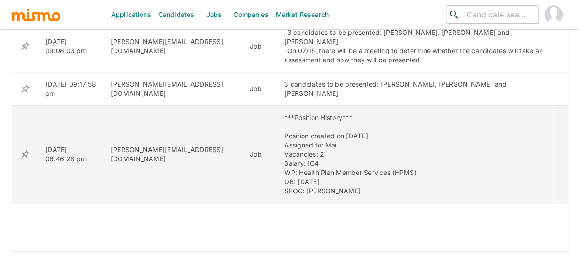
click at [28, 149] on icon "enhanced table" at bounding box center [25, 154] width 11 height 11
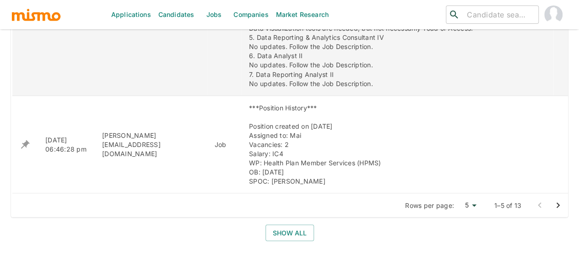
scroll to position [833, 0]
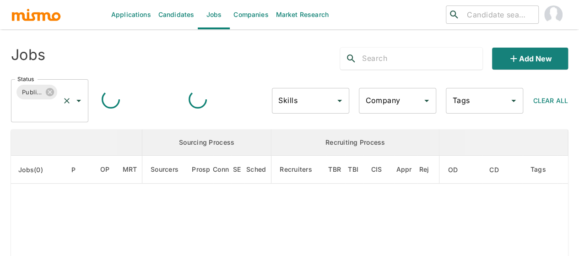
click at [78, 101] on icon "Open" at bounding box center [78, 101] width 5 height 2
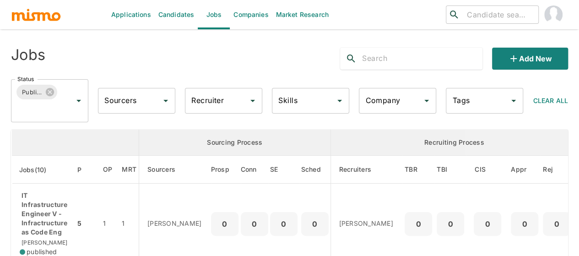
click at [228, 102] on input "Recruiter" at bounding box center [216, 100] width 55 height 17
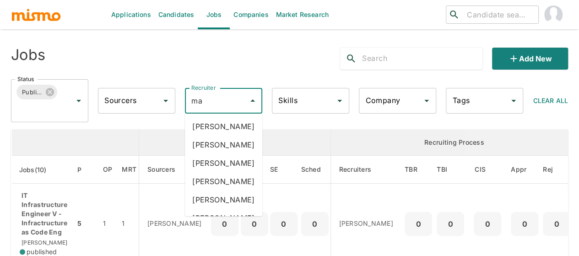
type input "mai"
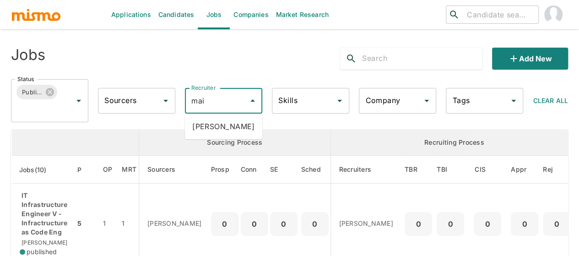
click at [225, 122] on li "[PERSON_NAME]" at bounding box center [223, 126] width 77 height 18
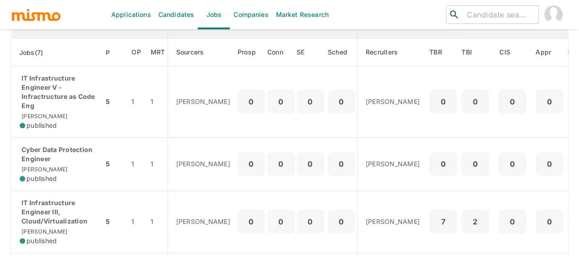
scroll to position [137, 0]
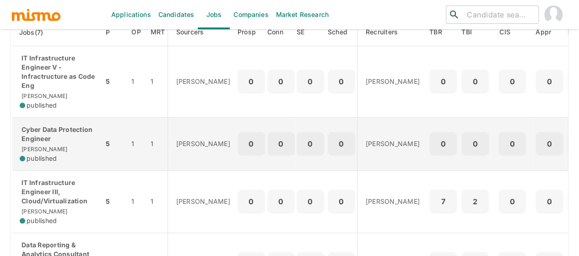
click at [41, 141] on p "Cyber Data Protection Engineer" at bounding box center [58, 134] width 76 height 18
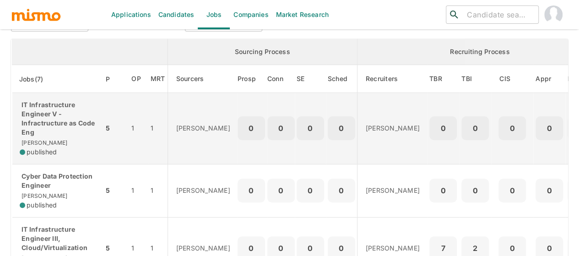
scroll to position [91, 0]
click at [51, 121] on p "IT Infrastructure Engineer V - Infractructure as Code Eng" at bounding box center [58, 117] width 76 height 37
click at [72, 118] on p "IT Infrastructure Engineer V - Infractructure as Code Eng" at bounding box center [58, 117] width 76 height 37
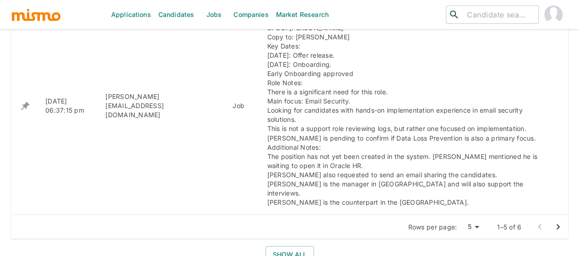
scroll to position [695, 0]
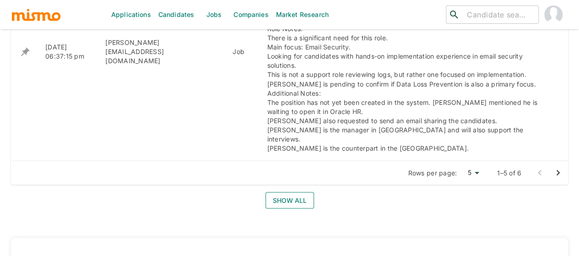
click at [279, 192] on button "Show all" at bounding box center [289, 200] width 48 height 17
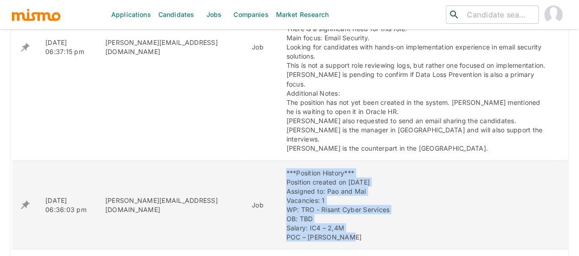
drag, startPoint x: 319, startPoint y: 193, endPoint x: 231, endPoint y: 132, distance: 106.5
click at [231, 160] on tr "[DATE] 06:36:03 pm [PERSON_NAME][EMAIL_ADDRESS][DOMAIN_NAME] Job ***Position Hi…" at bounding box center [290, 204] width 556 height 88
copy tr "***Position History*** Position created on [DATE] Assigned to: Pao and Mai Vaca…"
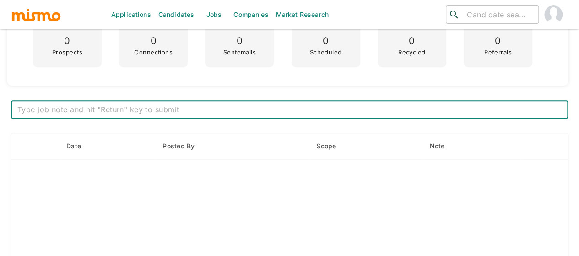
scroll to position [263, 0]
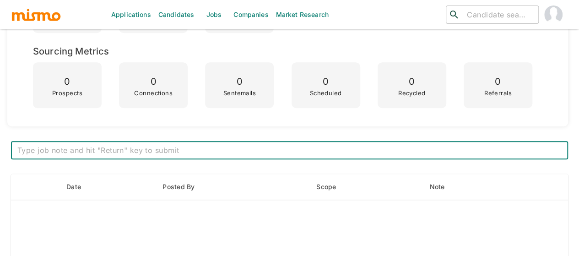
click at [182, 151] on textarea at bounding box center [289, 150] width 544 height 11
type textarea "***Position History*** Position created on September 9th Assigned to: Mai Vacan…"
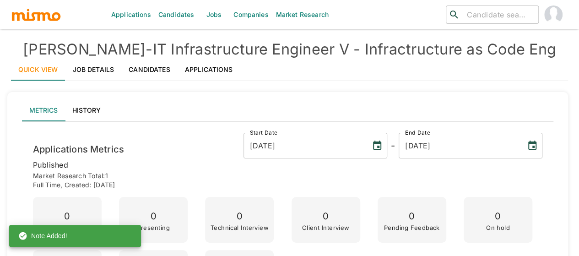
scroll to position [0, 0]
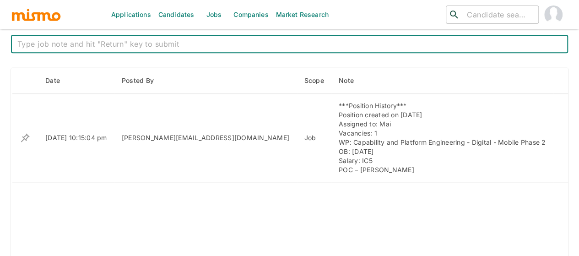
scroll to position [323, 0]
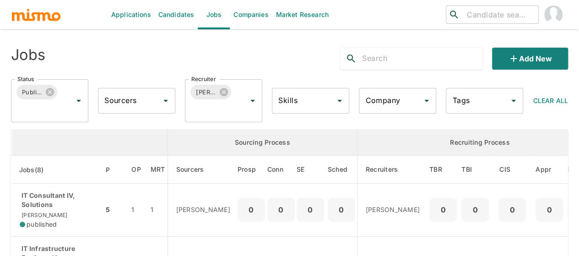
scroll to position [46, 0]
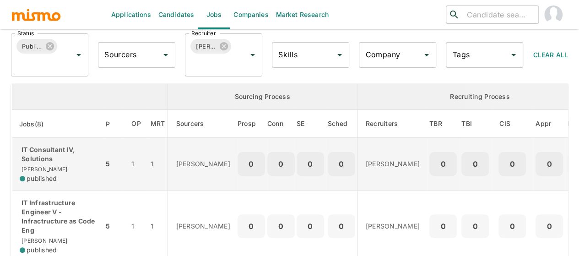
click at [42, 161] on p "IT Consultant IV, Solutions" at bounding box center [58, 154] width 76 height 18
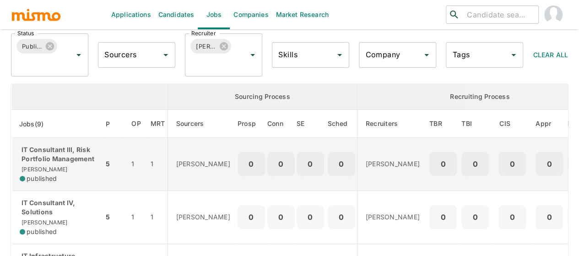
click at [68, 159] on p "IT Consultant III, Risk Portfolio Management" at bounding box center [58, 154] width 76 height 18
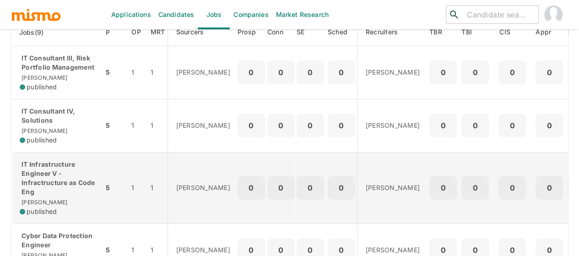
scroll to position [183, 0]
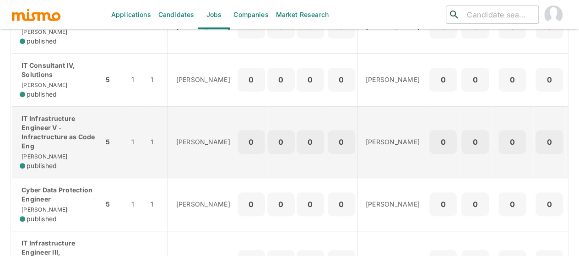
click at [38, 149] on p "IT Infrastructure Engineer V - Infractructure as Code Eng" at bounding box center [58, 132] width 76 height 37
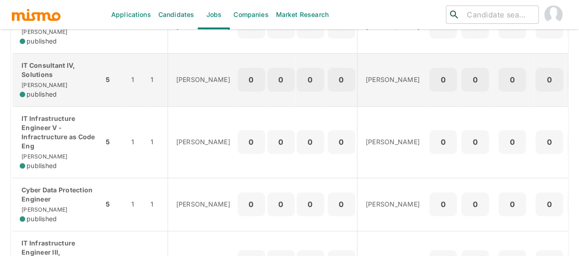
click at [54, 72] on p "IT Consultant IV, Solutions" at bounding box center [58, 70] width 76 height 18
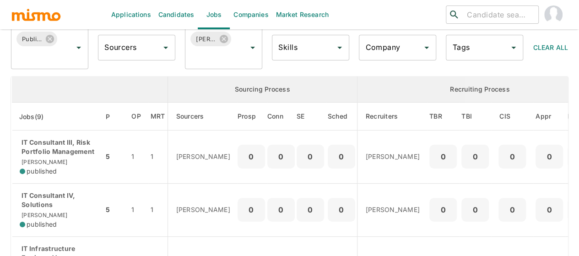
scroll to position [46, 0]
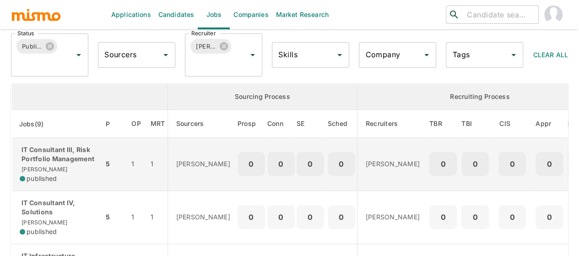
click at [68, 153] on p "IT Consultant III, Risk Portfolio Management" at bounding box center [58, 154] width 76 height 18
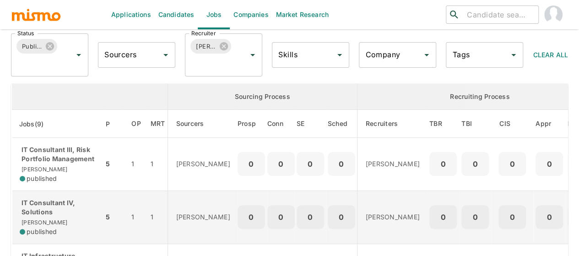
scroll to position [137, 0]
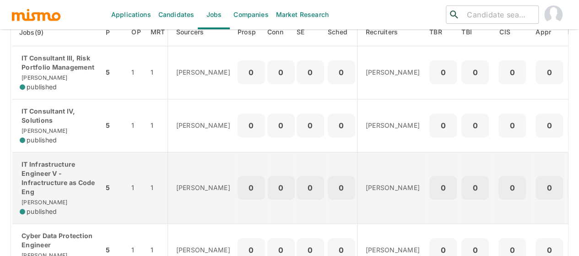
click at [64, 181] on p "IT Infrastructure Engineer V - Infractructure as Code Eng" at bounding box center [58, 178] width 76 height 37
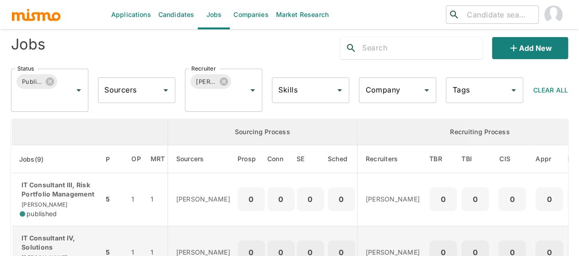
scroll to position [0, 0]
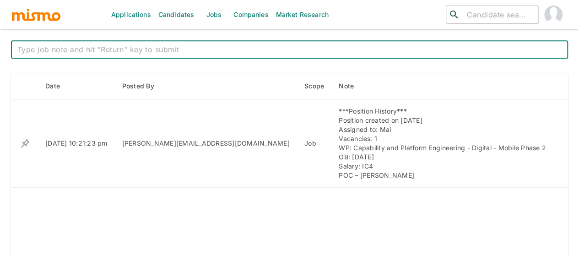
scroll to position [366, 0]
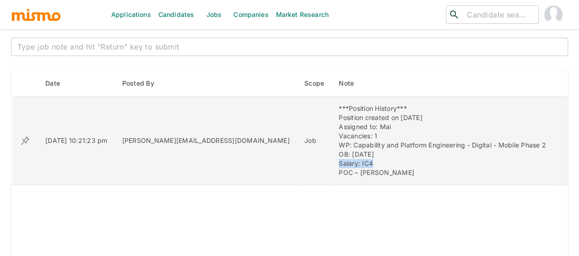
drag, startPoint x: 326, startPoint y: 163, endPoint x: 291, endPoint y: 162, distance: 34.8
click at [339, 162] on div "***Position History*** Position created on [DATE] Assigned to: Mai Vacancies: 1…" at bounding box center [442, 140] width 207 height 73
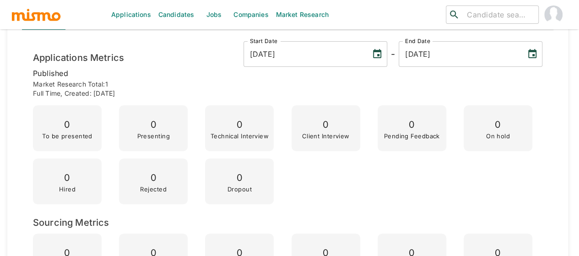
scroll to position [0, 0]
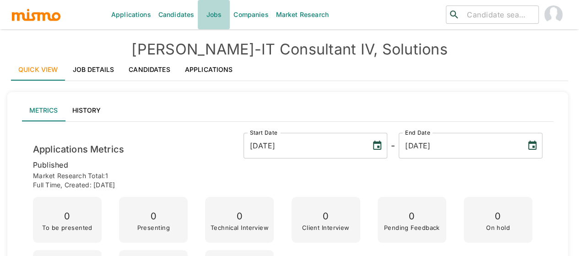
click at [216, 16] on link "Jobs" at bounding box center [214, 14] width 32 height 29
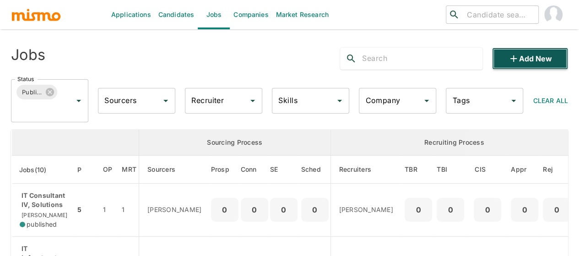
click at [517, 61] on icon "button" at bounding box center [513, 58] width 11 height 11
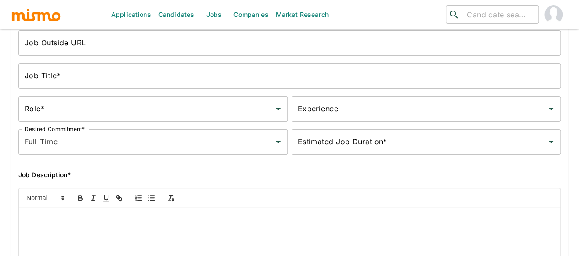
scroll to position [137, 0]
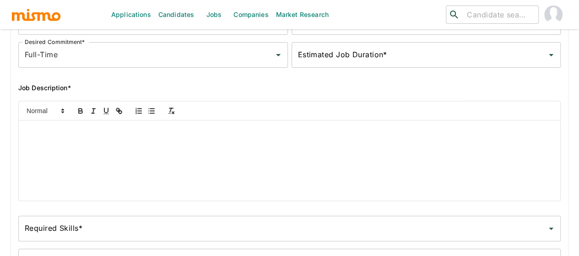
click at [58, 141] on div at bounding box center [289, 160] width 541 height 80
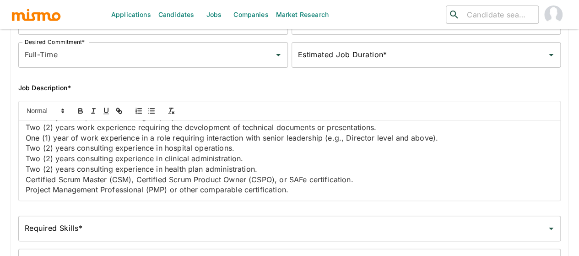
scroll to position [0, 0]
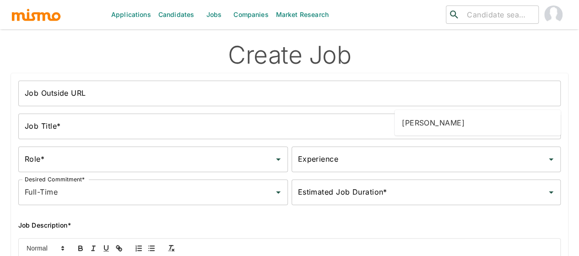
click at [421, 113] on ul "[PERSON_NAME]" at bounding box center [477, 123] width 166 height 26
click at [414, 126] on li "[PERSON_NAME]" at bounding box center [477, 122] width 166 height 18
type input "[PERSON_NAME]"
type input "for"
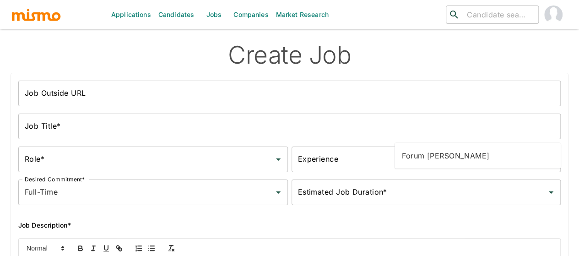
click at [430, 157] on li "Forum Desai" at bounding box center [477, 155] width 166 height 18
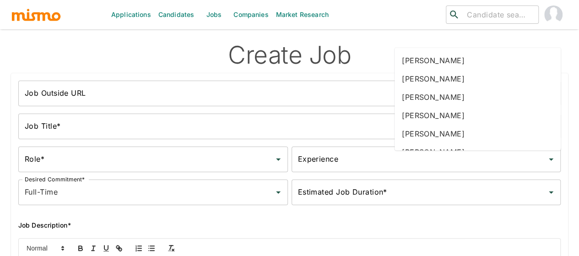
type input "mai"
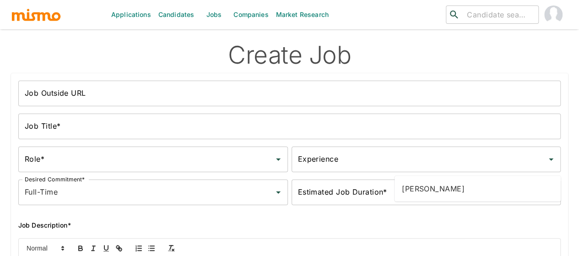
click at [419, 193] on li "Maia Reyes" at bounding box center [477, 188] width 166 height 18
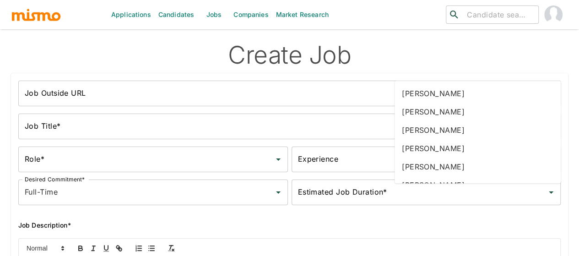
type input "gab"
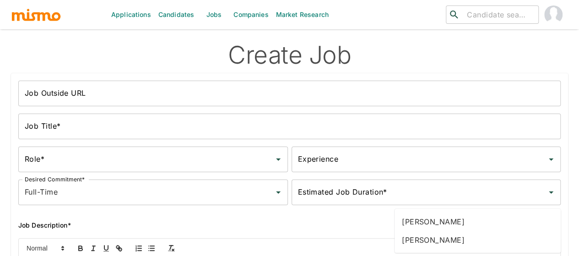
click at [432, 226] on li "Gabriel Hernandez" at bounding box center [477, 221] width 166 height 18
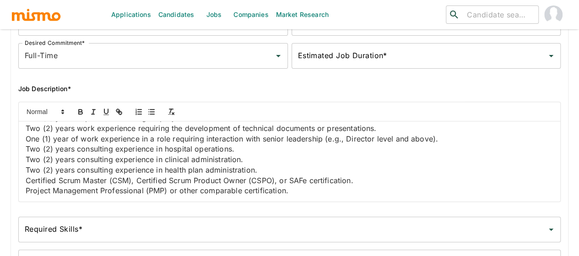
scroll to position [137, 0]
type input "2025-09-09"
type input "0003-02-09"
type input "2026-02-09"
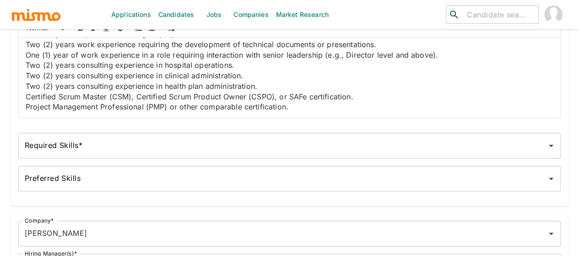
scroll to position [229, 0]
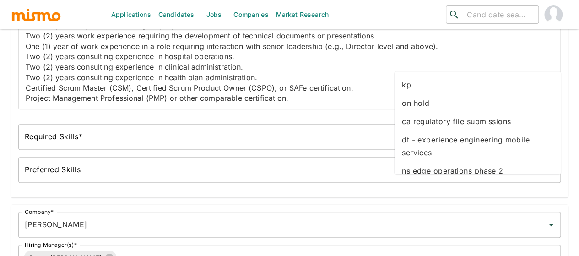
click at [412, 91] on li "kp" at bounding box center [477, 84] width 166 height 18
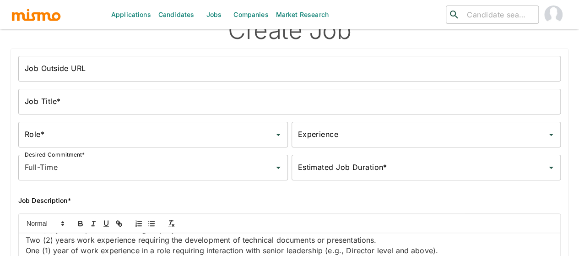
scroll to position [0, 0]
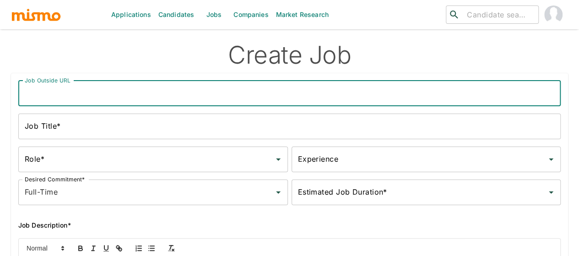
click at [51, 98] on input "Job Outside URL" at bounding box center [289, 94] width 542 height 26
paste input "IT Consultant III, Risk Portfolio Management"
type input "IT Consultant III, Risk Portfolio Management"
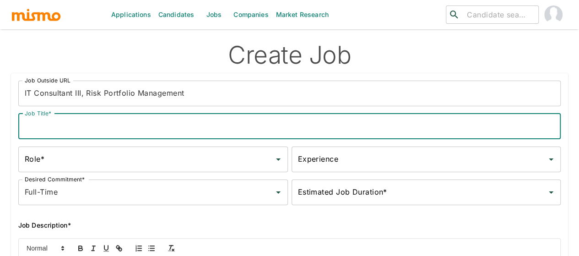
click at [59, 128] on input "Job Title*" at bounding box center [289, 126] width 542 height 26
paste input "IT Consultant III, Risk Portfolio Management"
type input "IT Consultant III, Risk Portfolio Management"
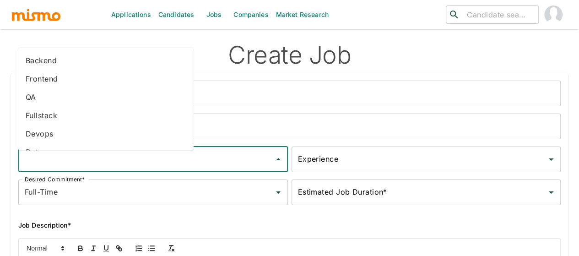
click at [50, 166] on input "Role*" at bounding box center [146, 159] width 248 height 17
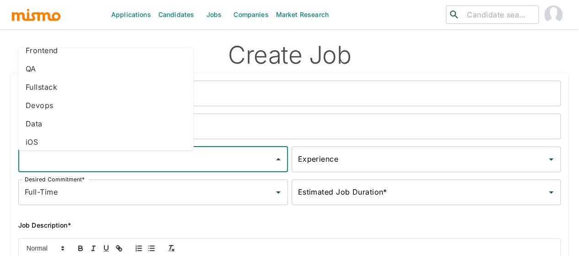
scroll to position [51, 0]
click at [43, 126] on li "iOS" at bounding box center [105, 119] width 175 height 18
type input "iOS"
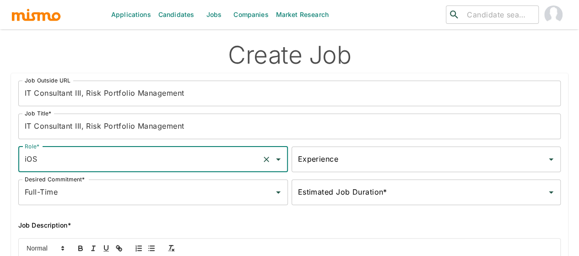
click at [296, 161] on input "Experience" at bounding box center [420, 159] width 248 height 17
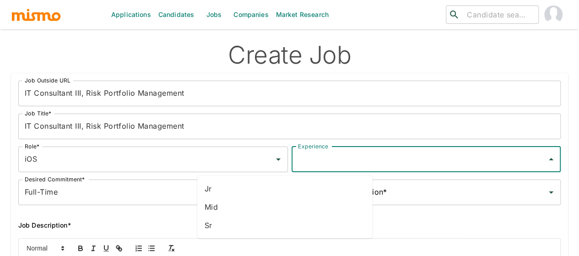
click at [215, 225] on li "Sr" at bounding box center [284, 225] width 175 height 18
type input "Sr"
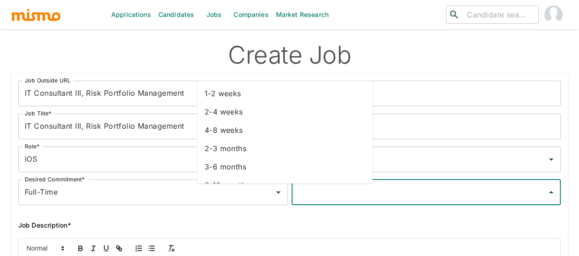
click at [296, 195] on input "Estimated Job Duration*" at bounding box center [420, 191] width 248 height 17
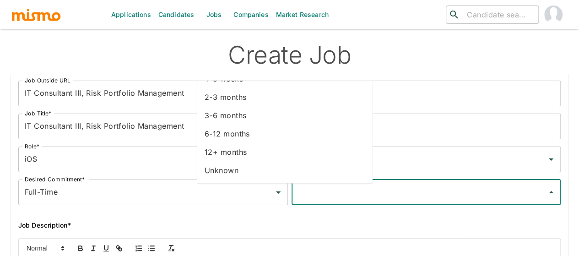
click at [231, 170] on li "Unknown" at bounding box center [284, 170] width 175 height 18
type input "Unknown"
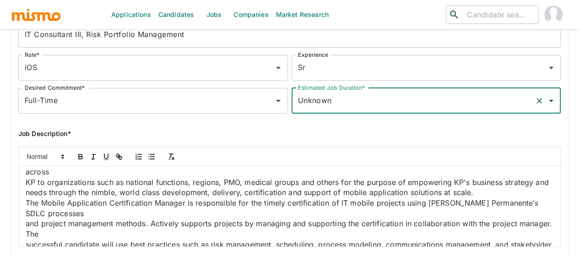
scroll to position [0, 0]
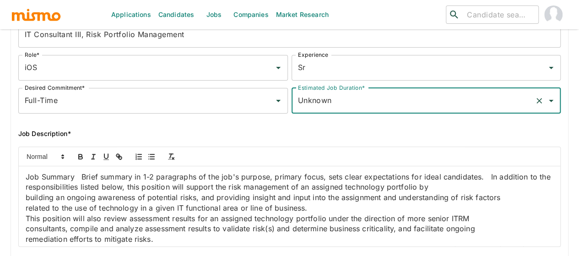
click at [92, 183] on p "Job Summary Brief summary in 1-2 paragraphs of the job's purpose, primary focus…" at bounding box center [289, 182] width 527 height 21
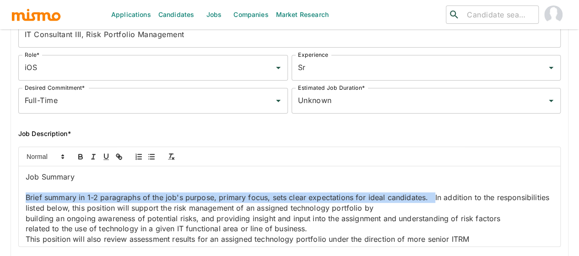
drag, startPoint x: 103, startPoint y: 211, endPoint x: 24, endPoint y: 200, distance: 80.4
click at [24, 200] on div "Job Summary Brief summary in 1-2 paragraphs of the job's purpose, primary focus…" at bounding box center [289, 206] width 541 height 80
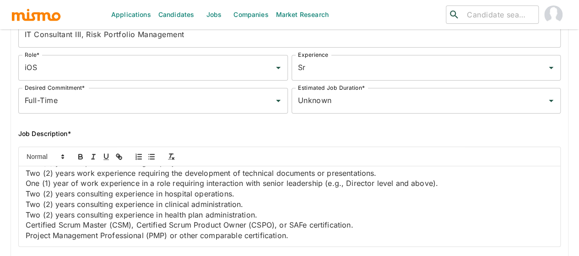
scroll to position [1006, 0]
drag, startPoint x: 181, startPoint y: 237, endPoint x: 20, endPoint y: 195, distance: 166.9
click at [20, 195] on div "Job Summary In addition to the responsibilities listed below, this position wil…" at bounding box center [289, 206] width 541 height 80
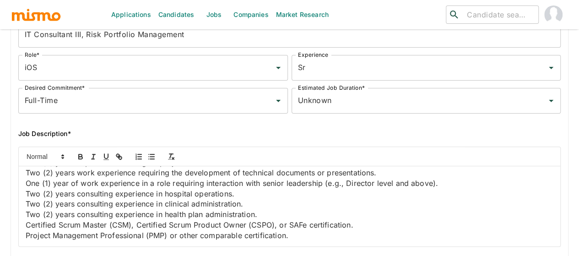
drag, startPoint x: 101, startPoint y: 199, endPoint x: 28, endPoint y: 198, distance: 72.7
click at [80, 161] on icon "button" at bounding box center [80, 156] width 8 height 8
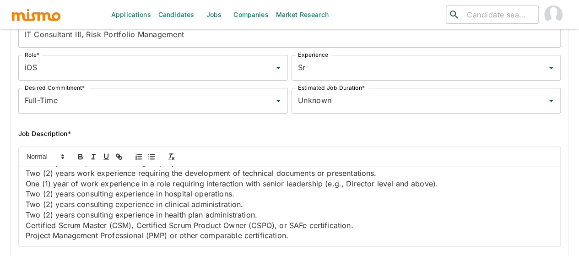
drag, startPoint x: 259, startPoint y: 190, endPoint x: 32, endPoint y: 189, distance: 226.9
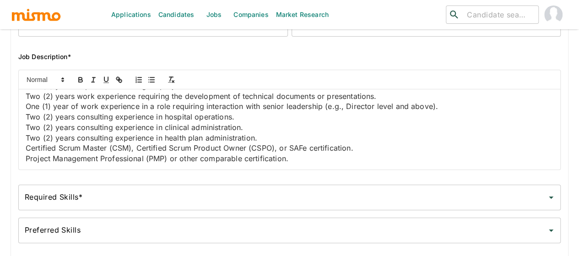
scroll to position [183, 0]
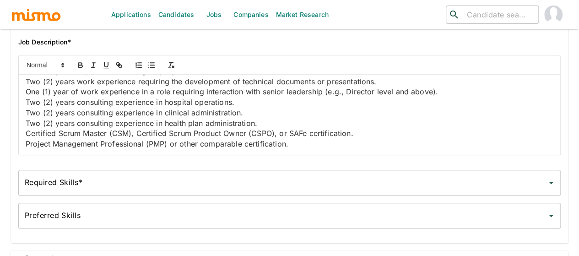
click at [55, 185] on div "Required Skills* Required Skills*" at bounding box center [289, 183] width 542 height 26
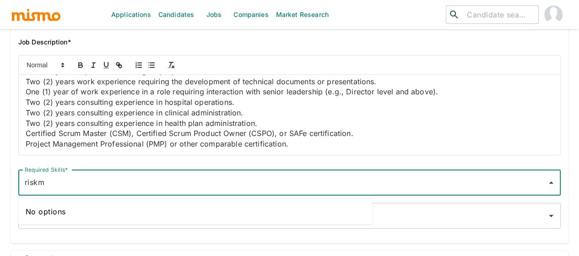
type input "risk"
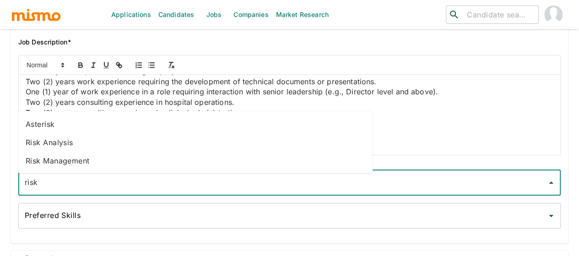
click at [76, 164] on li "Risk Management" at bounding box center [195, 160] width 354 height 18
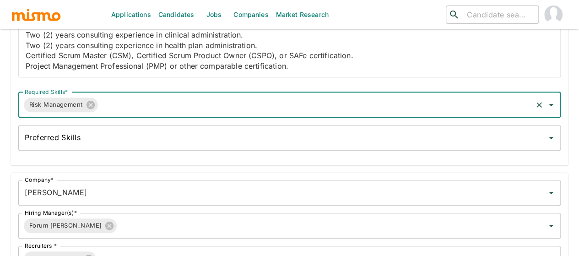
scroll to position [266, 0]
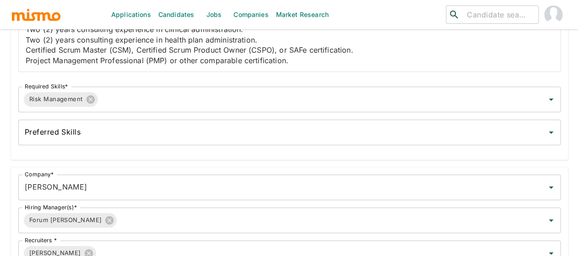
drag, startPoint x: 124, startPoint y: 242, endPoint x: 0, endPoint y: 154, distance: 151.6
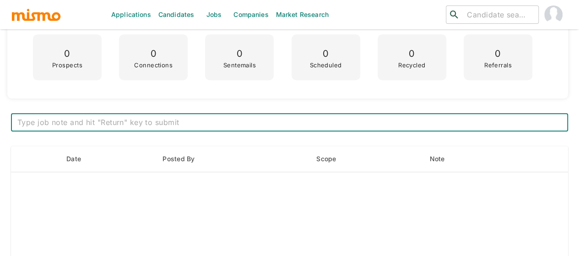
scroll to position [320, 0]
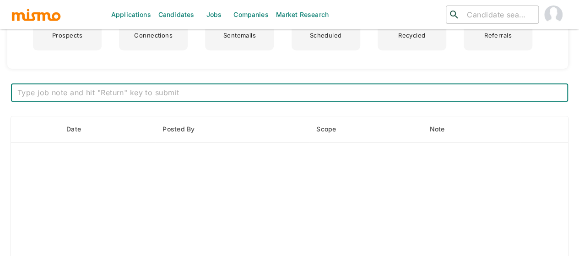
click at [105, 91] on textarea at bounding box center [289, 92] width 544 height 11
paste textarea "***Position History*** Position created on September 9th Assigned to: Mai Vacan…"
type textarea "***Position History*** Position created on September 9th Assigned to: Mai Vacan…"
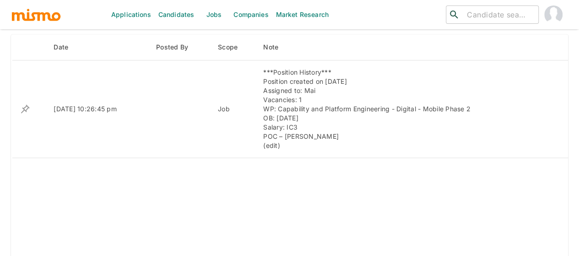
scroll to position [356, 0]
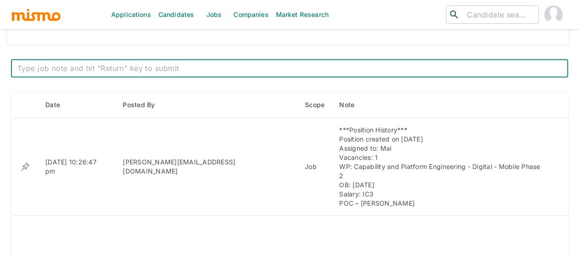
scroll to position [366, 0]
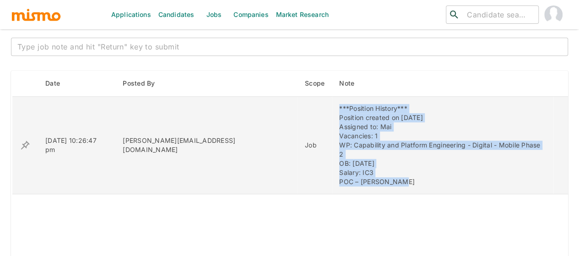
drag, startPoint x: 291, startPoint y: 105, endPoint x: 351, endPoint y: 178, distance: 94.5
click at [352, 177] on td "***Position History*** Position created on [DATE] Assigned to: Mai Vacancies: 1…" at bounding box center [442, 145] width 221 height 97
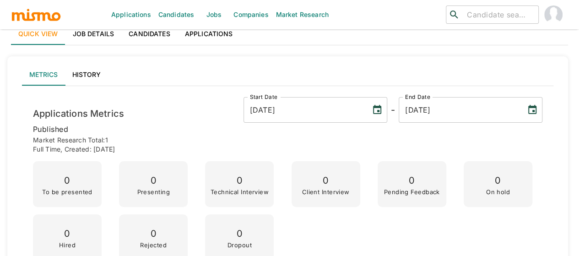
scroll to position [0, 0]
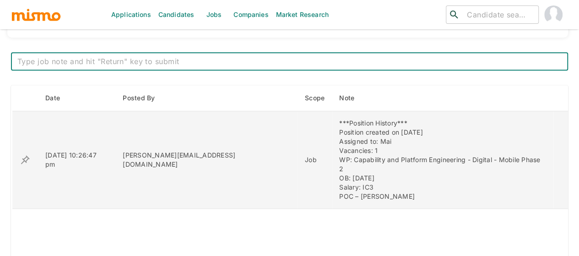
scroll to position [412, 0]
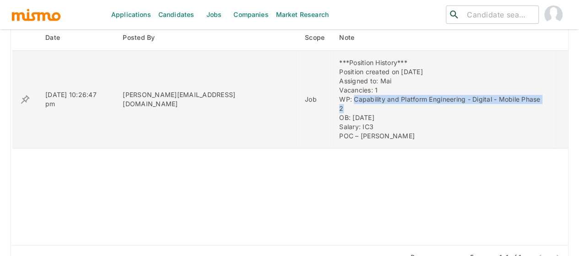
drag, startPoint x: 502, startPoint y: 98, endPoint x: 306, endPoint y: 98, distance: 196.3
click at [339, 98] on div "***Position History*** Position created on [DATE] Assigned to: Mai Vacancies: 1…" at bounding box center [442, 99] width 207 height 82
copy div "Capability and Platform Engineering - Digital - Mobile Phase 2"
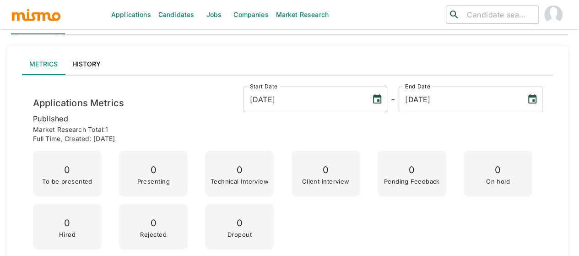
scroll to position [0, 0]
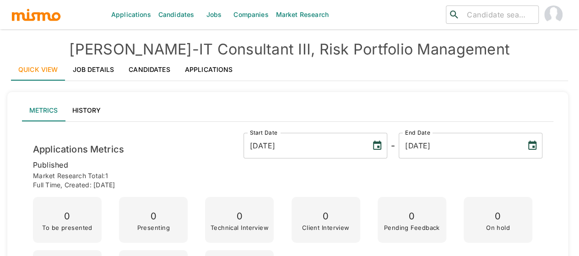
click at [484, 53] on h4 "[PERSON_NAME] - IT Consultant III, Risk Portfolio Management" at bounding box center [289, 49] width 557 height 18
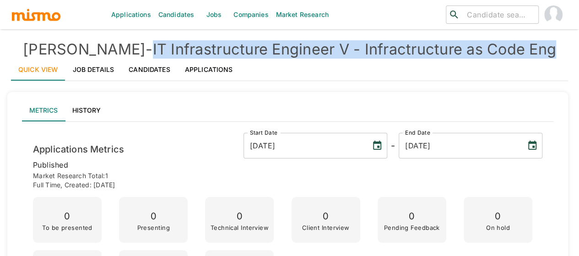
drag, startPoint x: 545, startPoint y: 49, endPoint x: 118, endPoint y: 53, distance: 427.3
click at [118, 53] on h4 "[PERSON_NAME] - IT Infrastructure Engineer V - Infractructure as Code Eng" at bounding box center [289, 49] width 557 height 18
copy h4 "IT Infrastructure Engineer V - Infractructure as Code Eng"
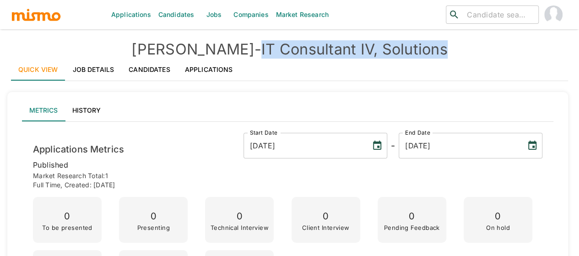
drag, startPoint x: 422, startPoint y: 50, endPoint x: 225, endPoint y: 46, distance: 196.8
click at [225, 46] on h4 "[PERSON_NAME] - IT Consultant IV, Solutions" at bounding box center [289, 49] width 557 height 18
copy h4 "IT Consultant IV, Solutions"
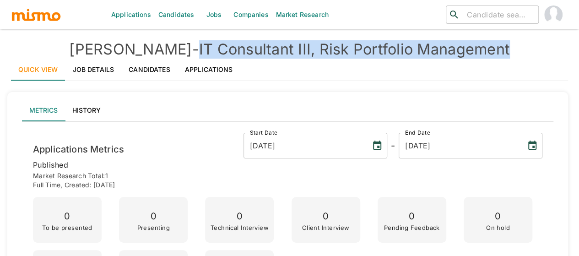
drag, startPoint x: 488, startPoint y: 48, endPoint x: 166, endPoint y: 44, distance: 322.1
click at [165, 43] on h4 "Kaiser - IT Consultant III, Risk Portfolio Management" at bounding box center [289, 49] width 557 height 18
copy h4 "IT Consultant III, Risk Portfolio Management"
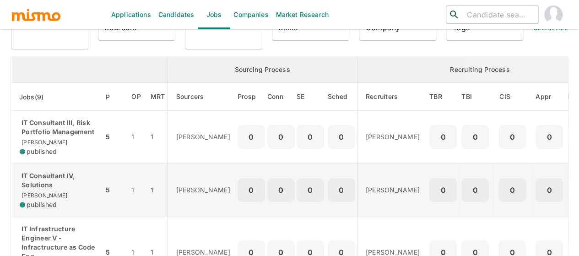
scroll to position [52, 0]
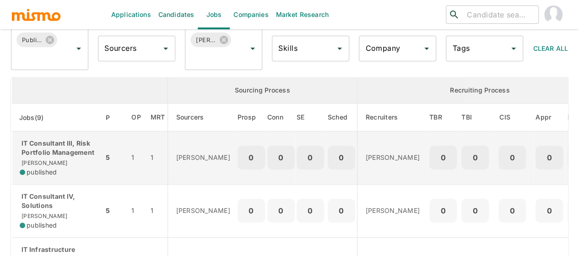
click at [64, 149] on p "IT Consultant III, Risk Portfolio Management" at bounding box center [58, 148] width 76 height 18
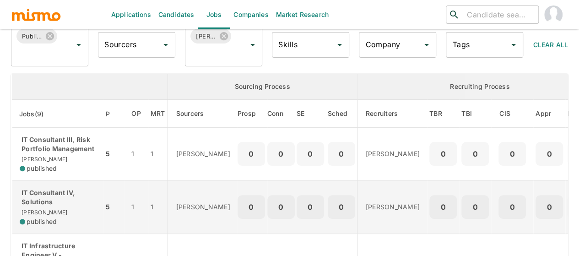
scroll to position [0, 0]
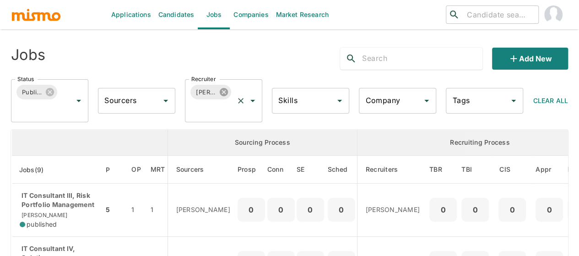
click at [226, 93] on icon at bounding box center [224, 92] width 8 height 8
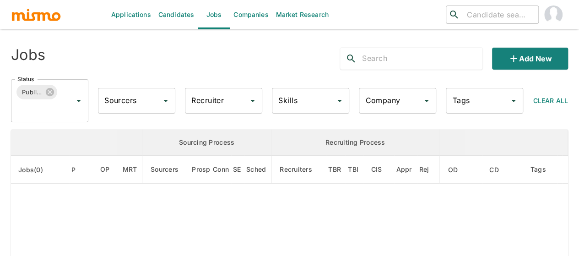
click at [206, 103] on div "Recruiter Recruiter" at bounding box center [223, 101] width 77 height 26
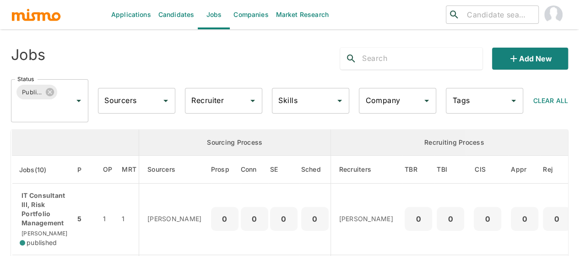
click at [206, 103] on input "Recruiter" at bounding box center [216, 100] width 55 height 17
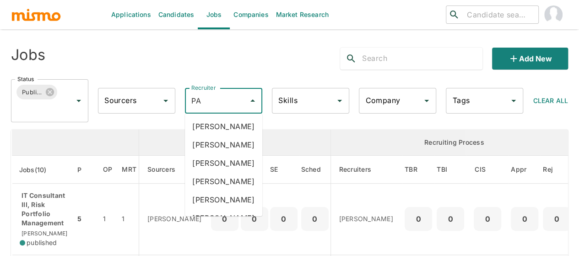
type input "PAO"
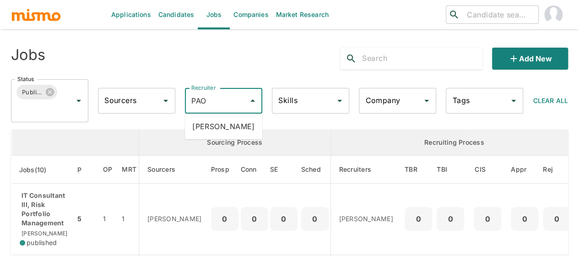
click at [218, 137] on ul "[PERSON_NAME]" at bounding box center [223, 126] width 77 height 26
click at [219, 129] on li "[PERSON_NAME]" at bounding box center [223, 126] width 77 height 18
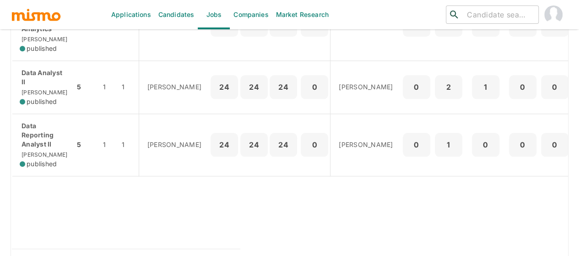
scroll to position [407, 0]
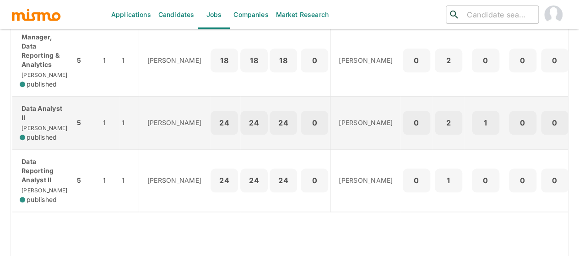
click at [49, 142] on div "Data Analyst II [PERSON_NAME] published" at bounding box center [44, 123] width 48 height 38
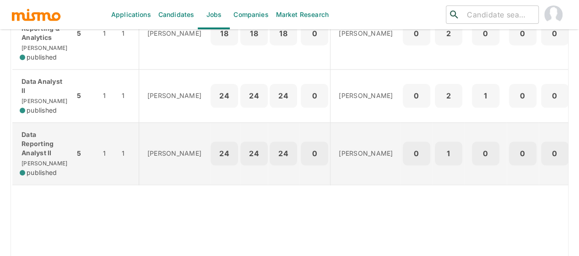
scroll to position [453, 0]
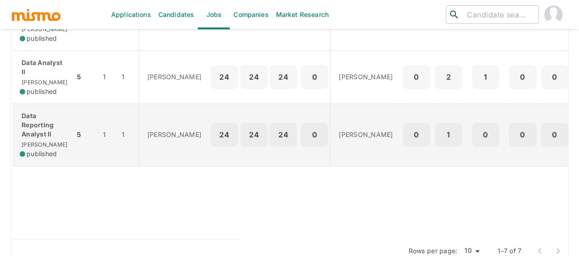
click at [45, 139] on p "Data Reporting Analyst II" at bounding box center [44, 124] width 48 height 27
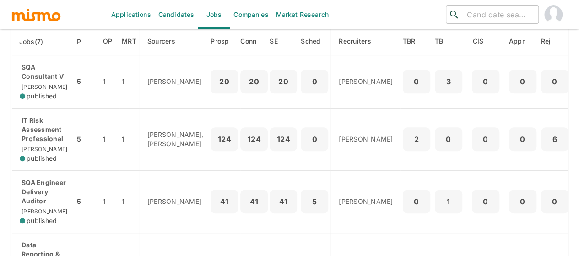
scroll to position [0, 0]
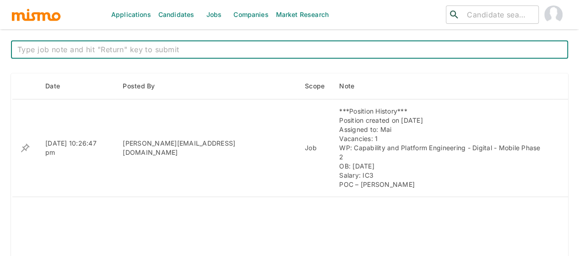
scroll to position [366, 0]
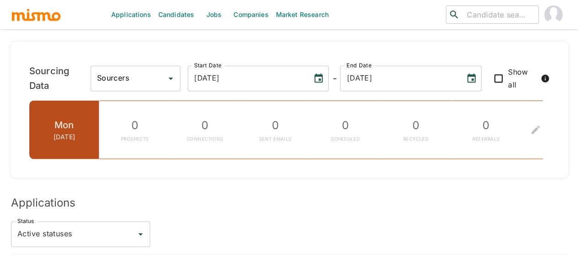
scroll to position [549, 0]
